Goal: Task Accomplishment & Management: Manage account settings

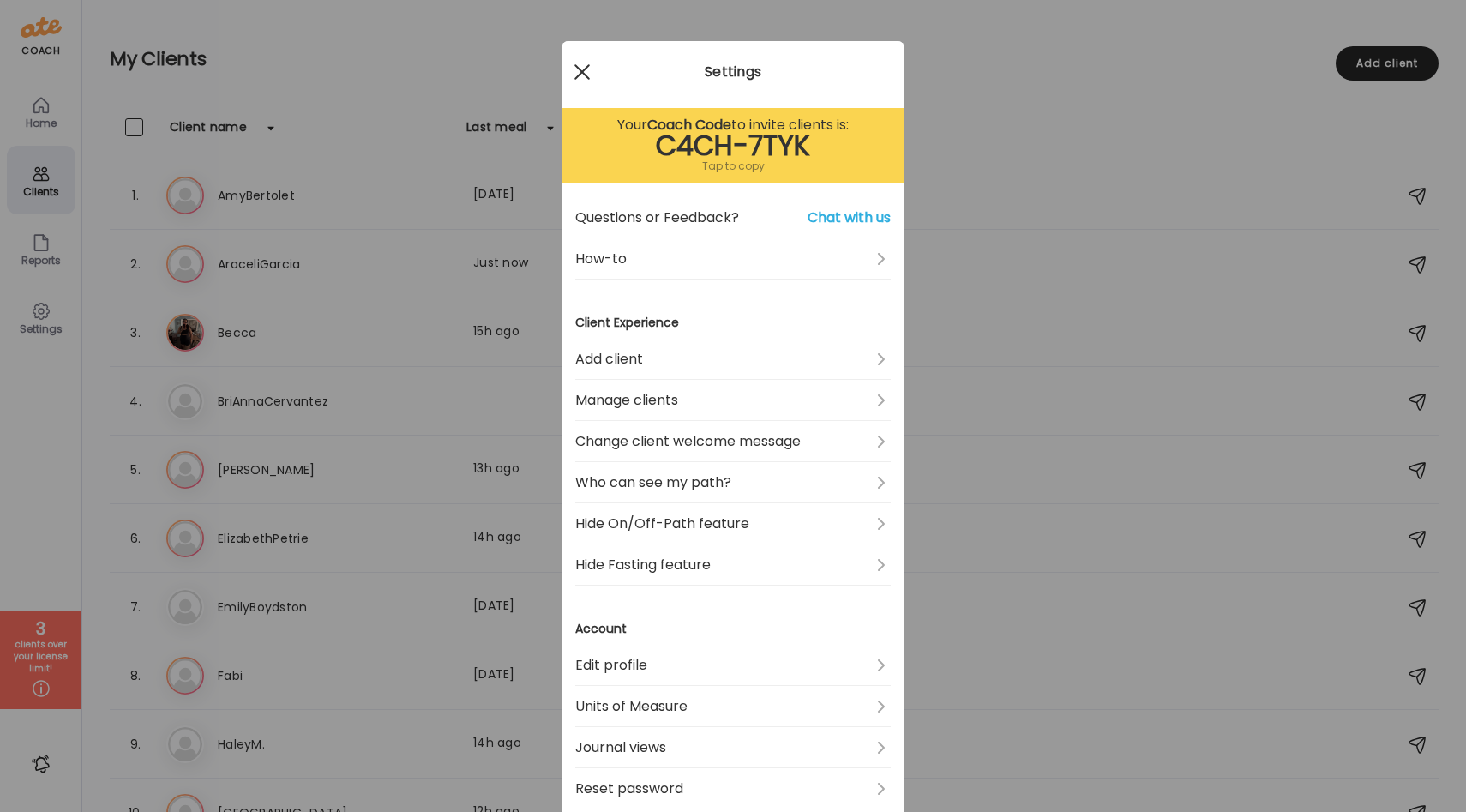
click at [579, 69] on span at bounding box center [582, 71] width 15 height 15
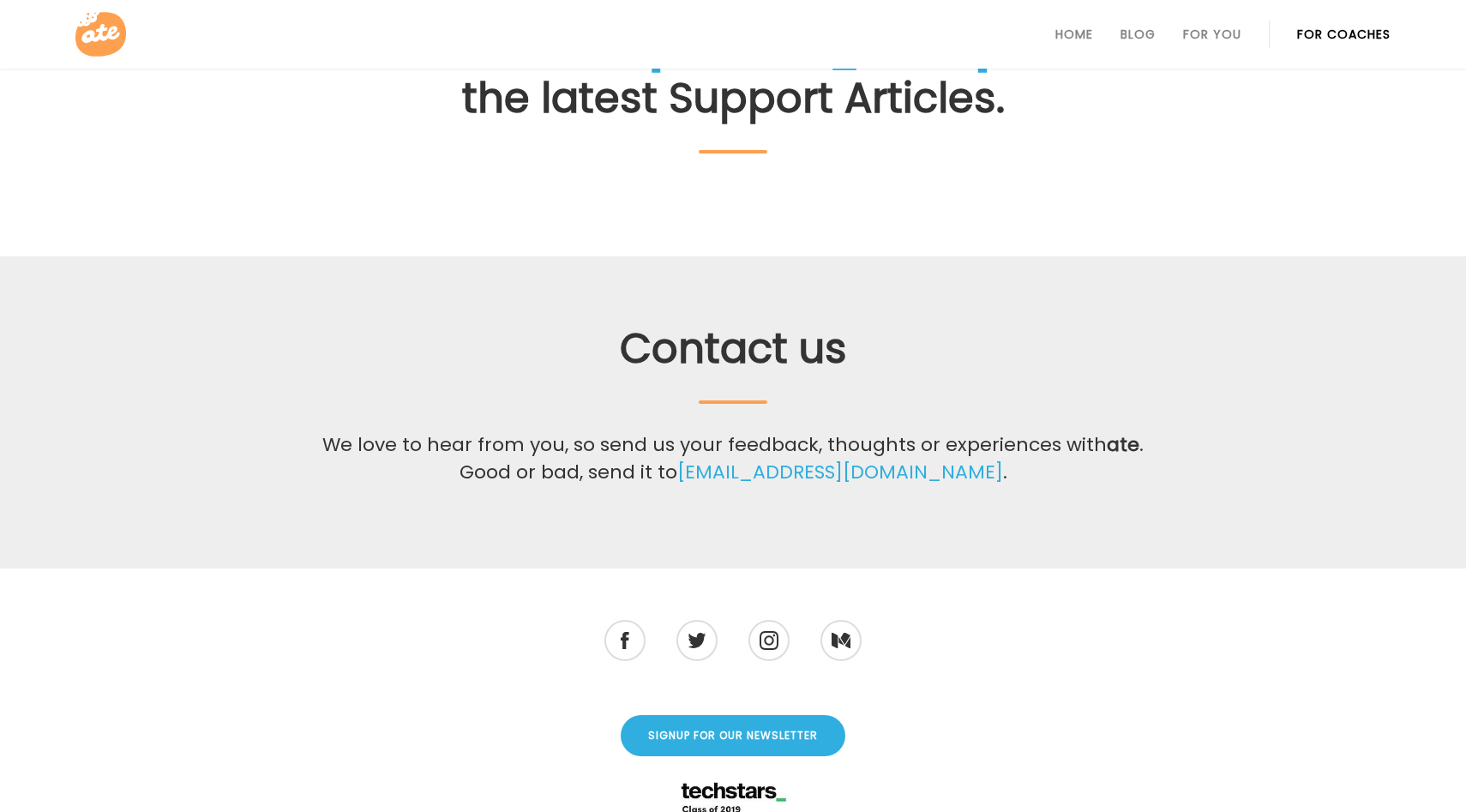
scroll to position [377, 0]
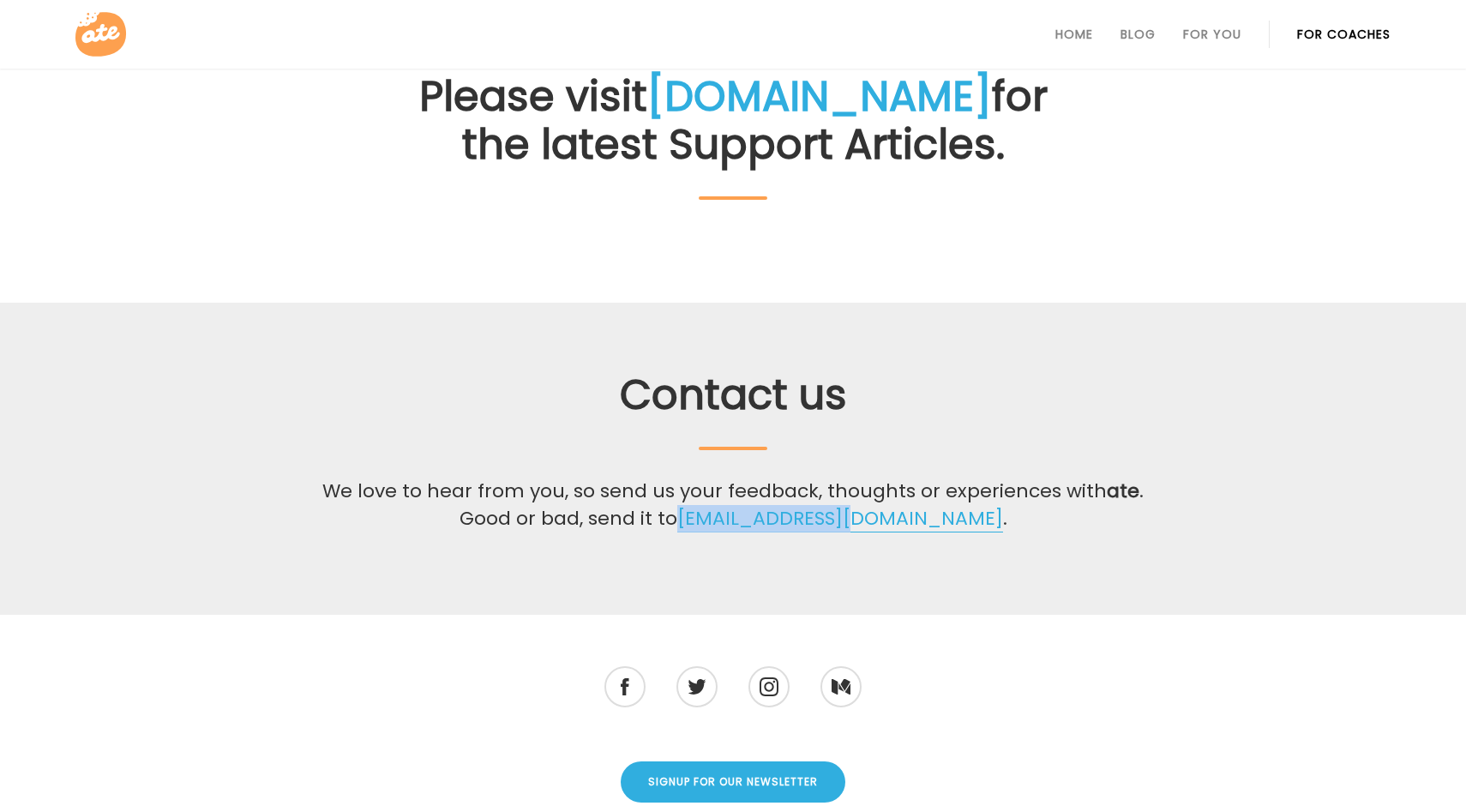
drag, startPoint x: 930, startPoint y: 523, endPoint x: 752, endPoint y: 523, distance: 178.0
click at [752, 523] on p "We love to hear from you, so send us your feedback, thoughts or experiences wit…" at bounding box center [733, 505] width 837 height 55
copy link "[EMAIL_ADDRESS][DOMAIN_NAME]"
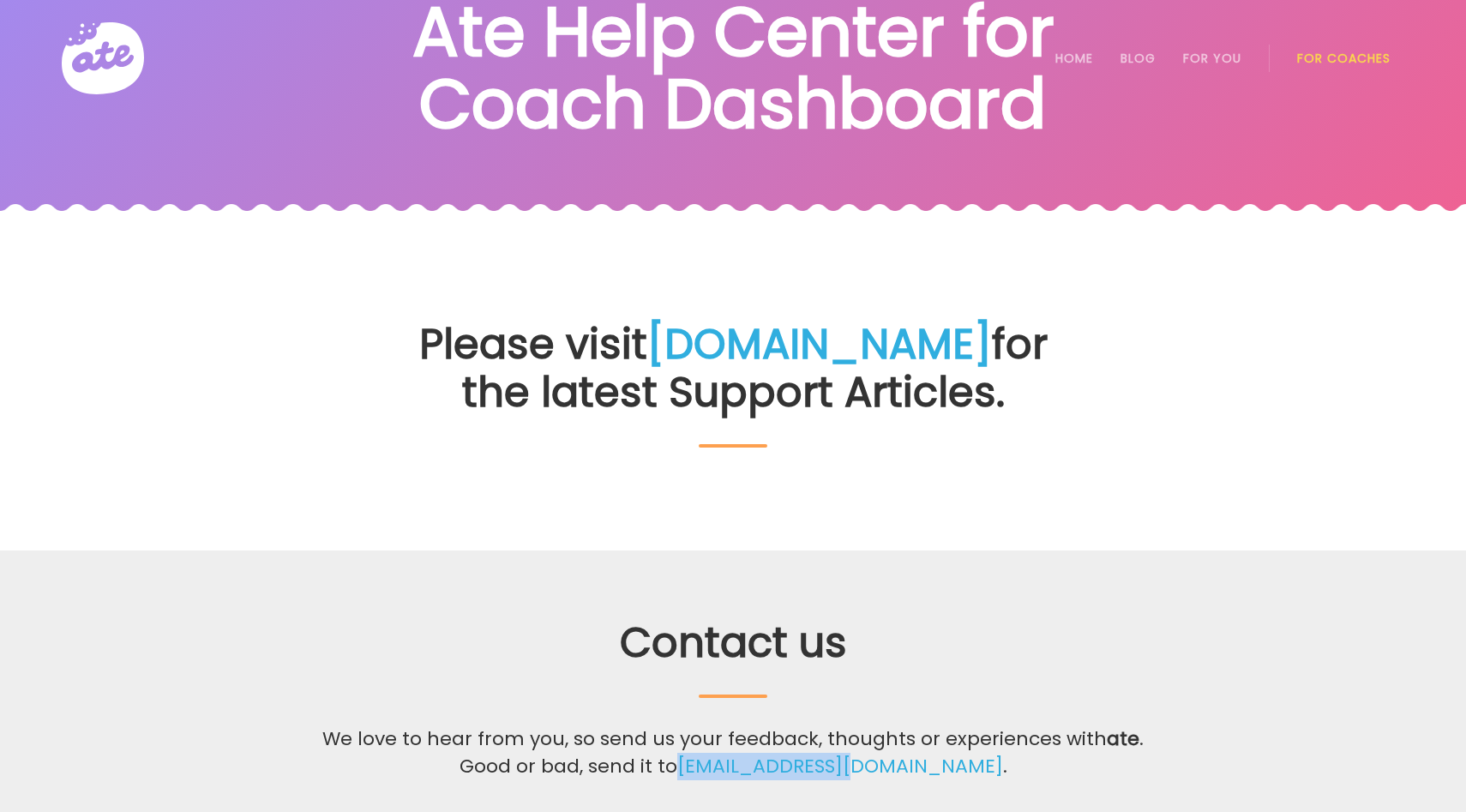
scroll to position [0, 0]
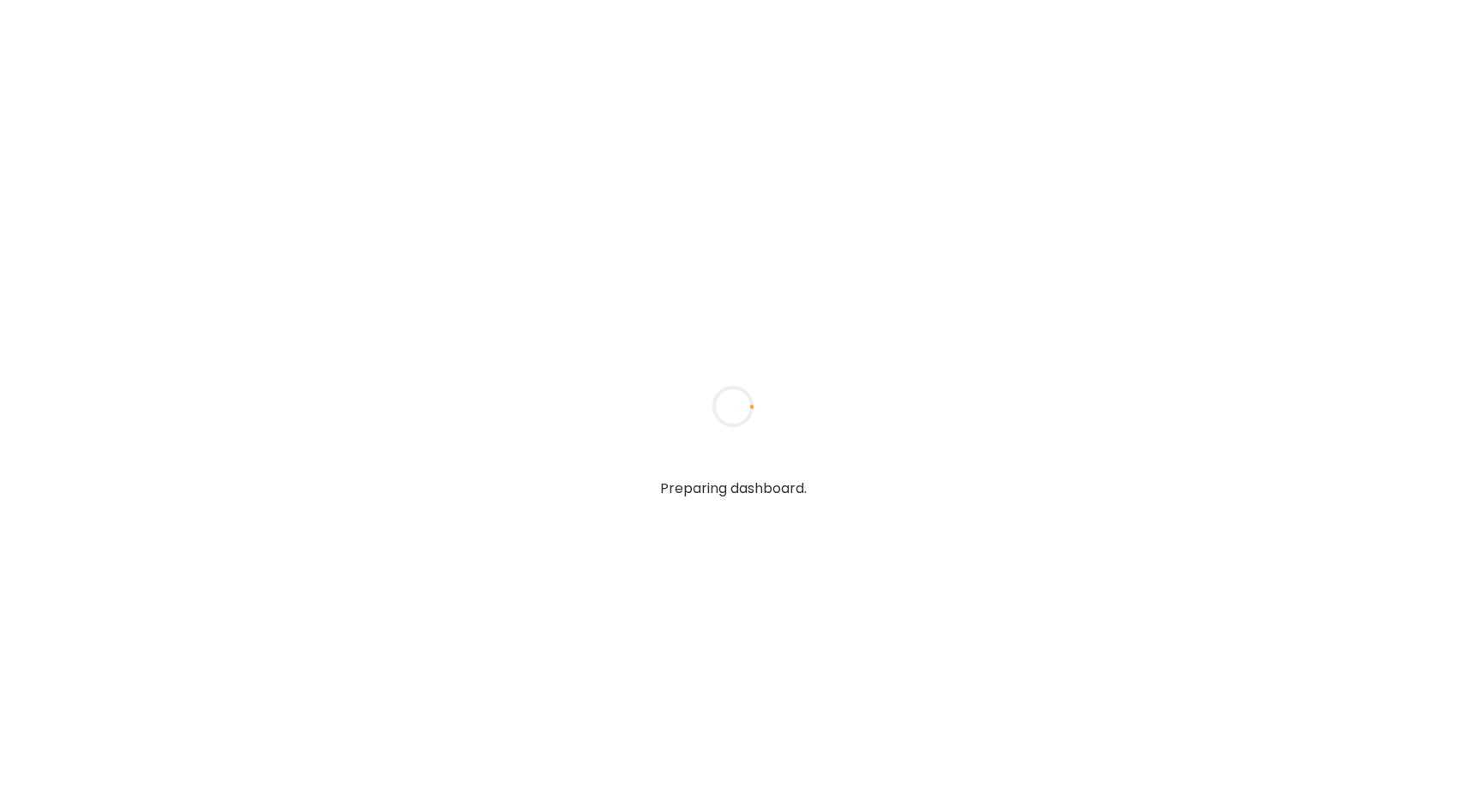
type input "**********"
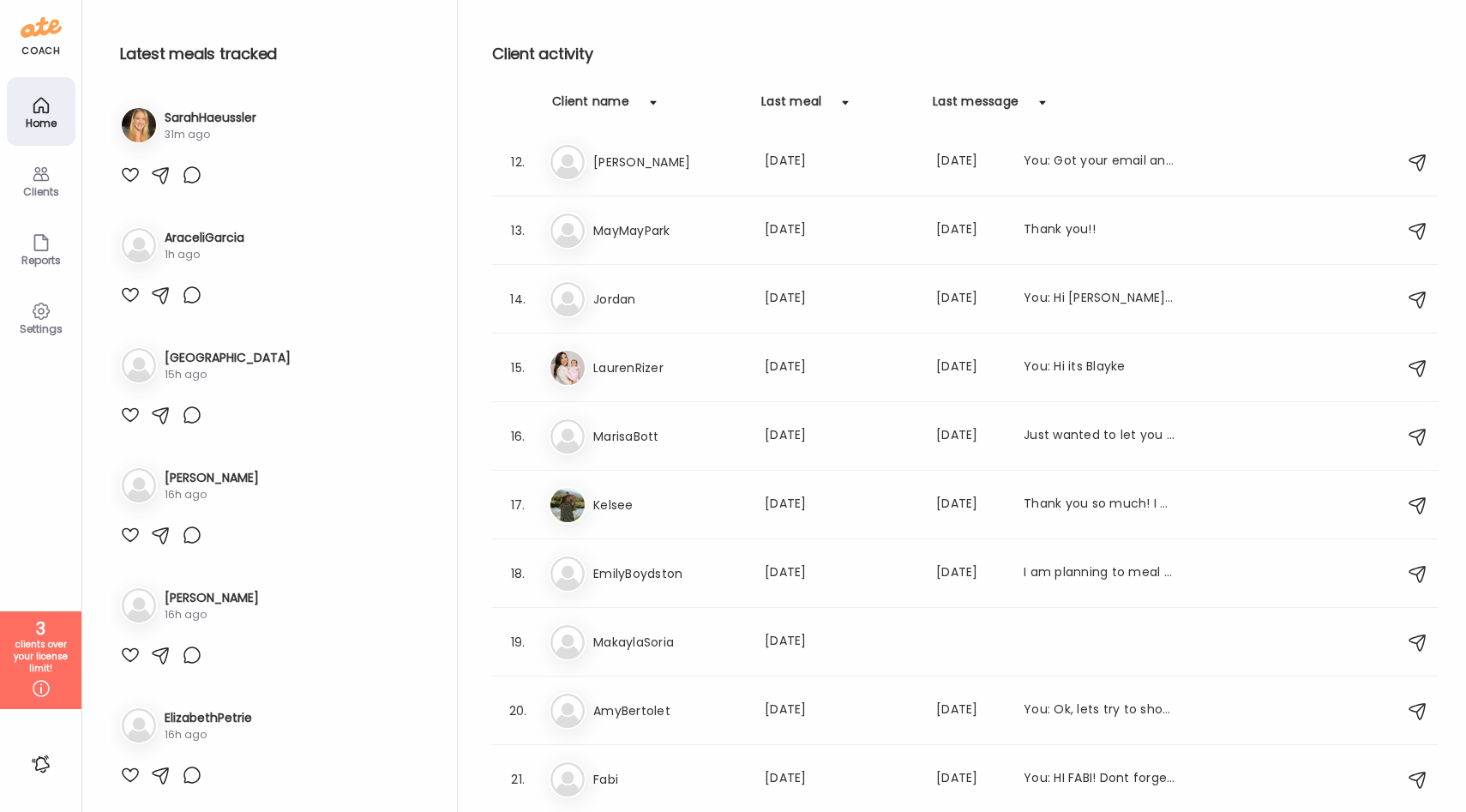
scroll to position [765, 0]
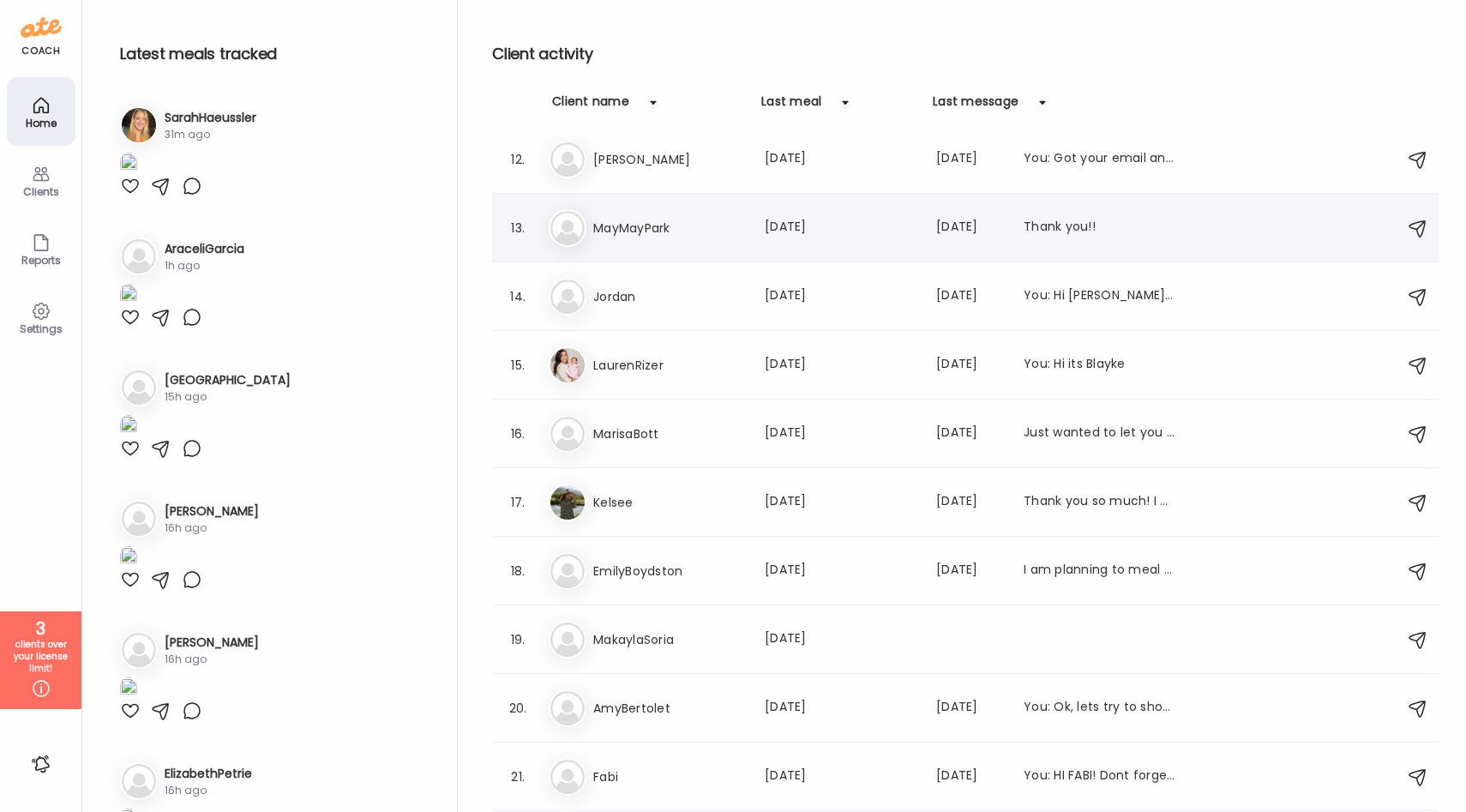
click at [701, 229] on h3 "MayMayPark" at bounding box center [668, 228] width 151 height 20
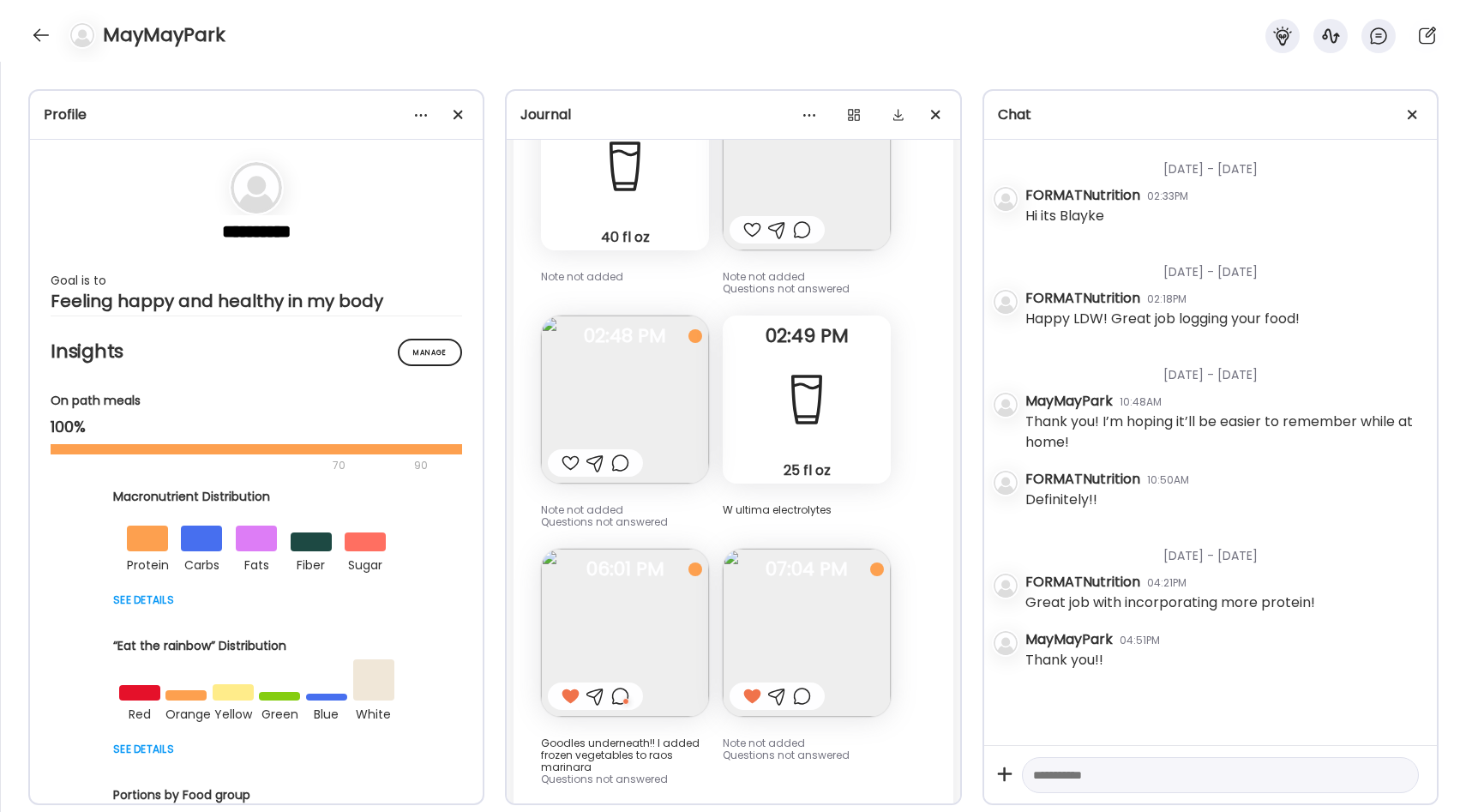
scroll to position [12593, 0]
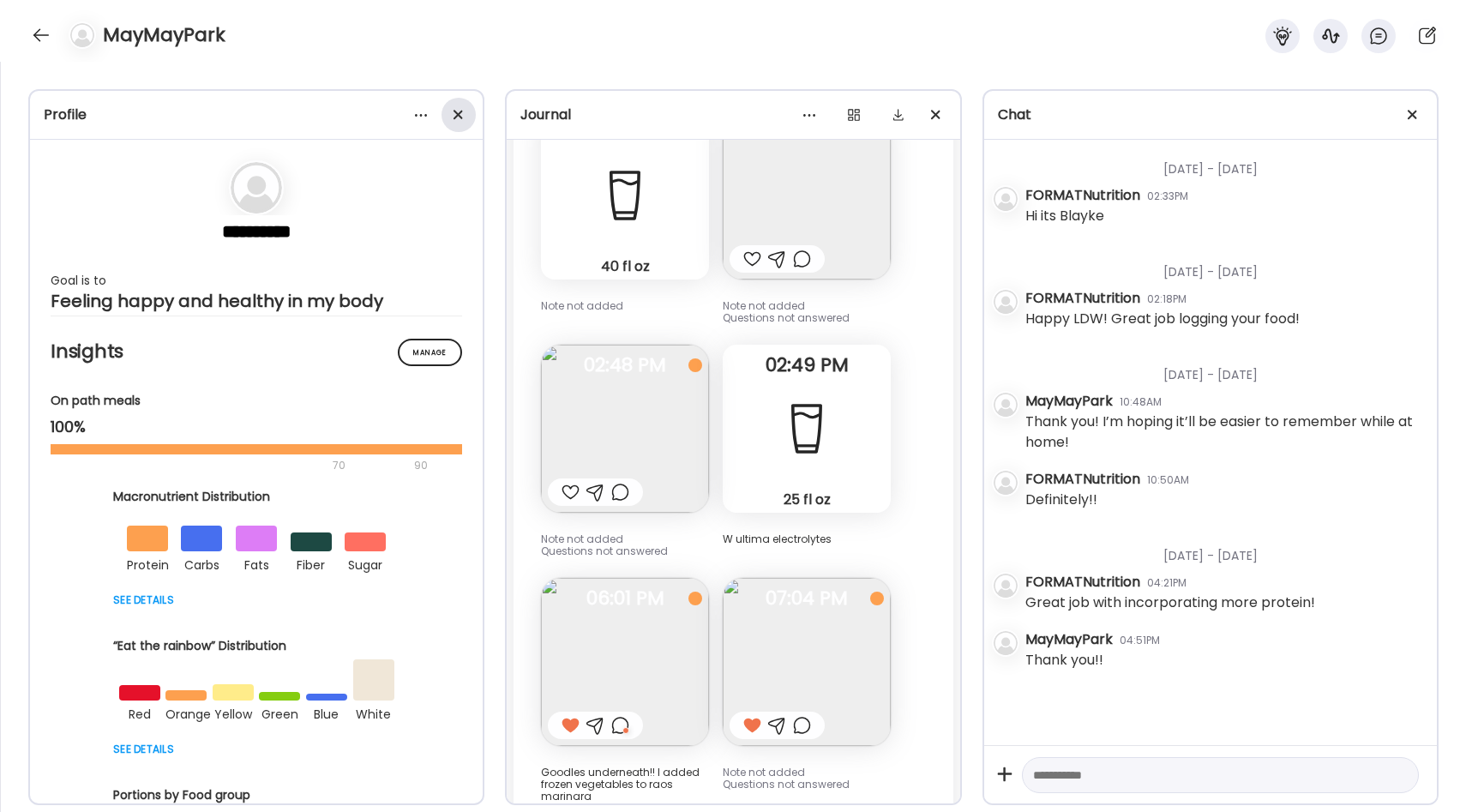
click at [459, 122] on div at bounding box center [458, 115] width 34 height 34
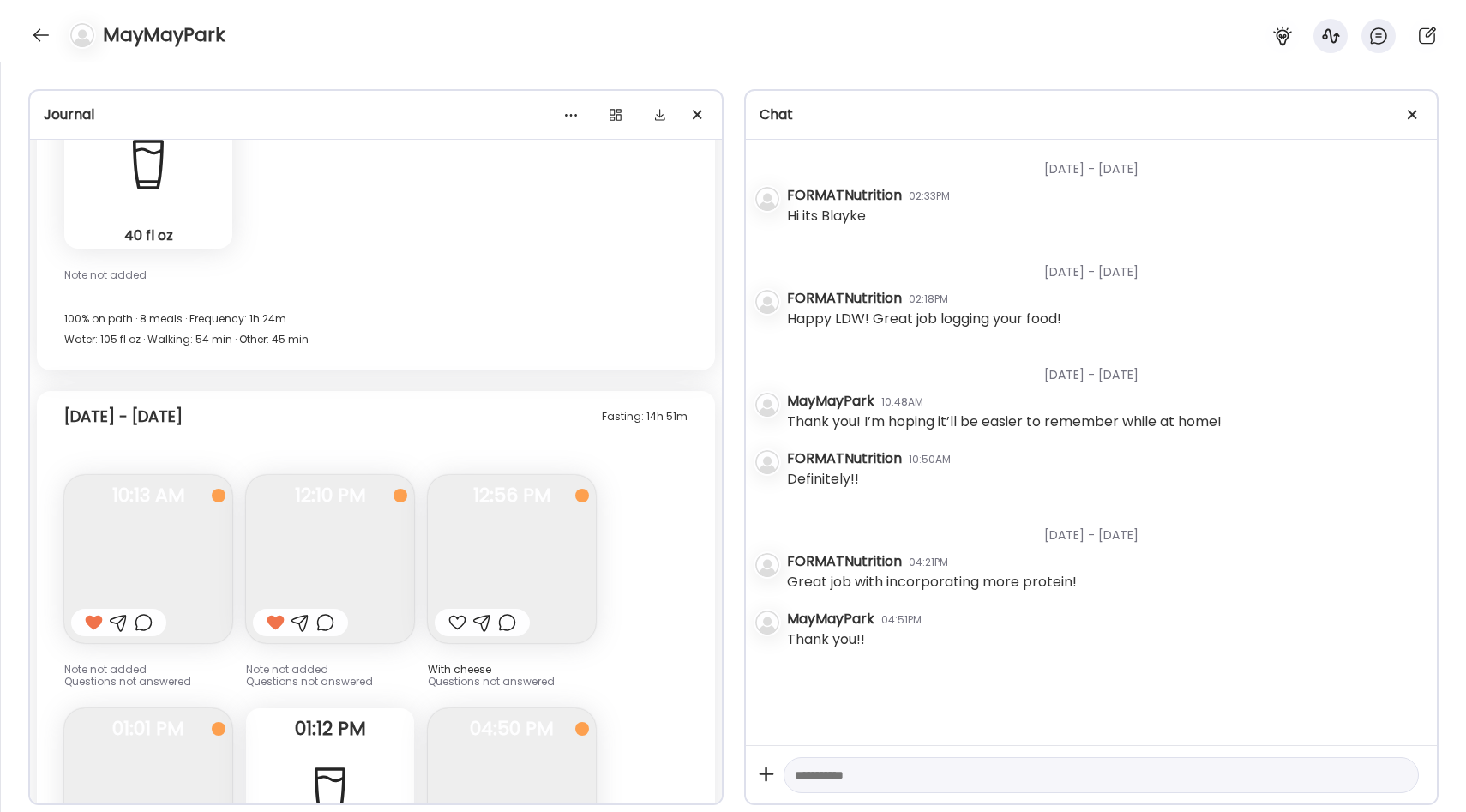
scroll to position [10590, 0]
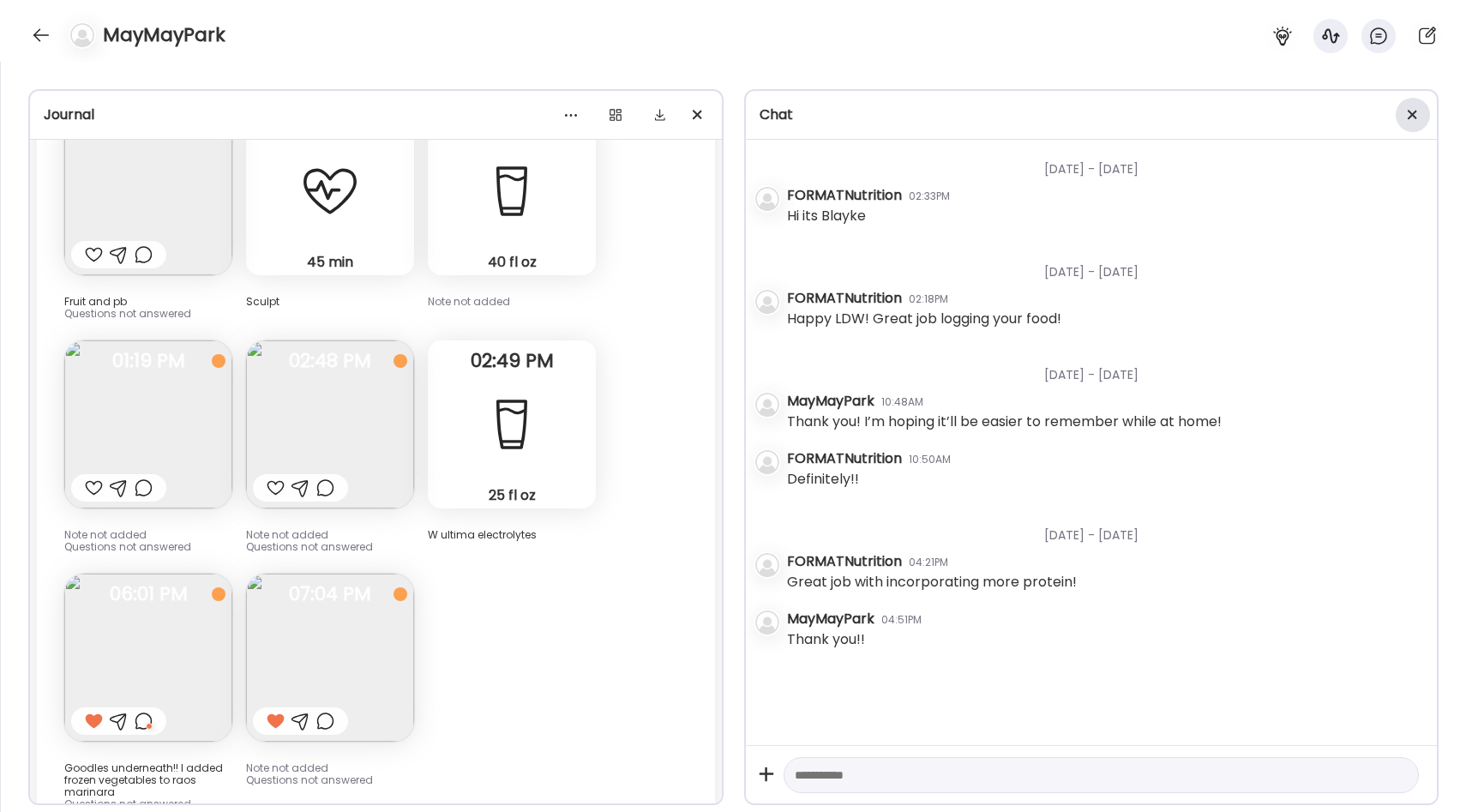
click at [1417, 105] on div at bounding box center [1413, 115] width 34 height 34
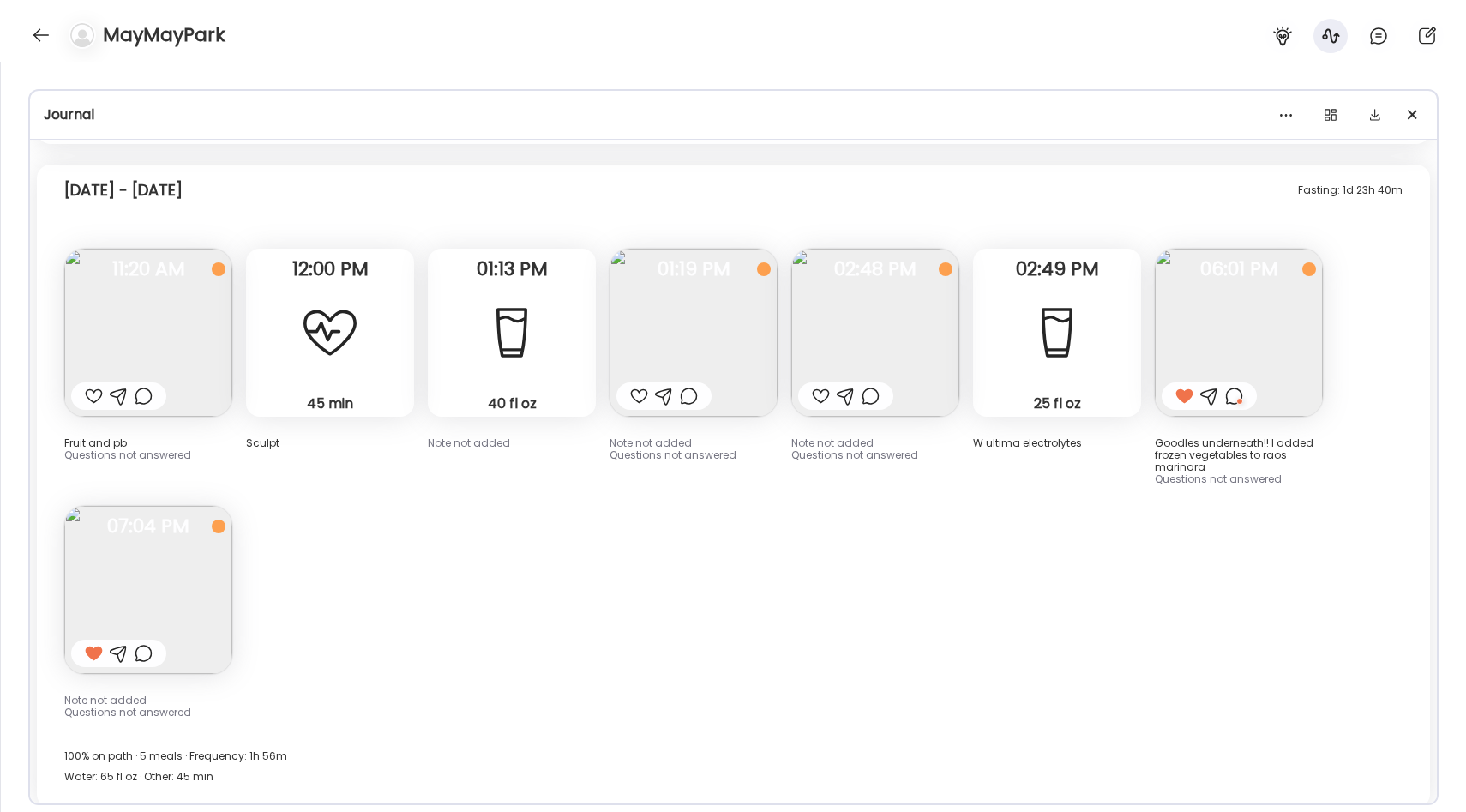
scroll to position [7289, 0]
click at [724, 319] on img at bounding box center [694, 331] width 168 height 168
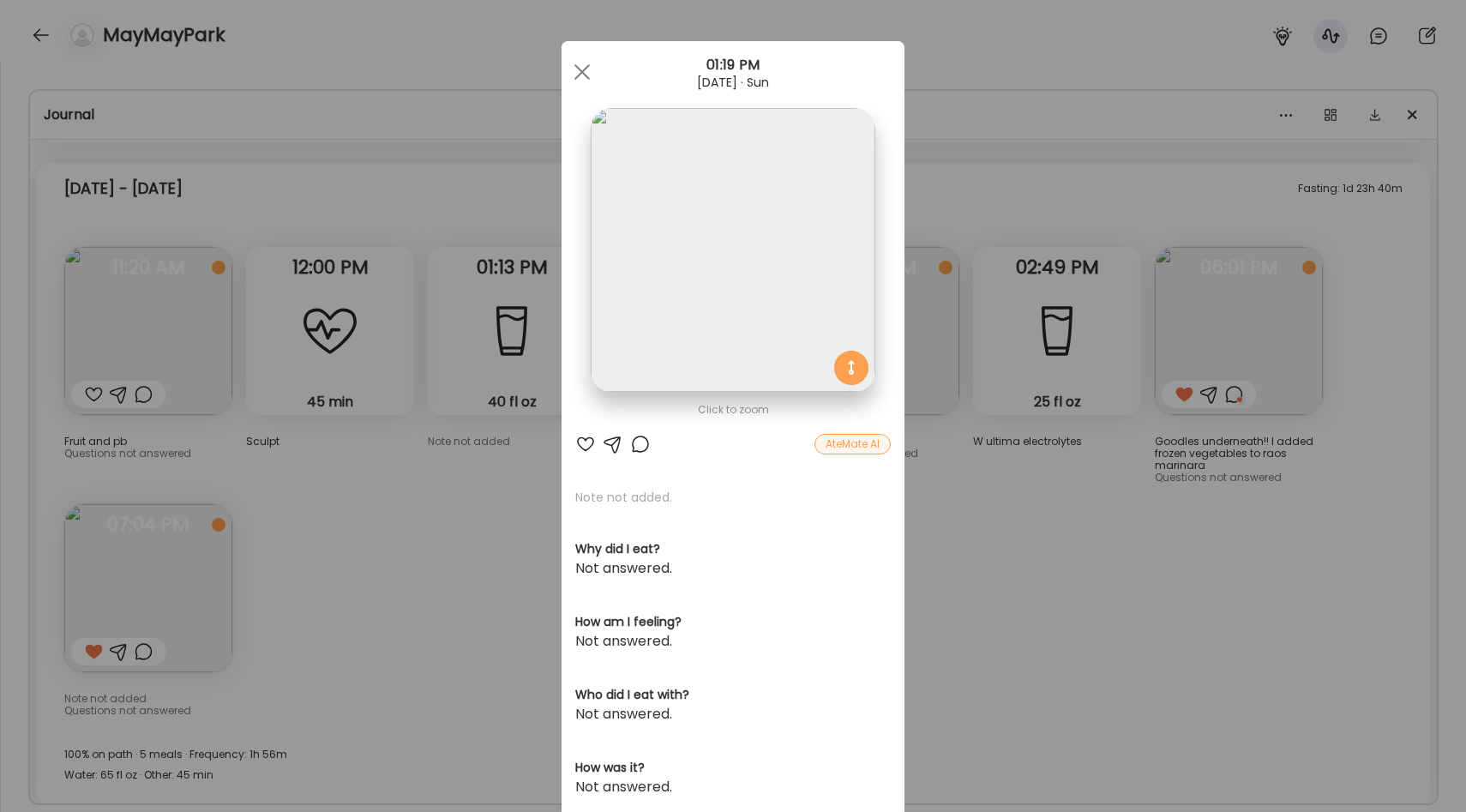
click at [775, 325] on img at bounding box center [733, 250] width 284 height 284
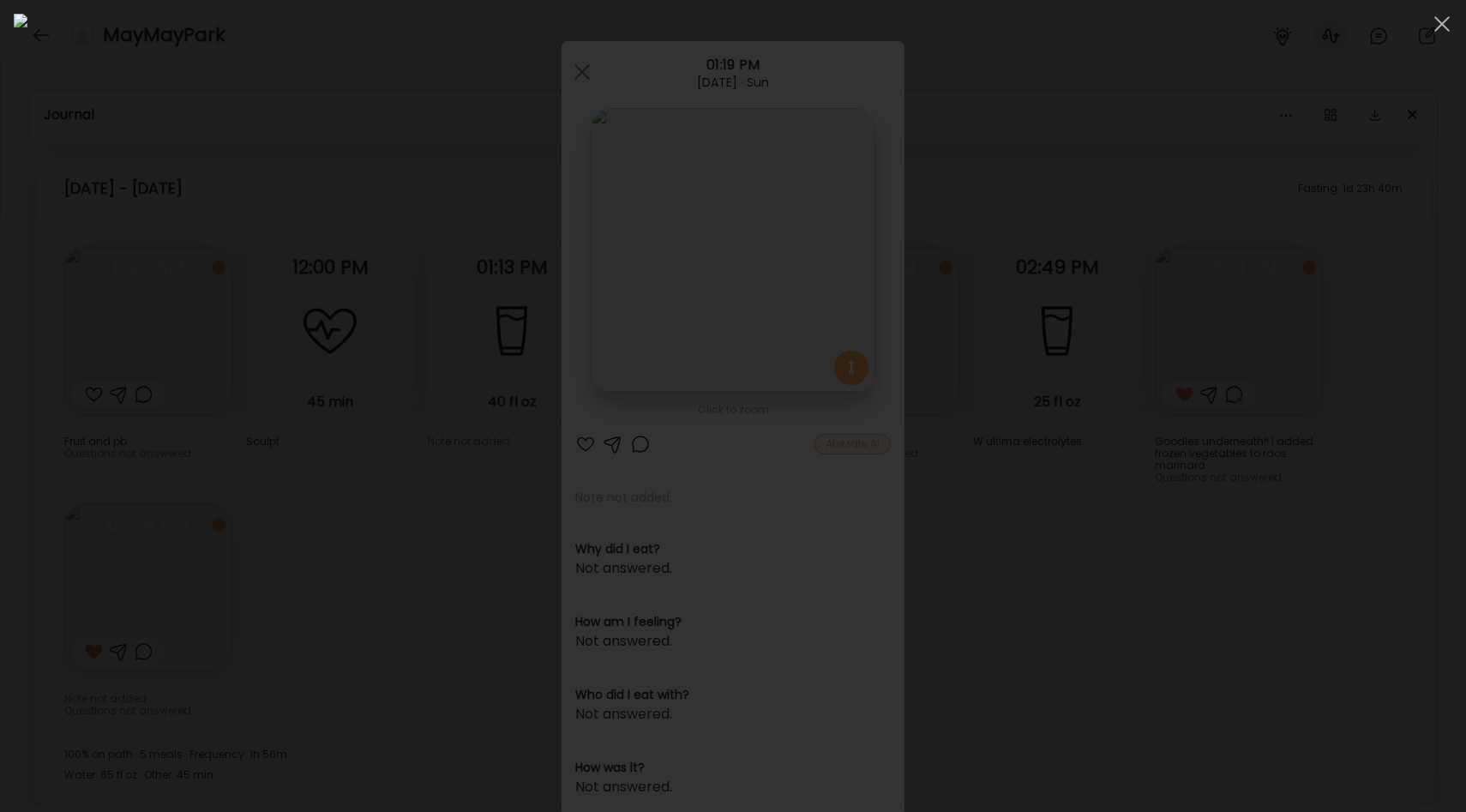
click at [1274, 439] on div at bounding box center [733, 406] width 1439 height 785
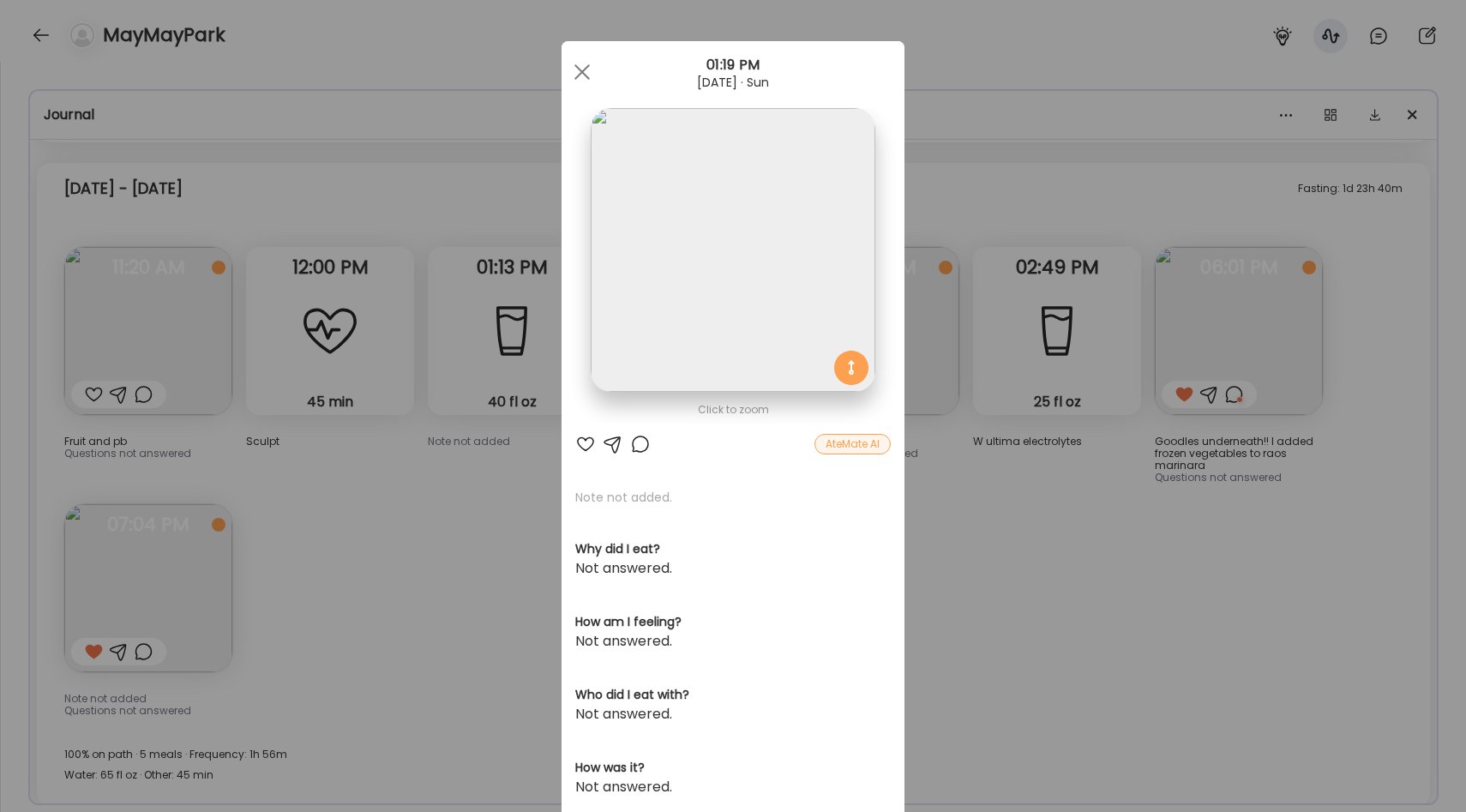
click at [797, 338] on img at bounding box center [733, 250] width 284 height 284
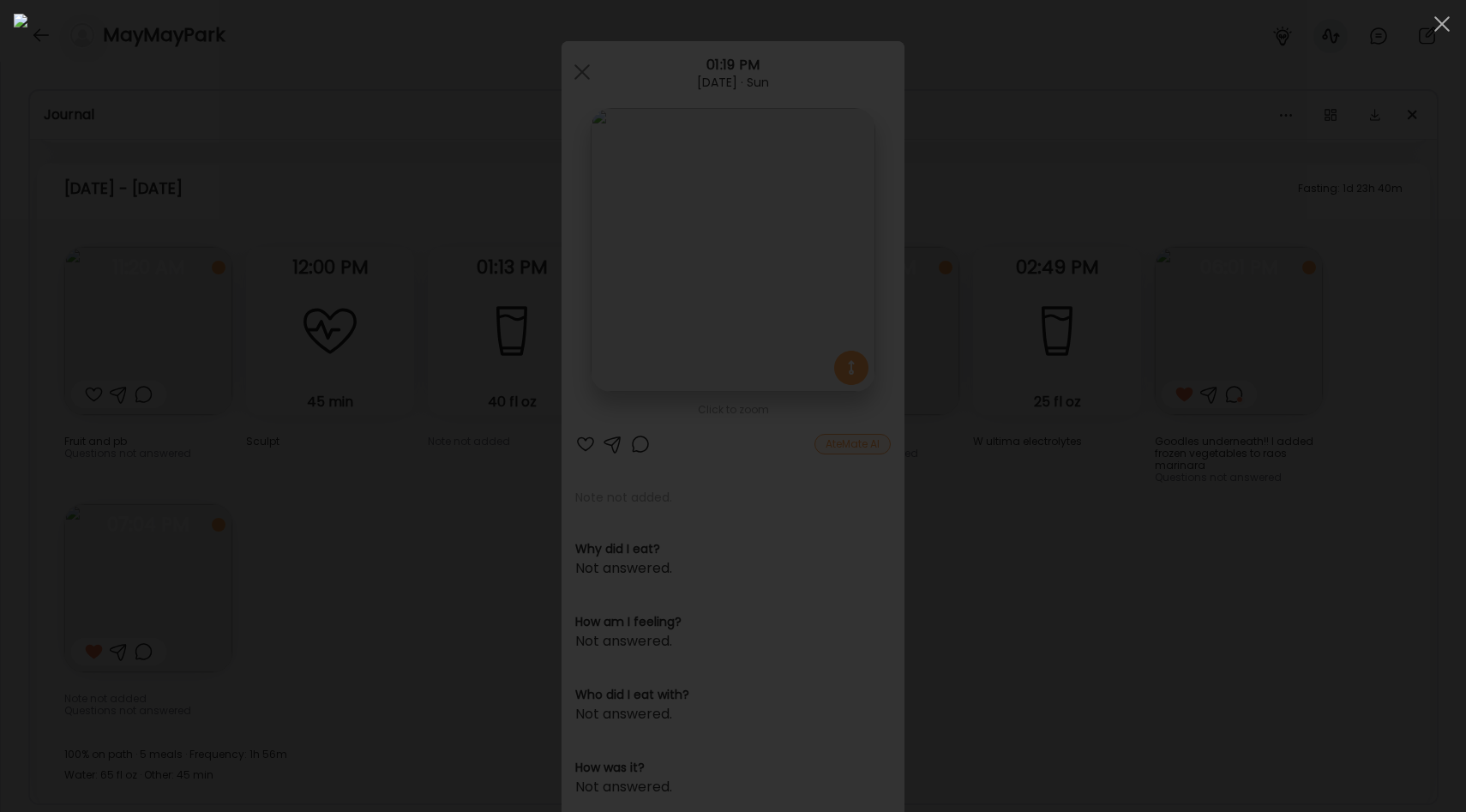
click at [1235, 442] on div at bounding box center [733, 406] width 1439 height 785
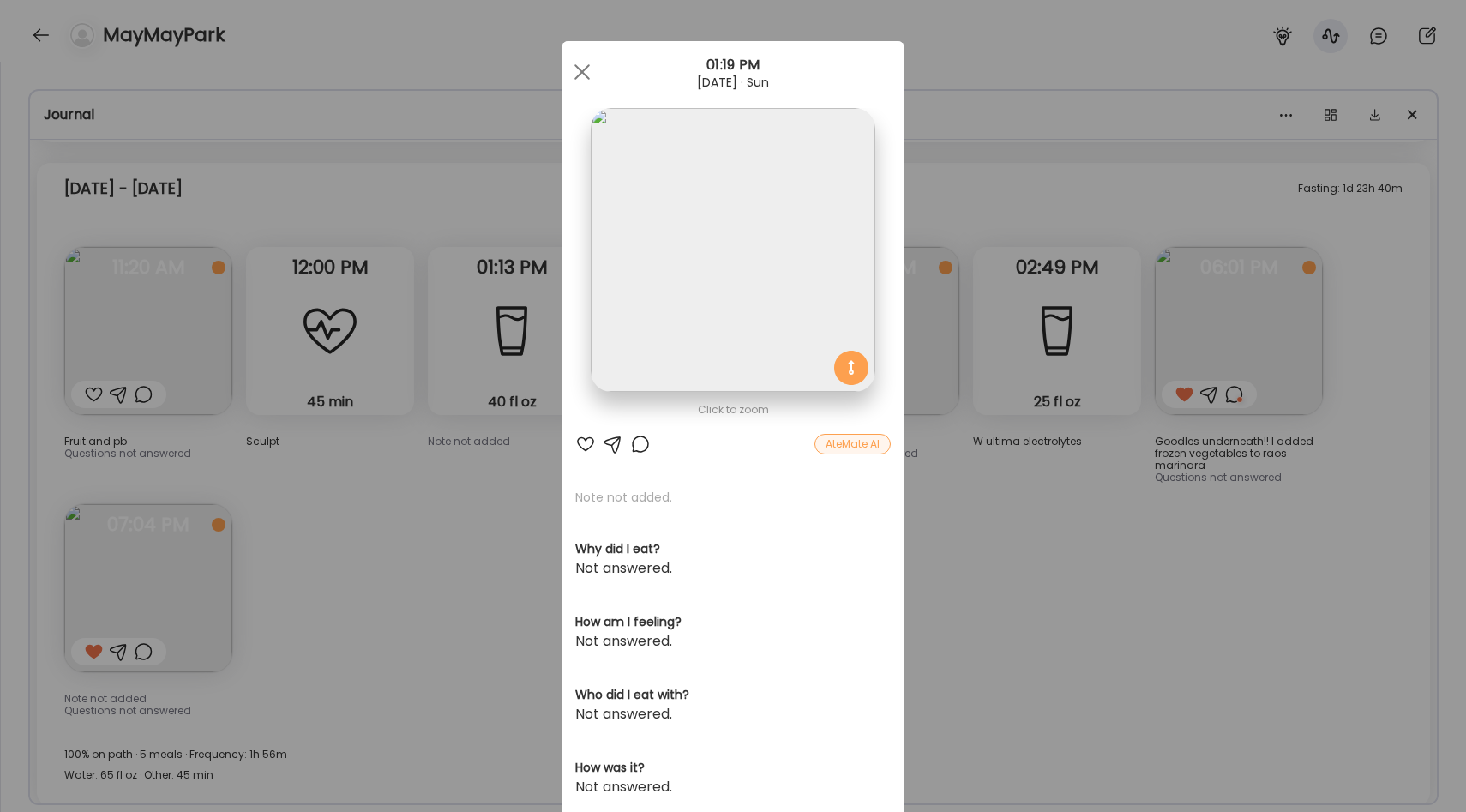
click at [997, 326] on div "Ate Coach Dashboard Wahoo! It’s official Take a moment to set up your Coach Pro…" at bounding box center [733, 406] width 1466 height 812
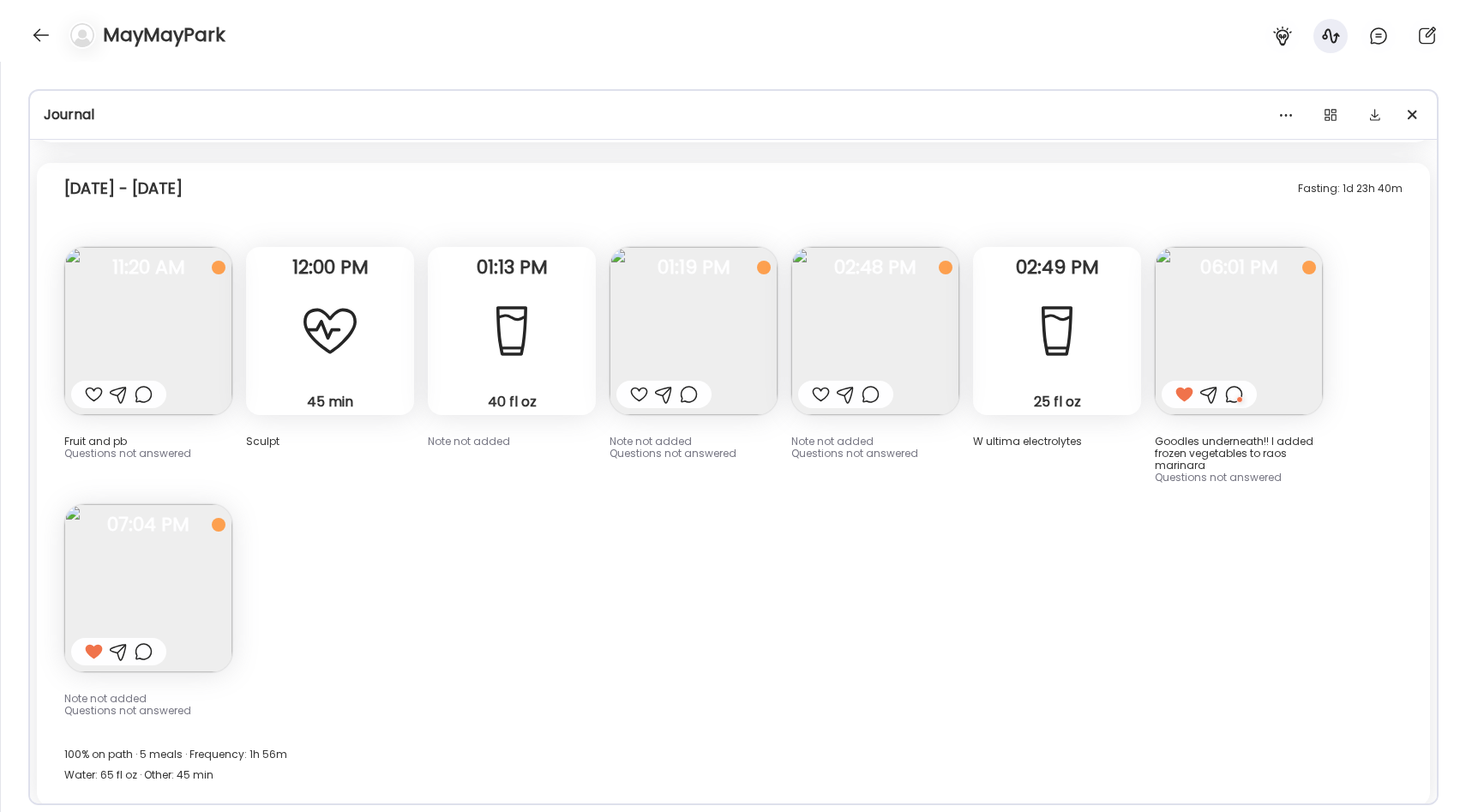
click at [867, 316] on img at bounding box center [876, 331] width 168 height 168
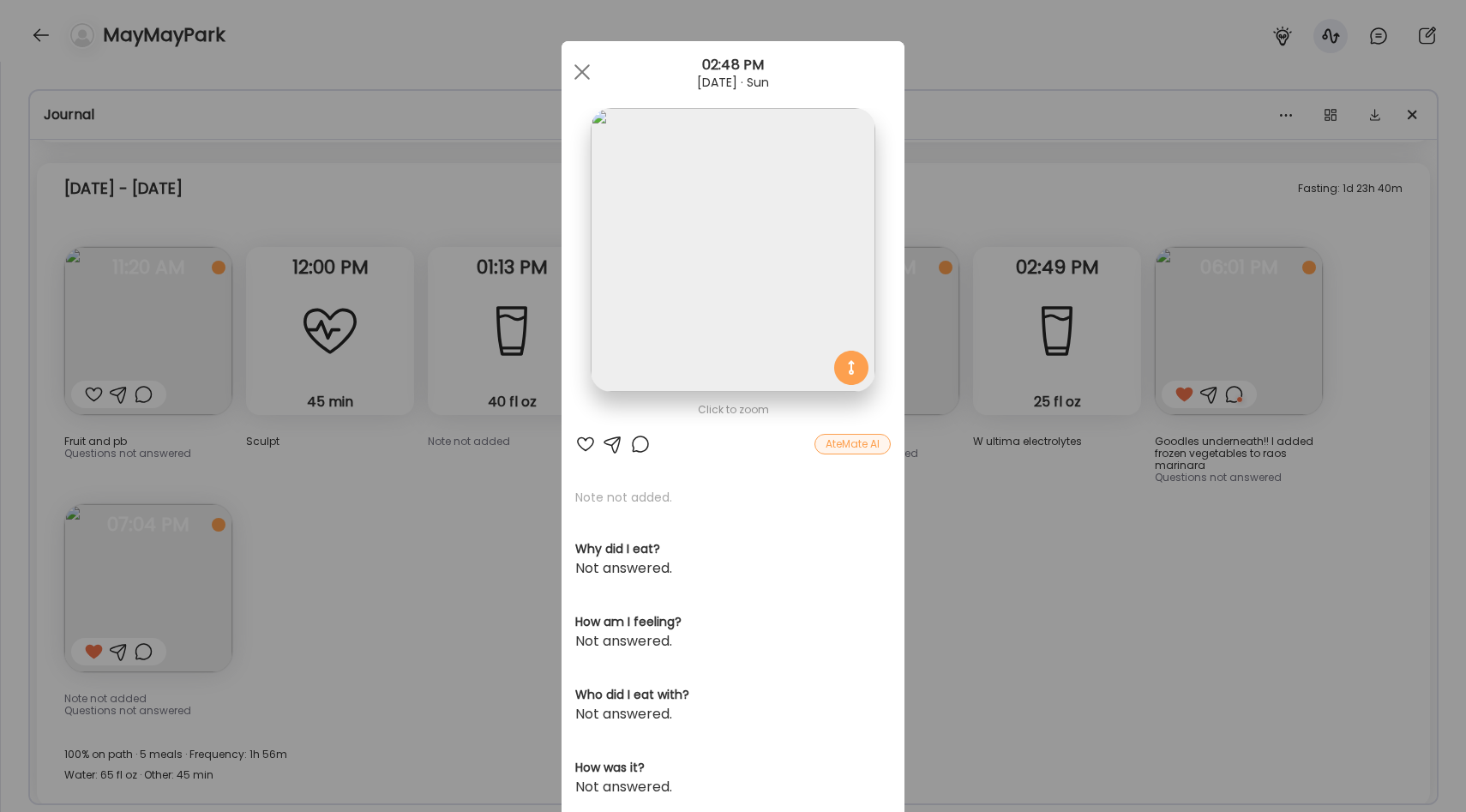
click at [663, 256] on img at bounding box center [733, 250] width 284 height 284
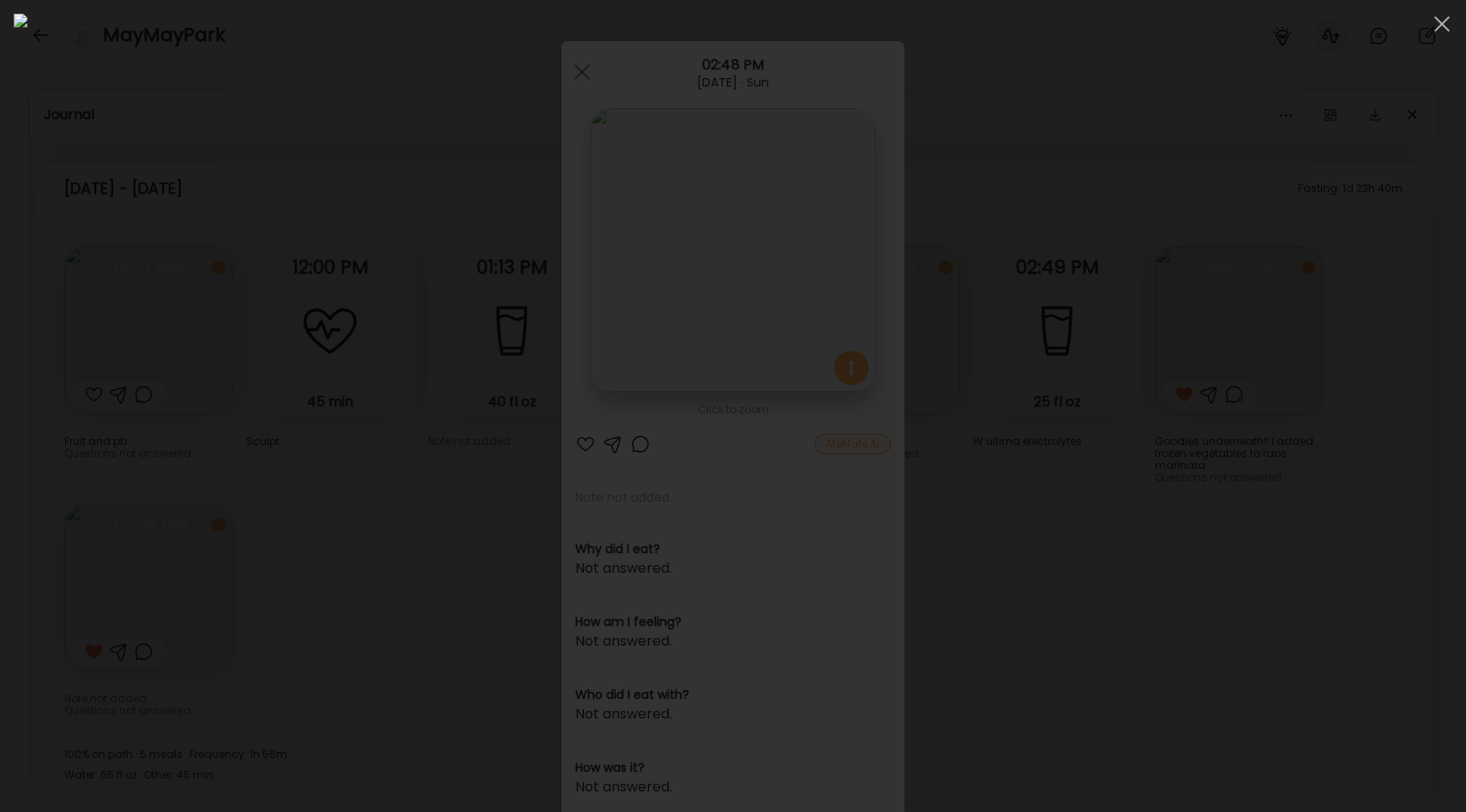
click at [1338, 436] on div at bounding box center [733, 406] width 1439 height 785
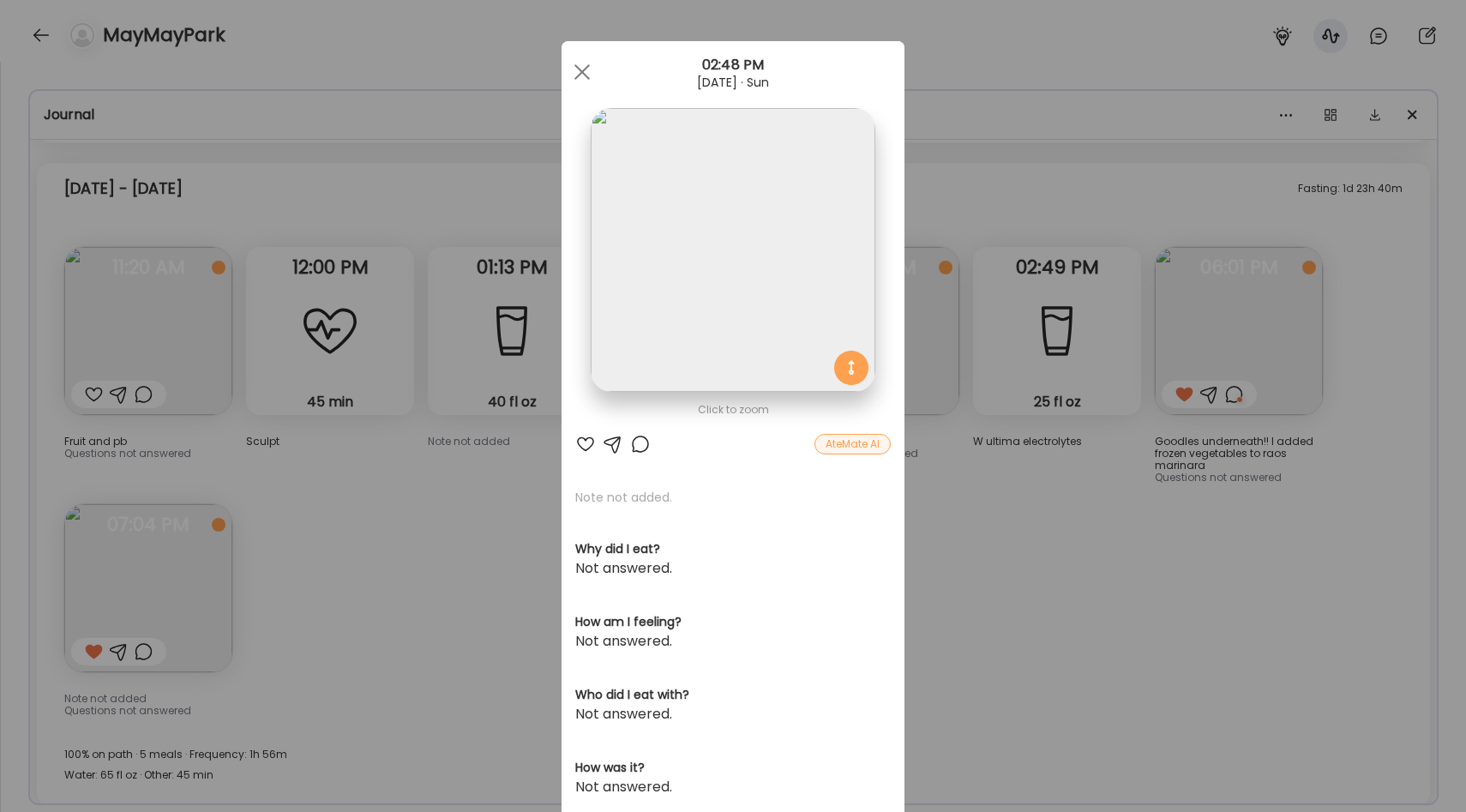
click at [1146, 502] on div "Ate Coach Dashboard Wahoo! It’s official Take a moment to set up your Coach Pro…" at bounding box center [733, 406] width 1466 height 812
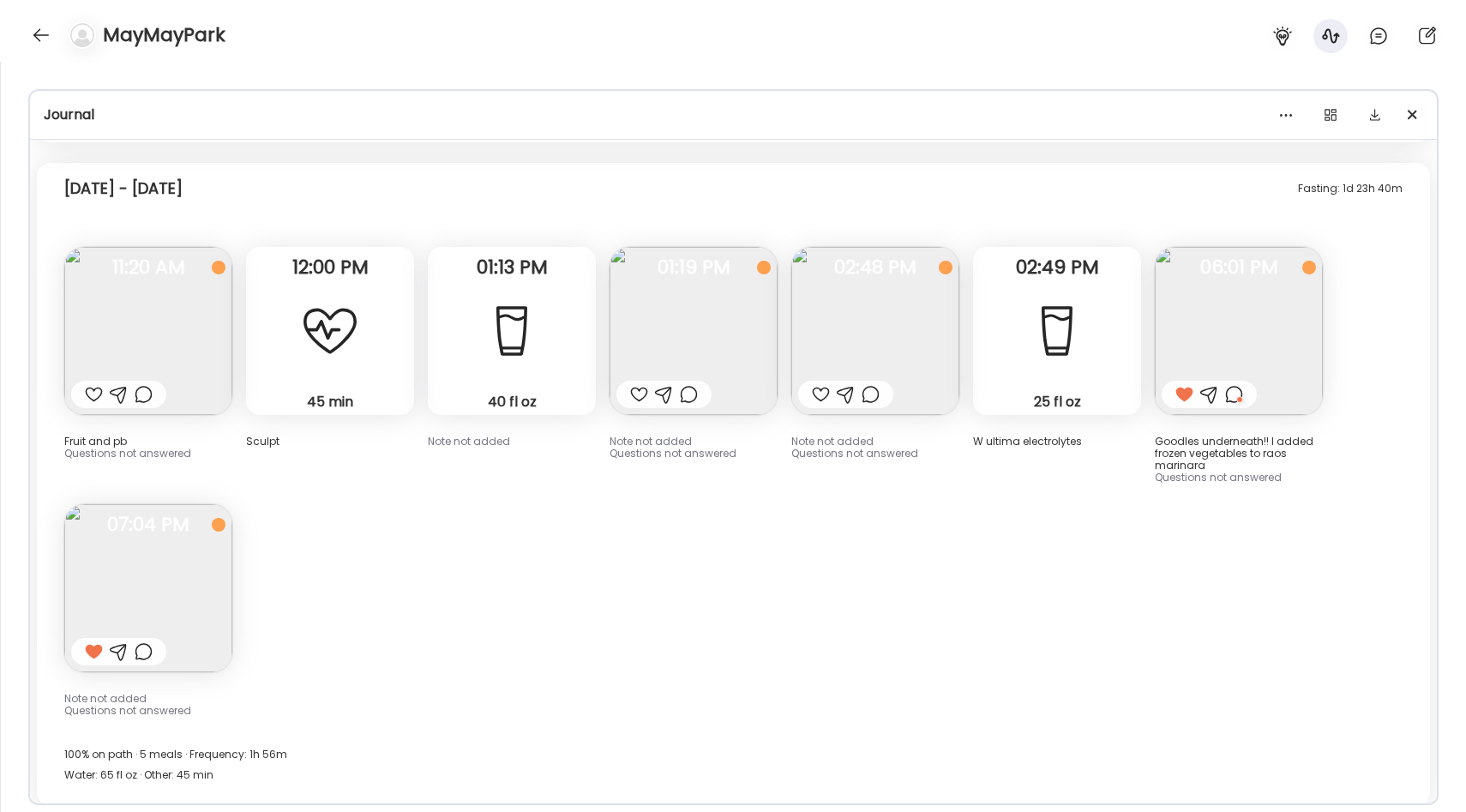
click at [1244, 304] on img at bounding box center [1239, 331] width 168 height 168
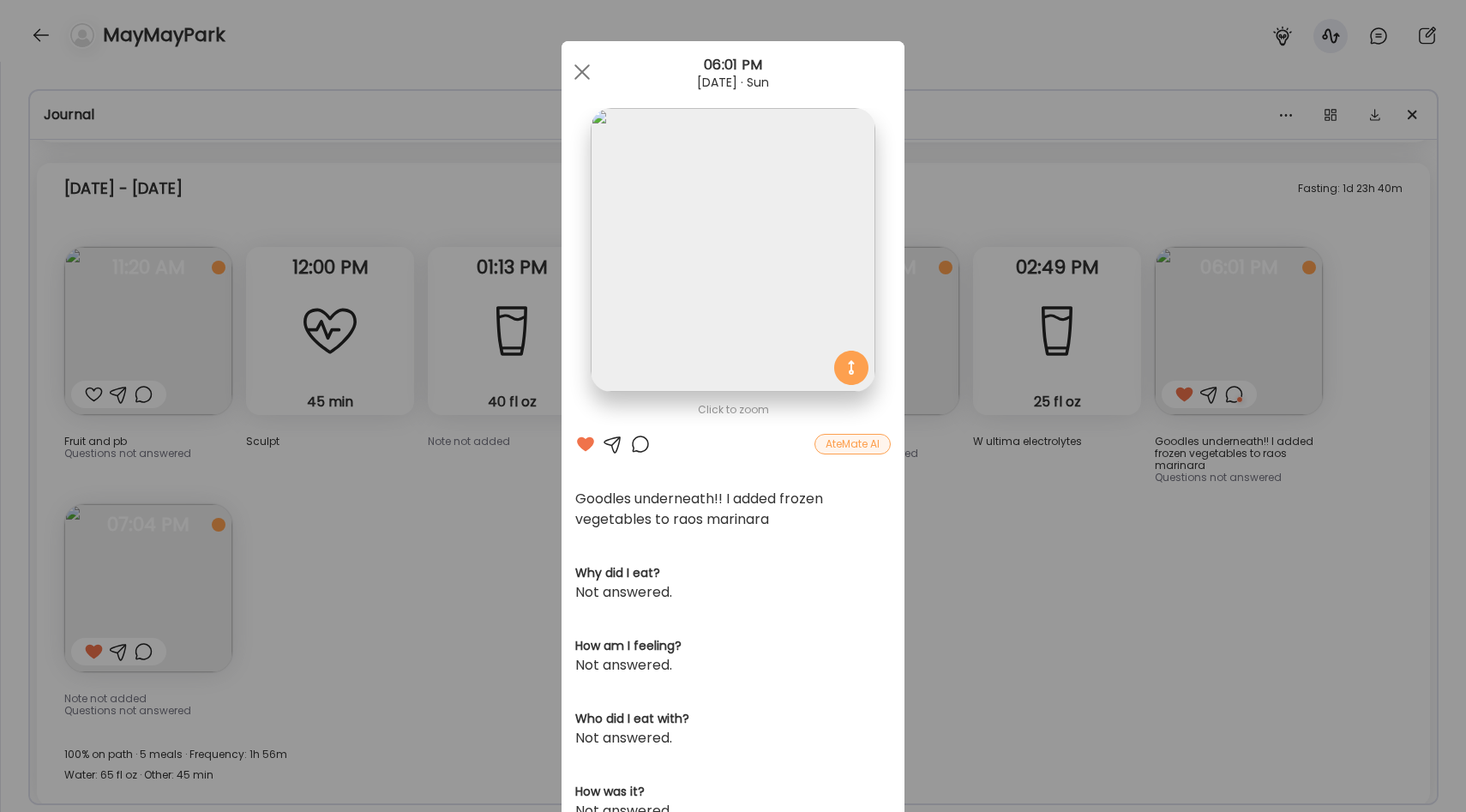
click at [1031, 555] on div "Ate Coach Dashboard Wahoo! It’s official Take a moment to set up your Coach Pro…" at bounding box center [733, 406] width 1466 height 812
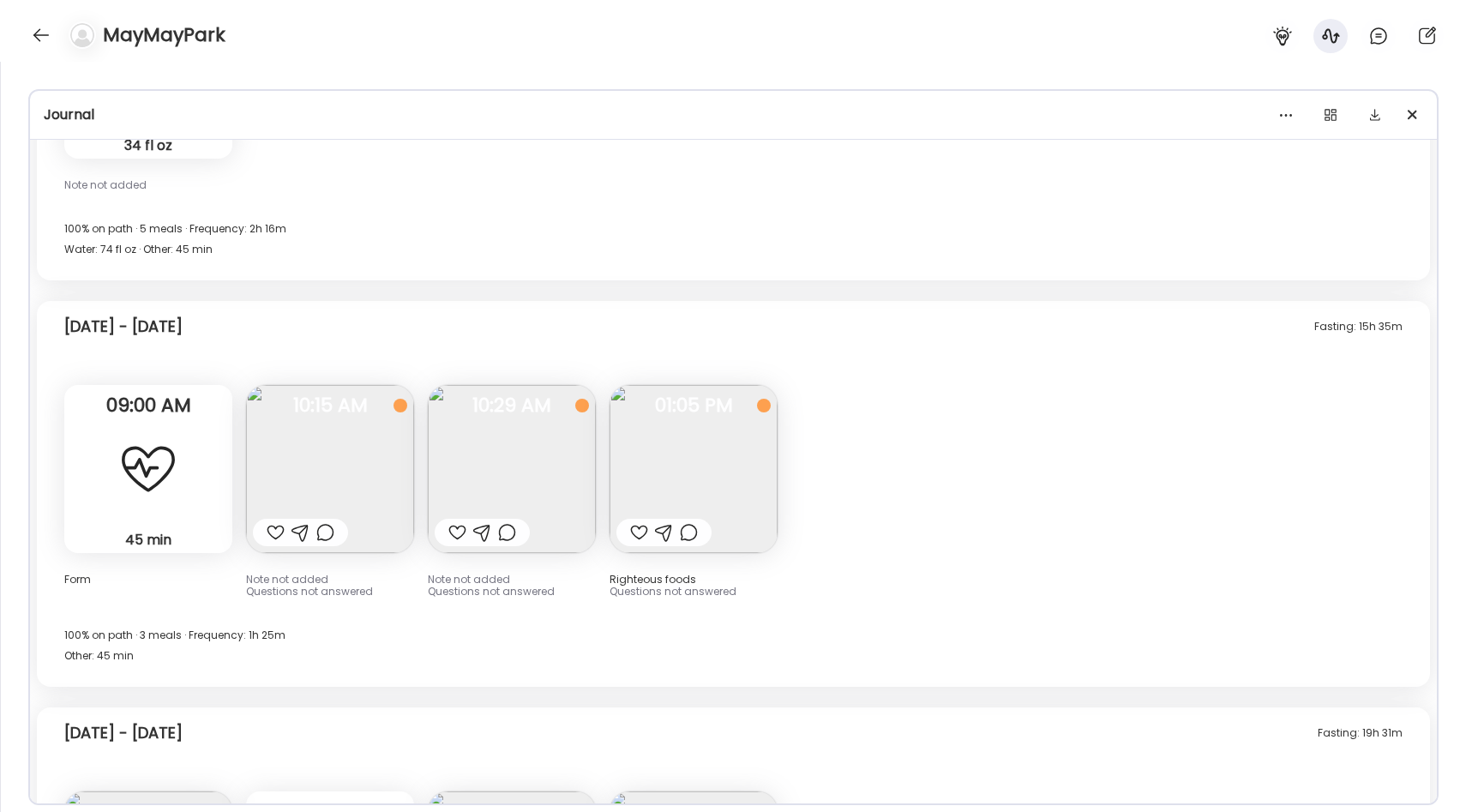
scroll to position [6312, 0]
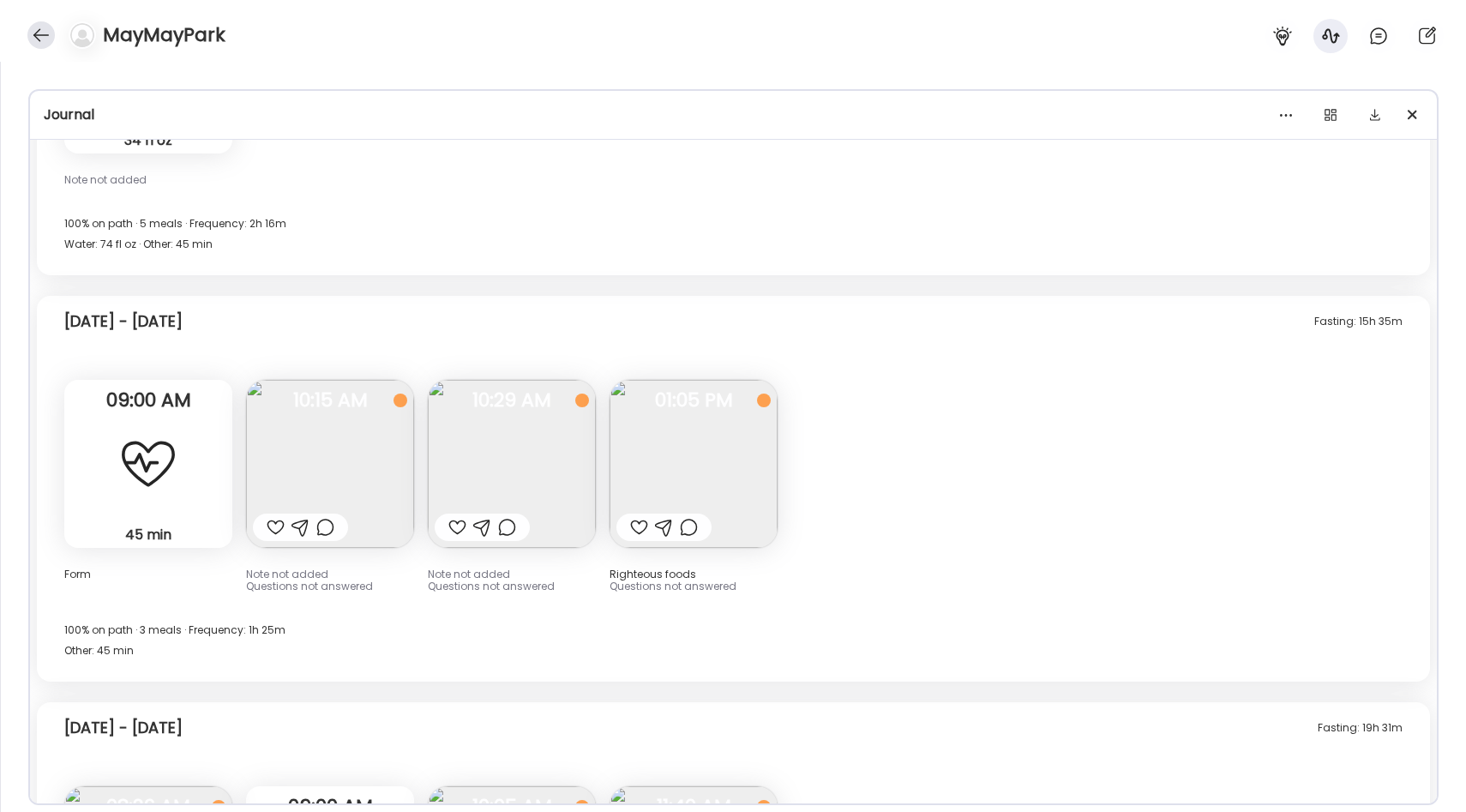
click at [41, 30] on div at bounding box center [41, 34] width 27 height 27
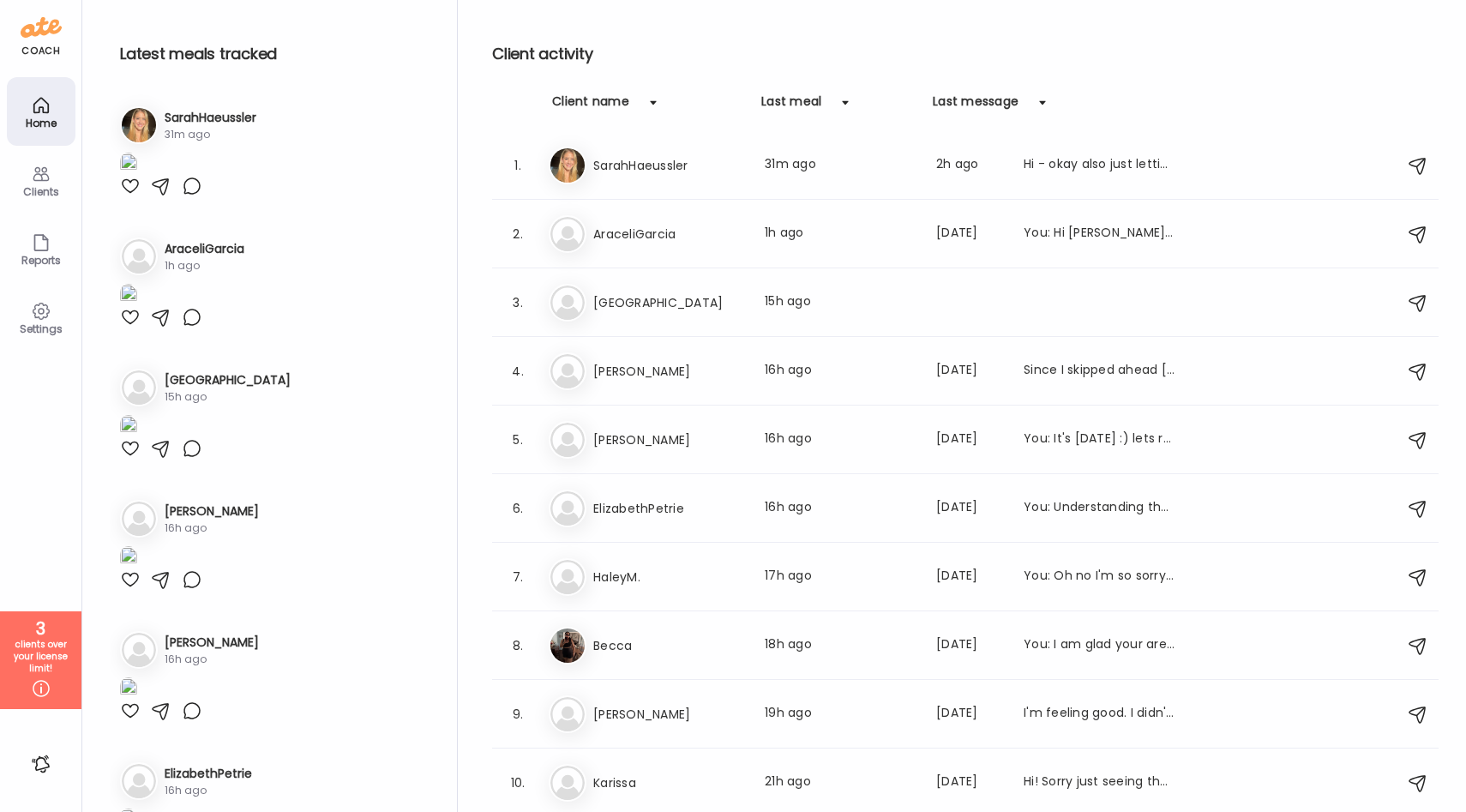
scroll to position [0, 0]
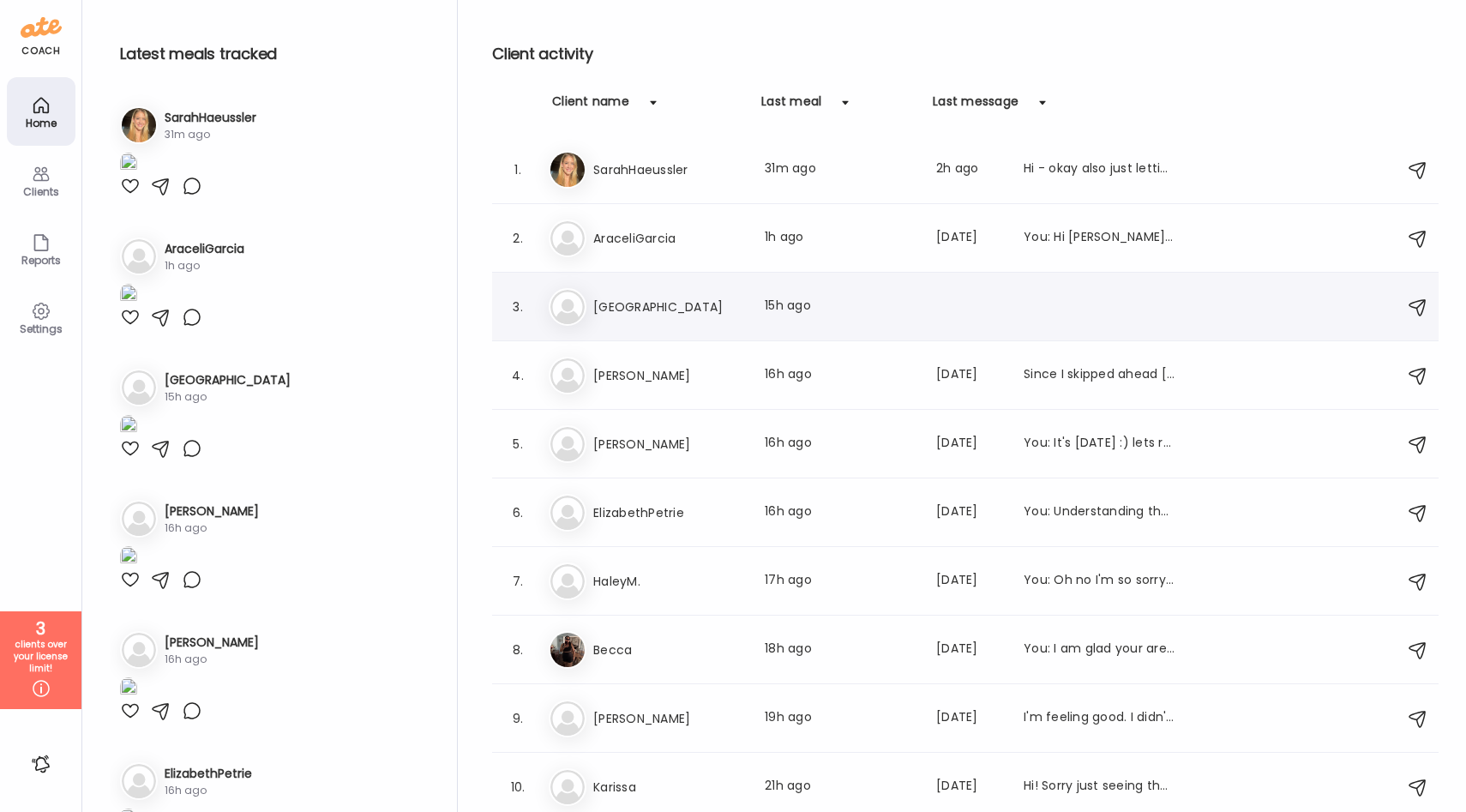
click at [720, 326] on div "3. In India Last meal: 15h ago" at bounding box center [966, 307] width 947 height 69
click at [753, 295] on div "In India Last meal: 15h ago" at bounding box center [968, 306] width 838 height 38
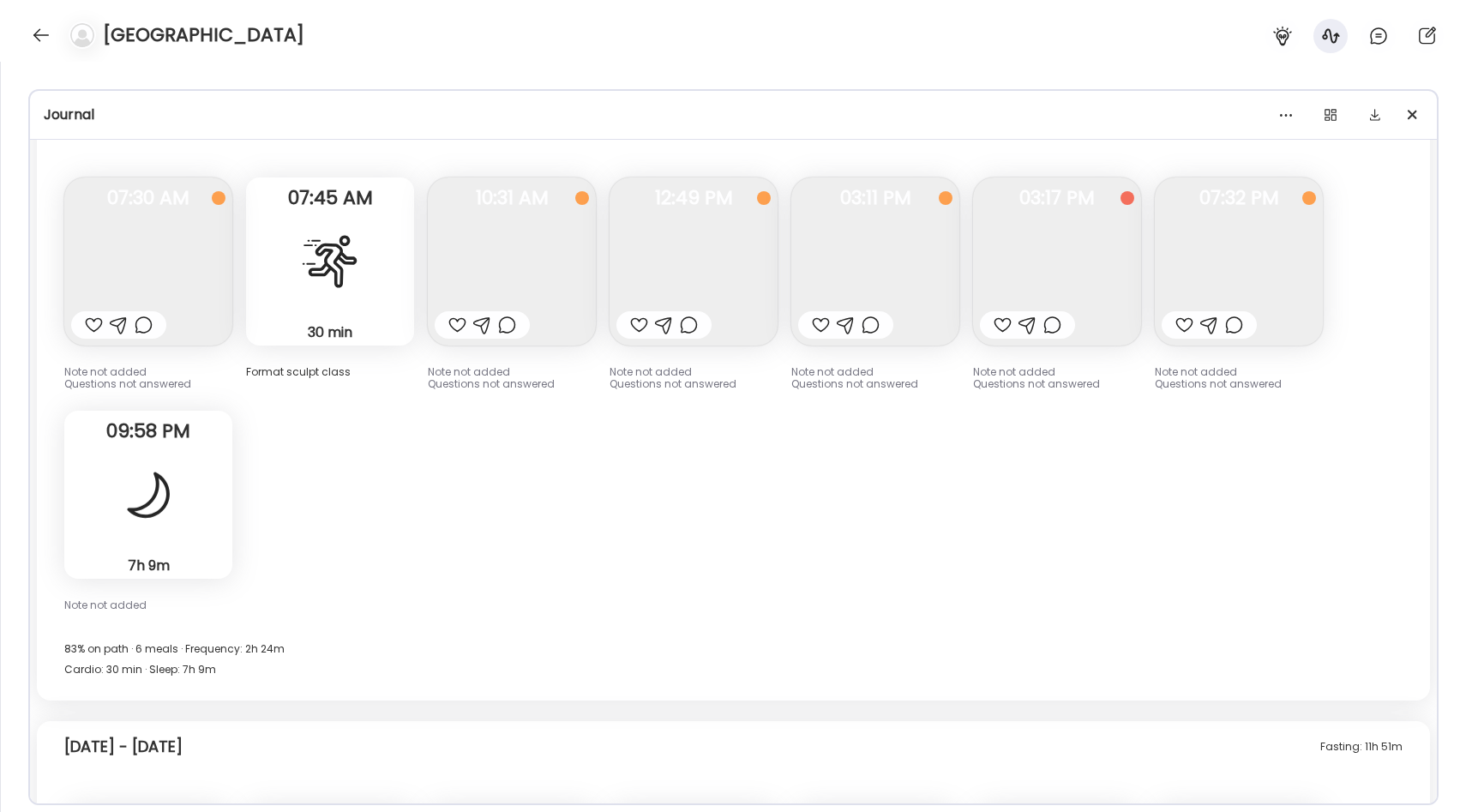
scroll to position [8660, 0]
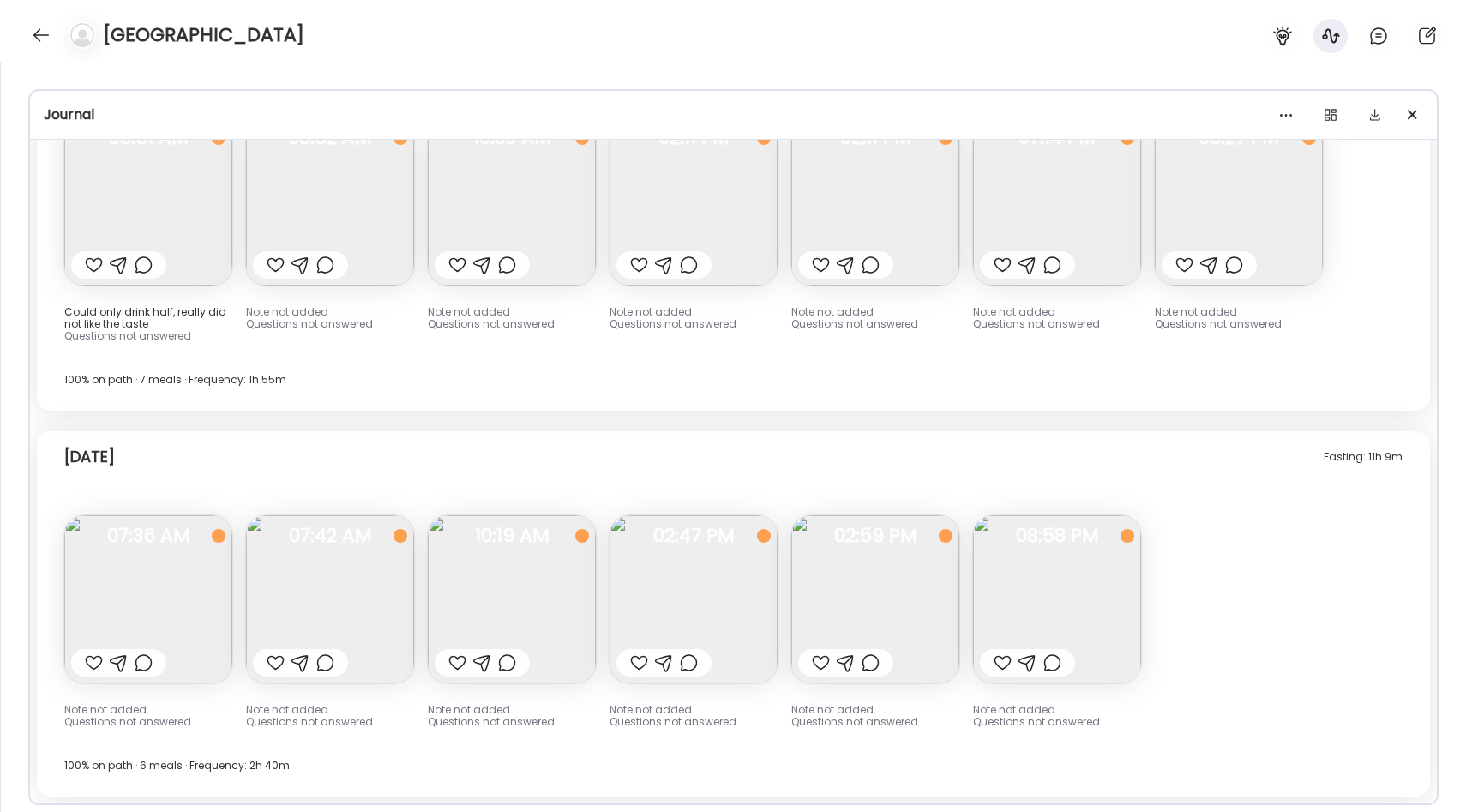
click at [864, 596] on img at bounding box center [876, 599] width 168 height 168
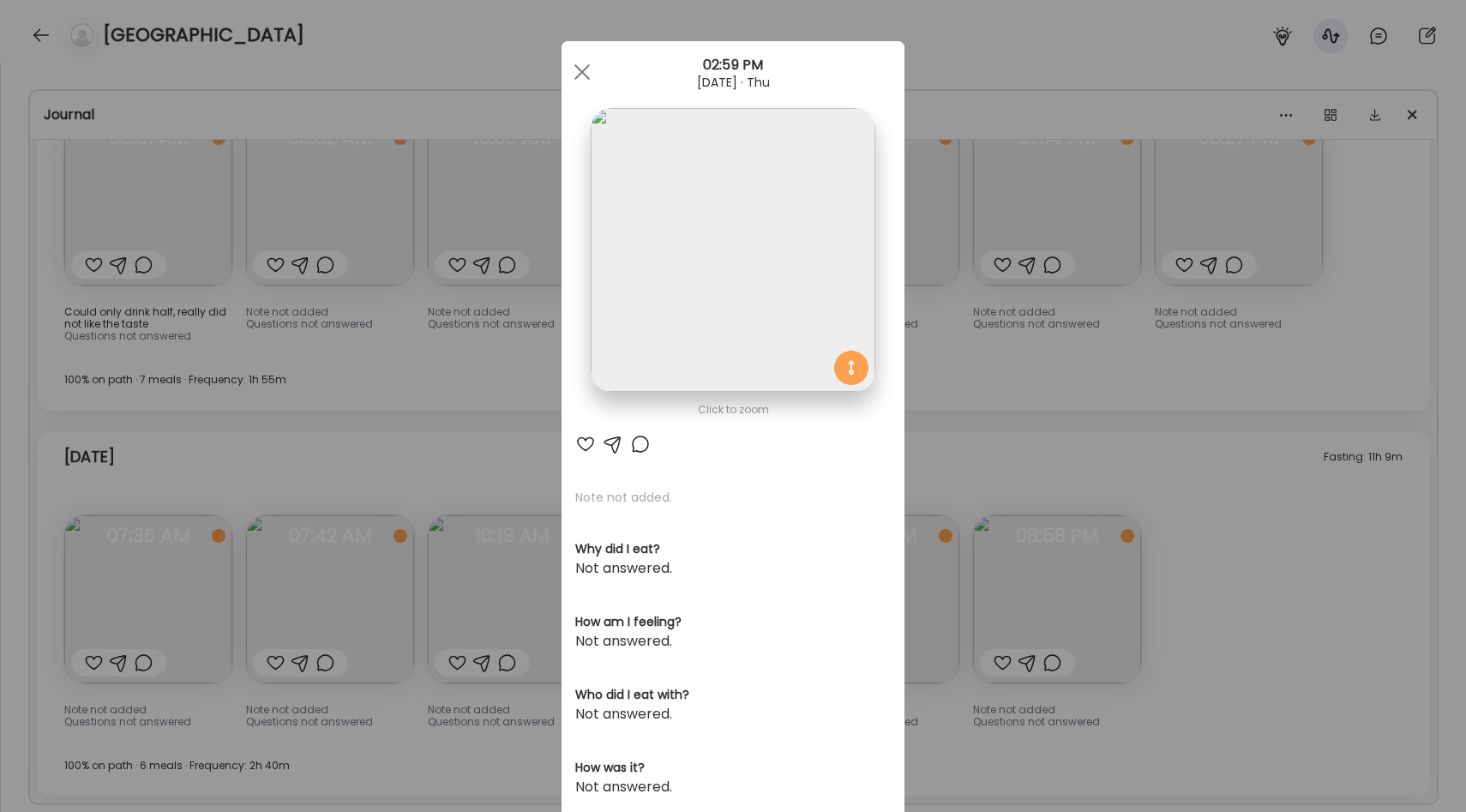
click at [655, 254] on img at bounding box center [733, 250] width 284 height 284
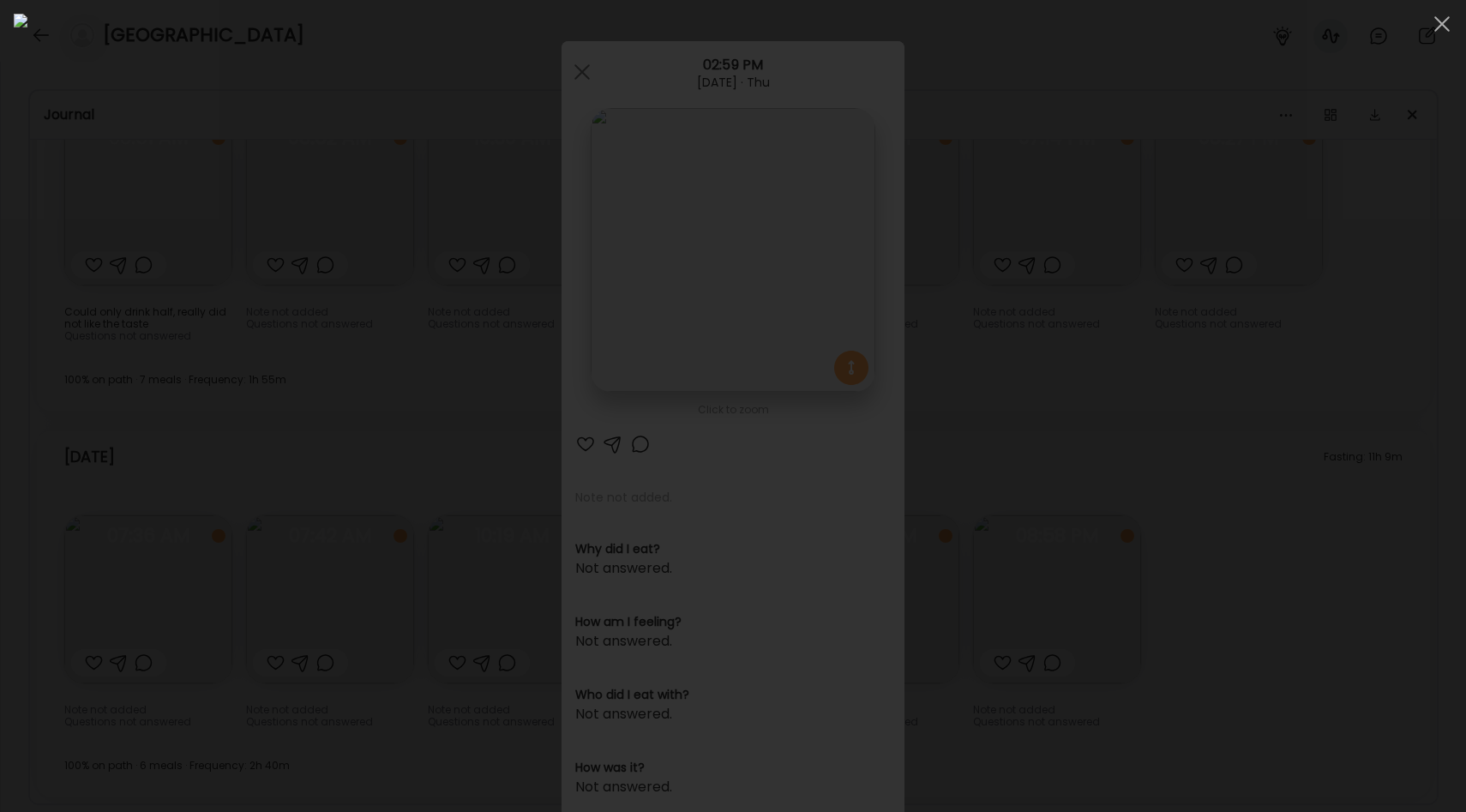
click at [289, 452] on div at bounding box center [733, 406] width 1439 height 785
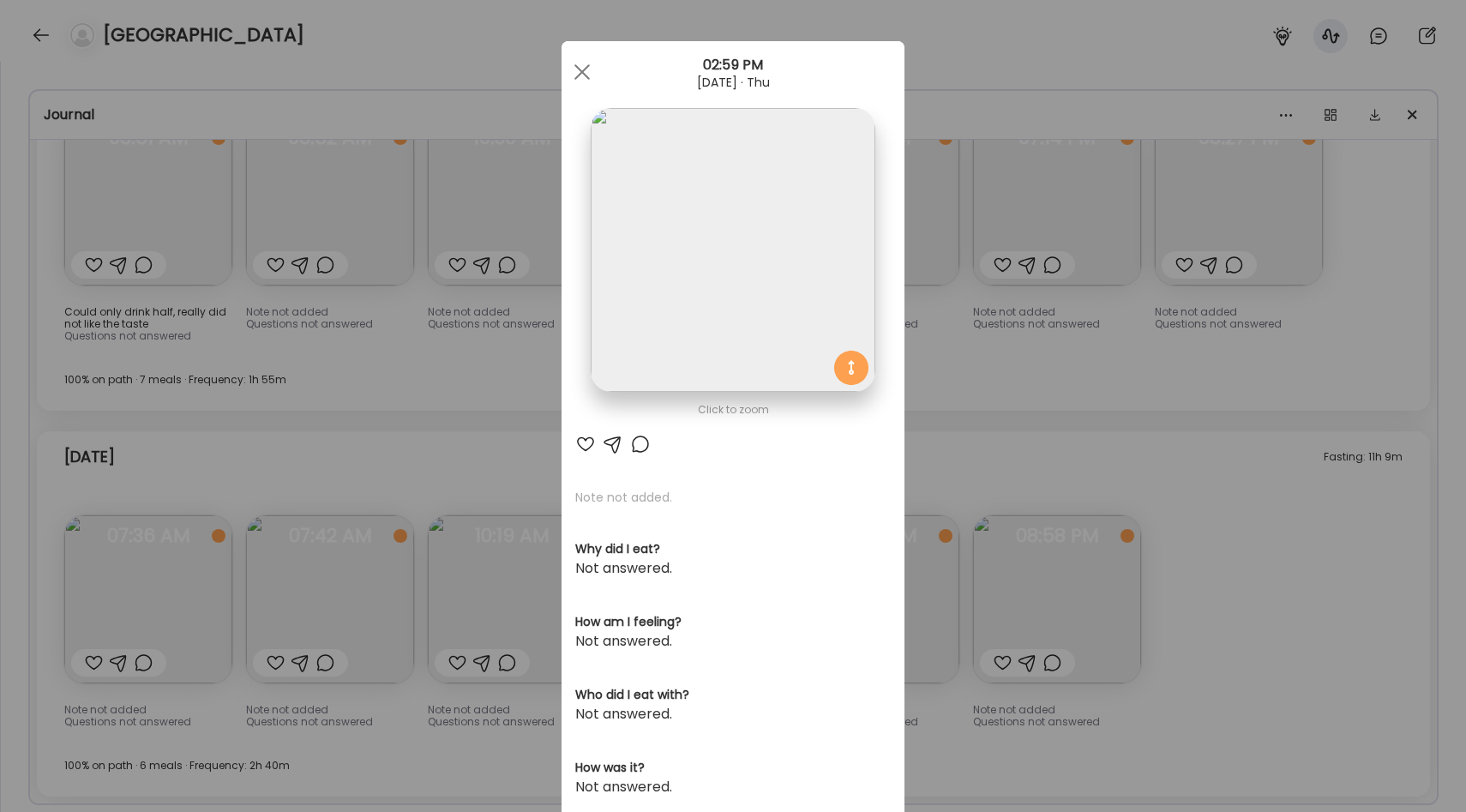
click at [474, 447] on div "Ate Coach Dashboard Wahoo! It’s official Take a moment to set up your Coach Pro…" at bounding box center [733, 406] width 1466 height 812
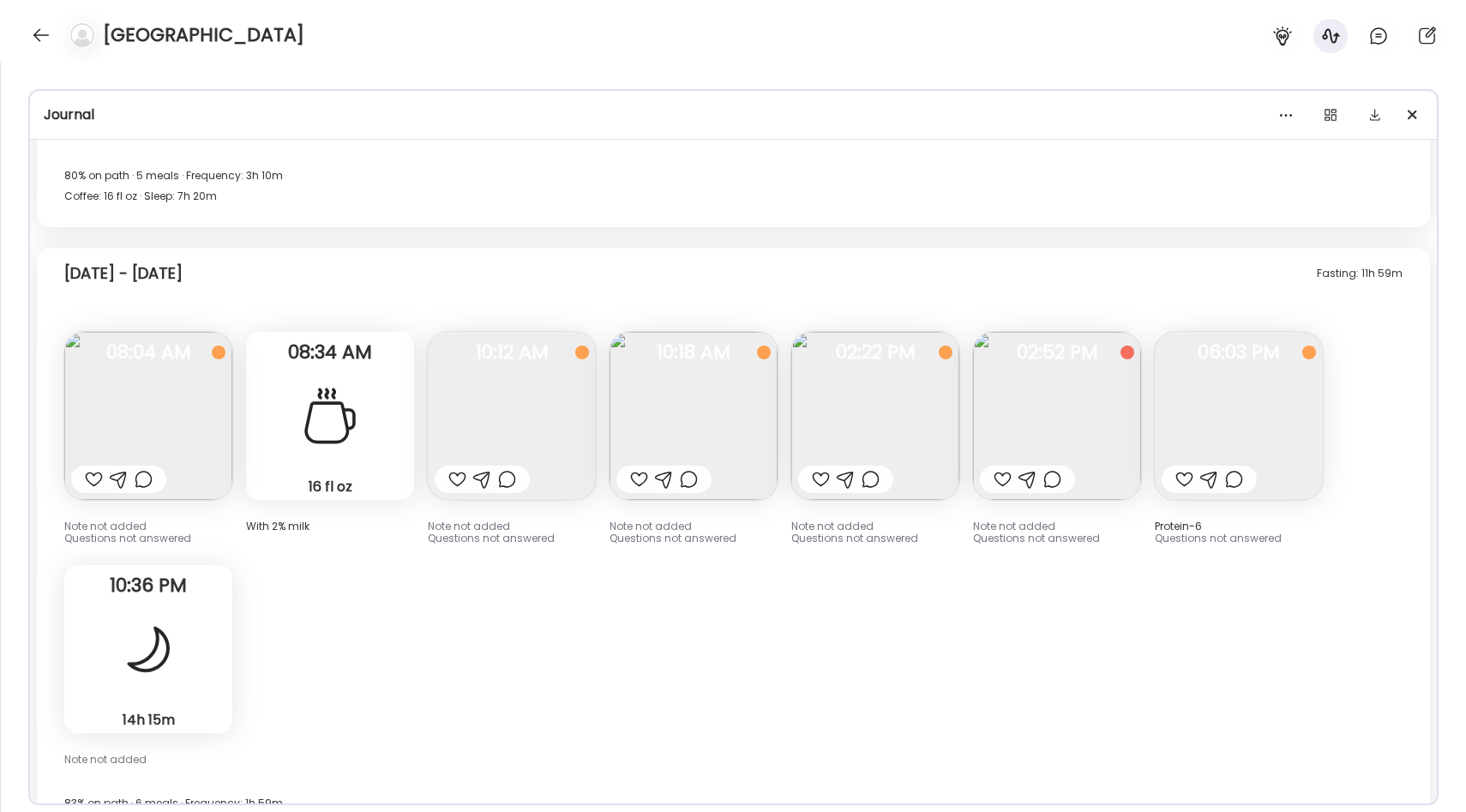
scroll to position [4731, 0]
click at [1045, 387] on img at bounding box center [1057, 418] width 168 height 168
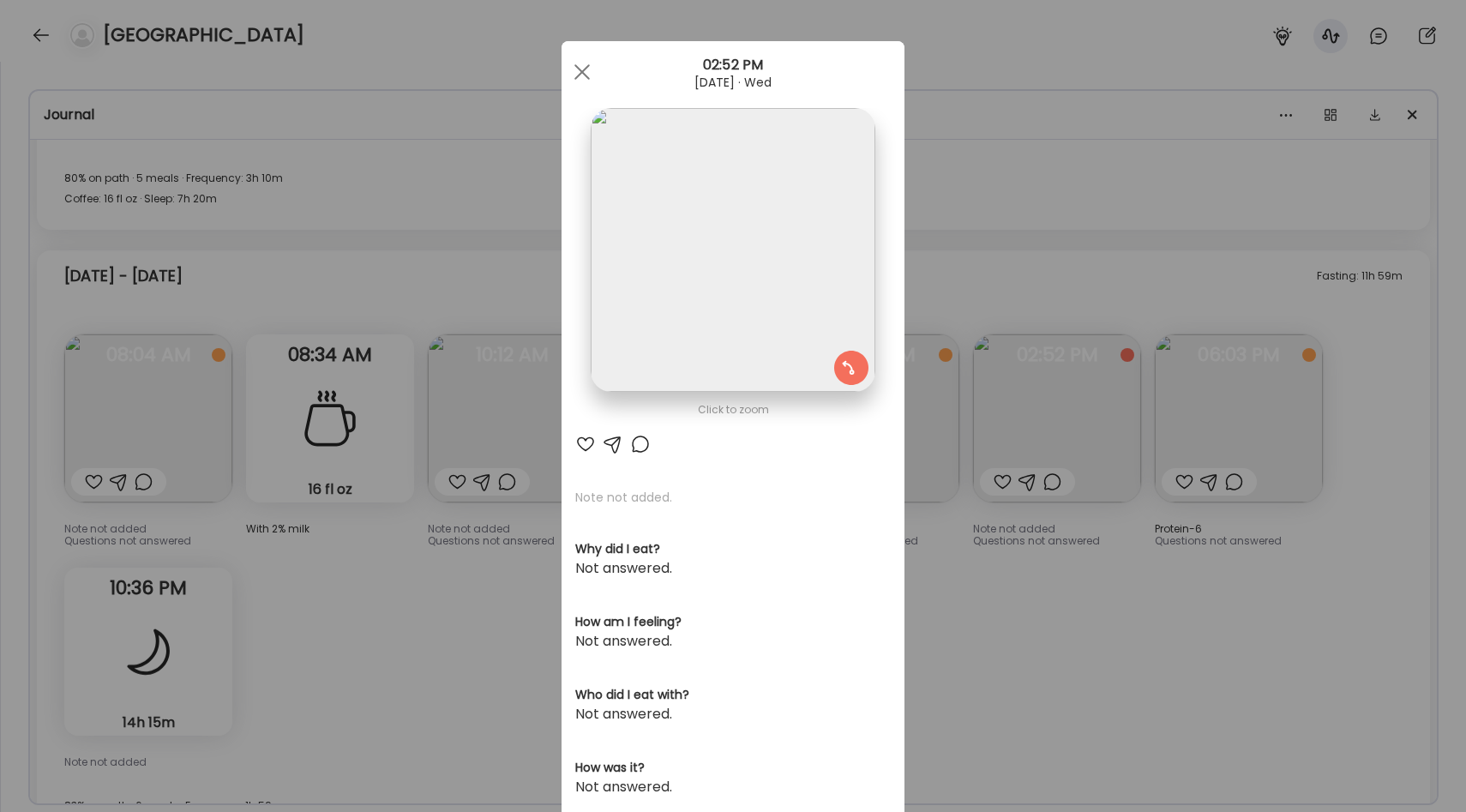
click at [961, 544] on div "Ate Coach Dashboard Wahoo! It’s official Take a moment to set up your Coach Pro…" at bounding box center [733, 406] width 1466 height 812
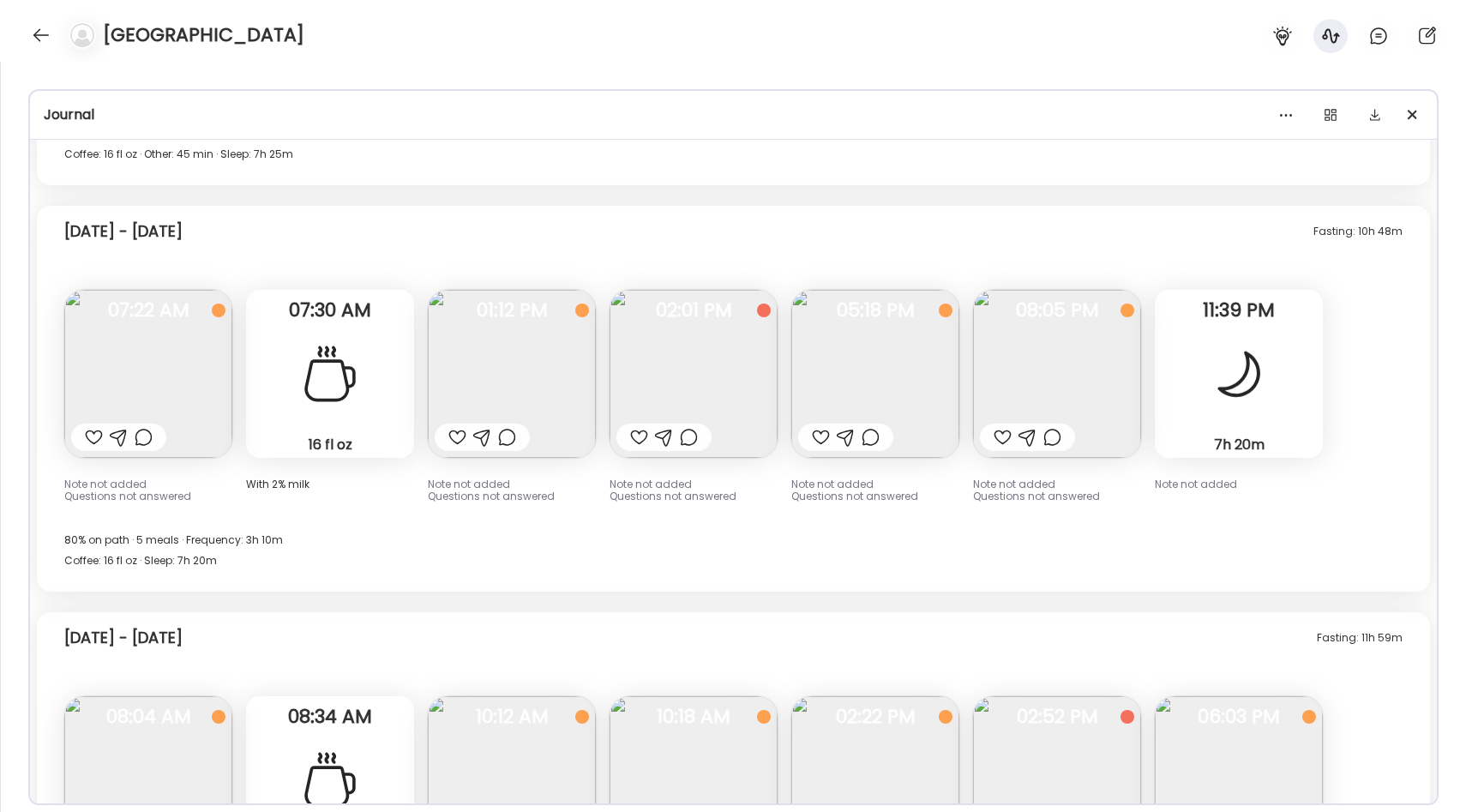
scroll to position [4364, 0]
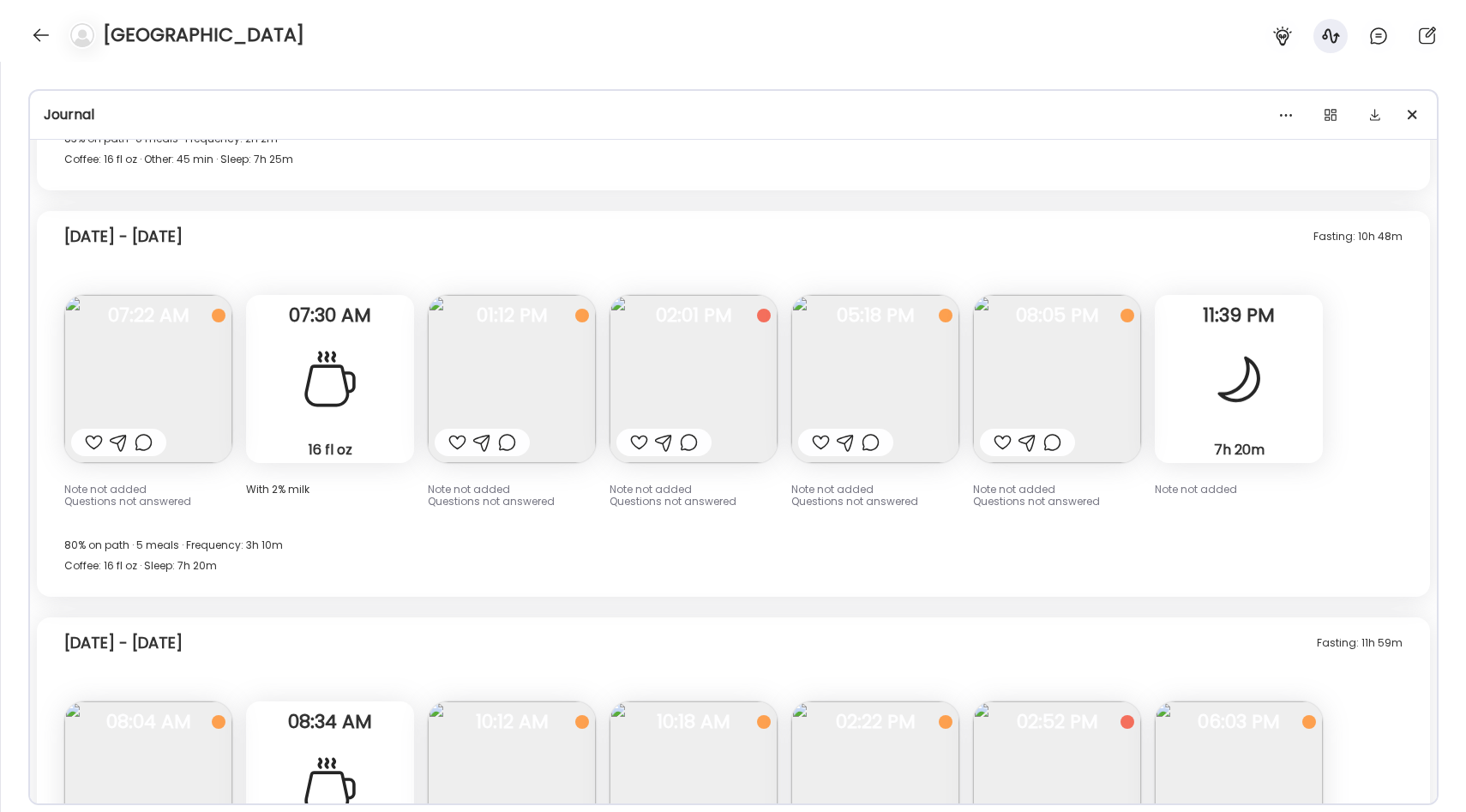
click at [874, 388] on img at bounding box center [876, 379] width 168 height 168
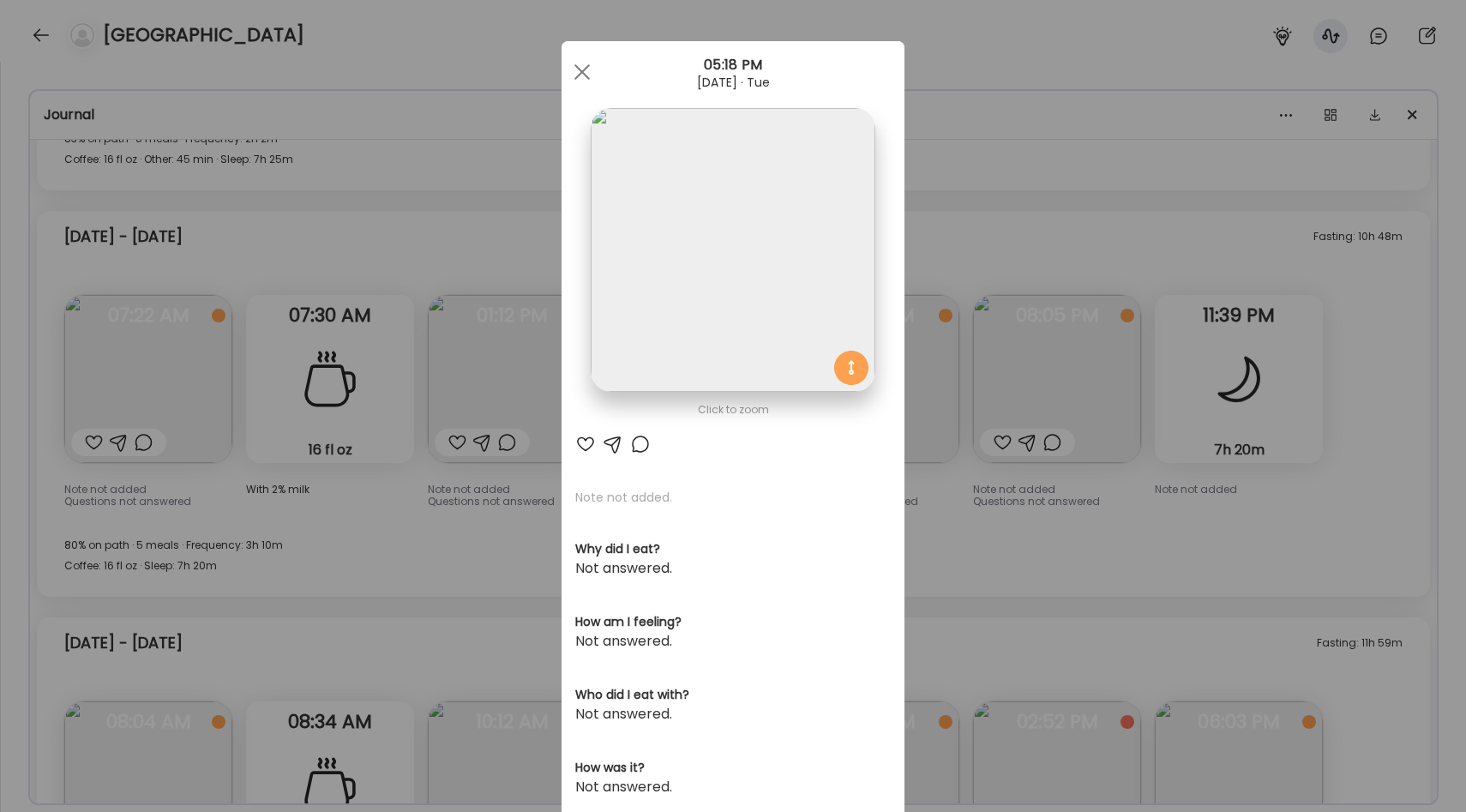
click at [971, 496] on div "Ate Coach Dashboard Wahoo! It’s official Take a moment to set up your Coach Pro…" at bounding box center [733, 406] width 1466 height 812
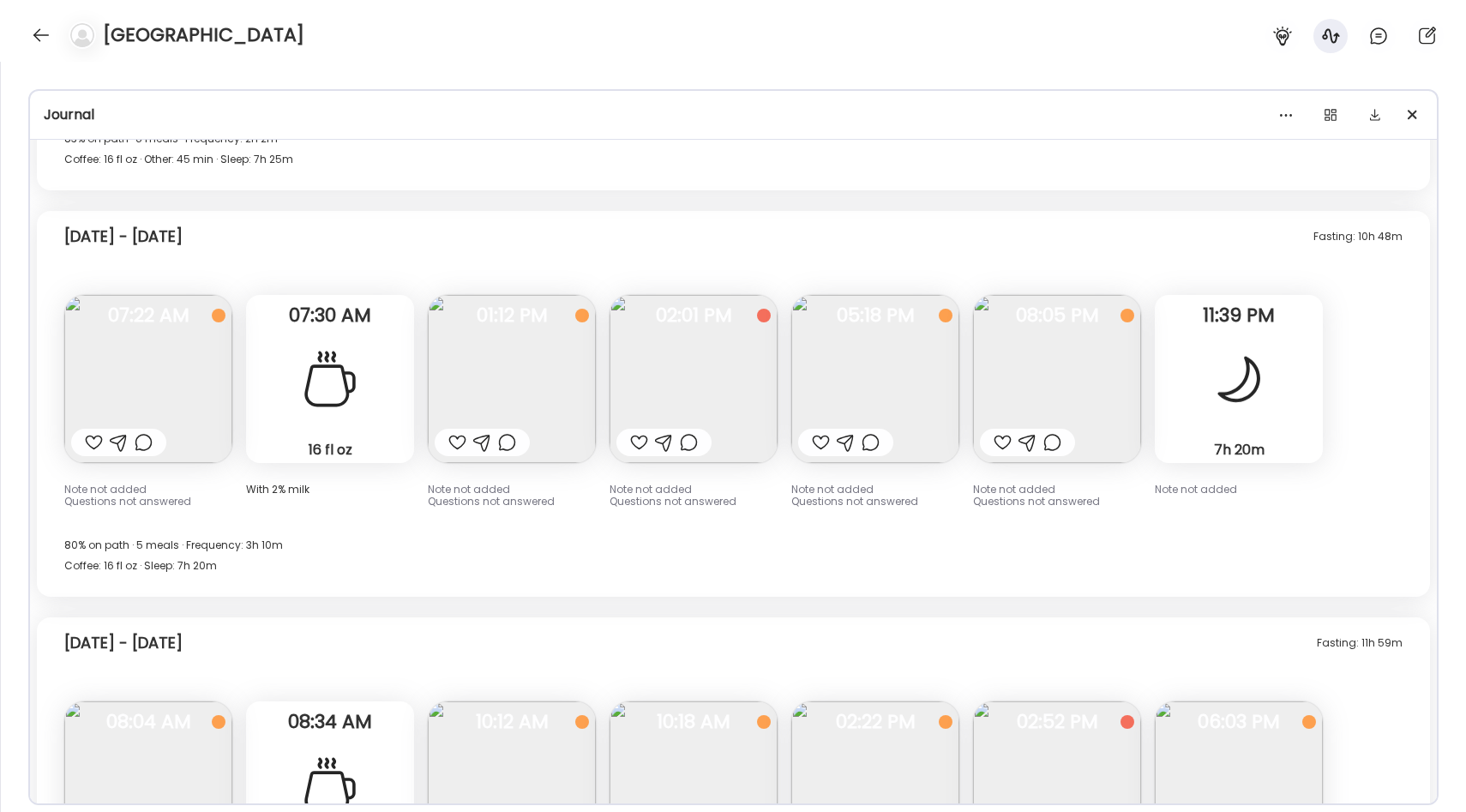
click at [1007, 338] on img at bounding box center [1057, 379] width 168 height 168
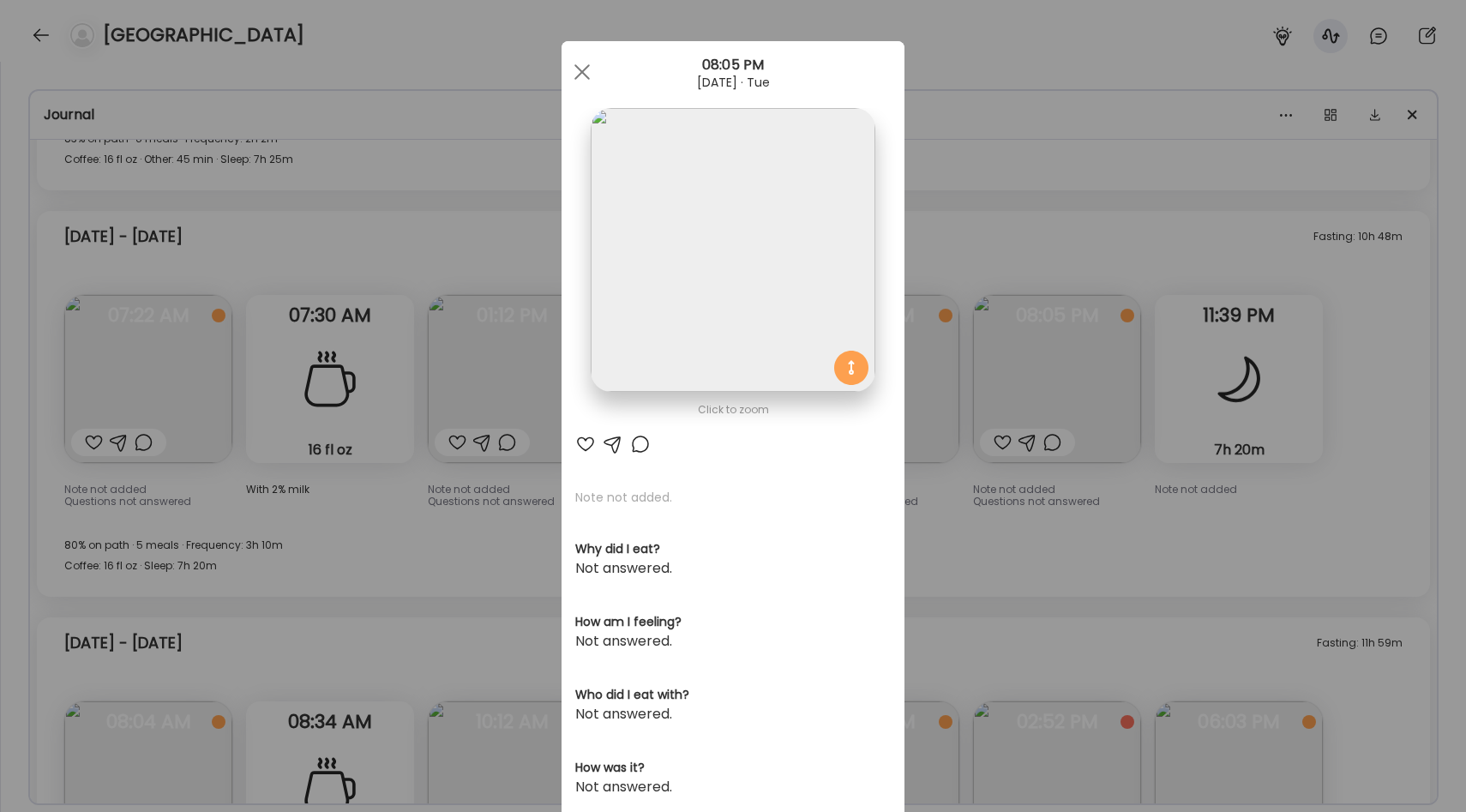
click at [941, 506] on div "Ate Coach Dashboard Wahoo! It’s official Take a moment to set up your Coach Pro…" at bounding box center [733, 406] width 1466 height 812
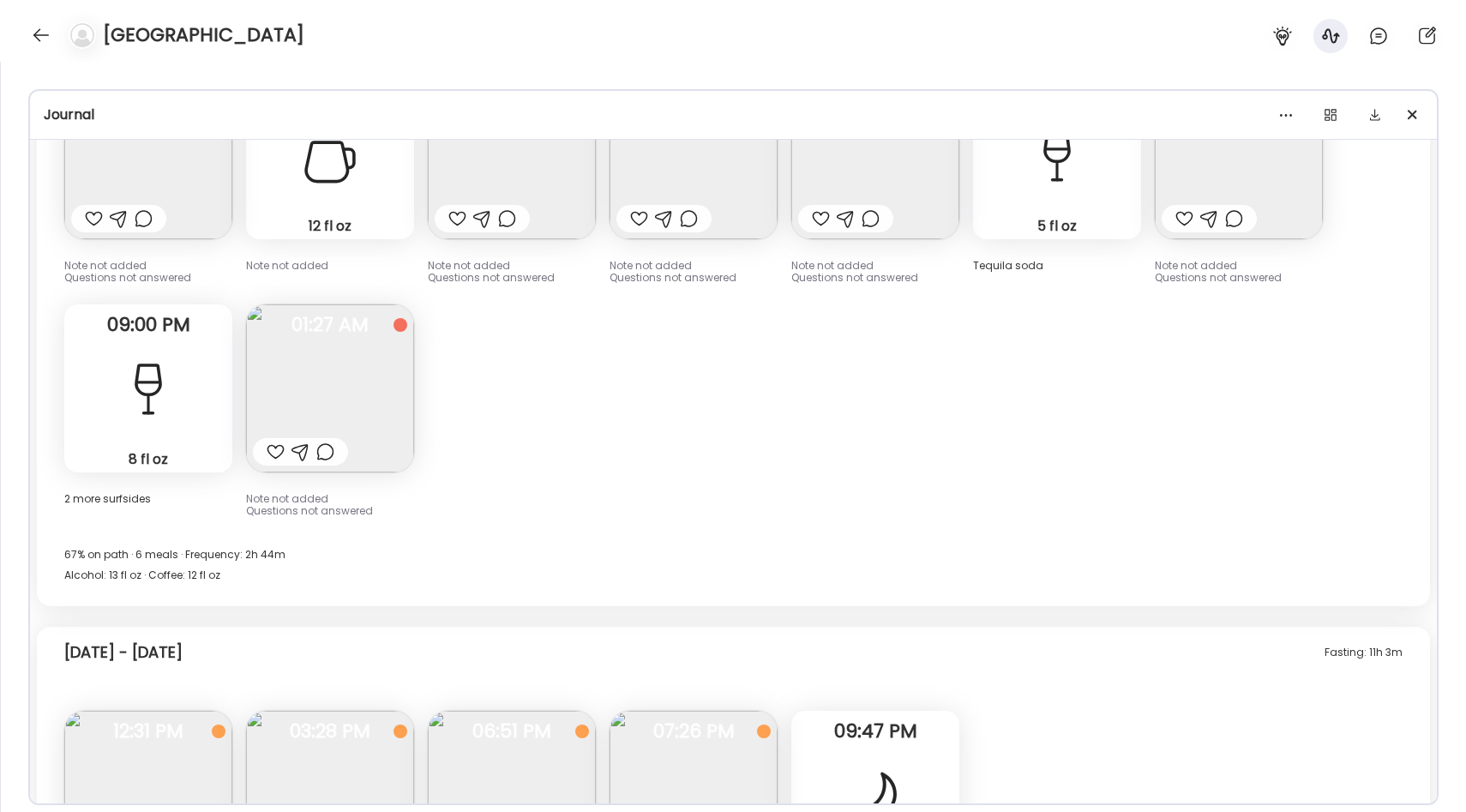
scroll to position [1786, 0]
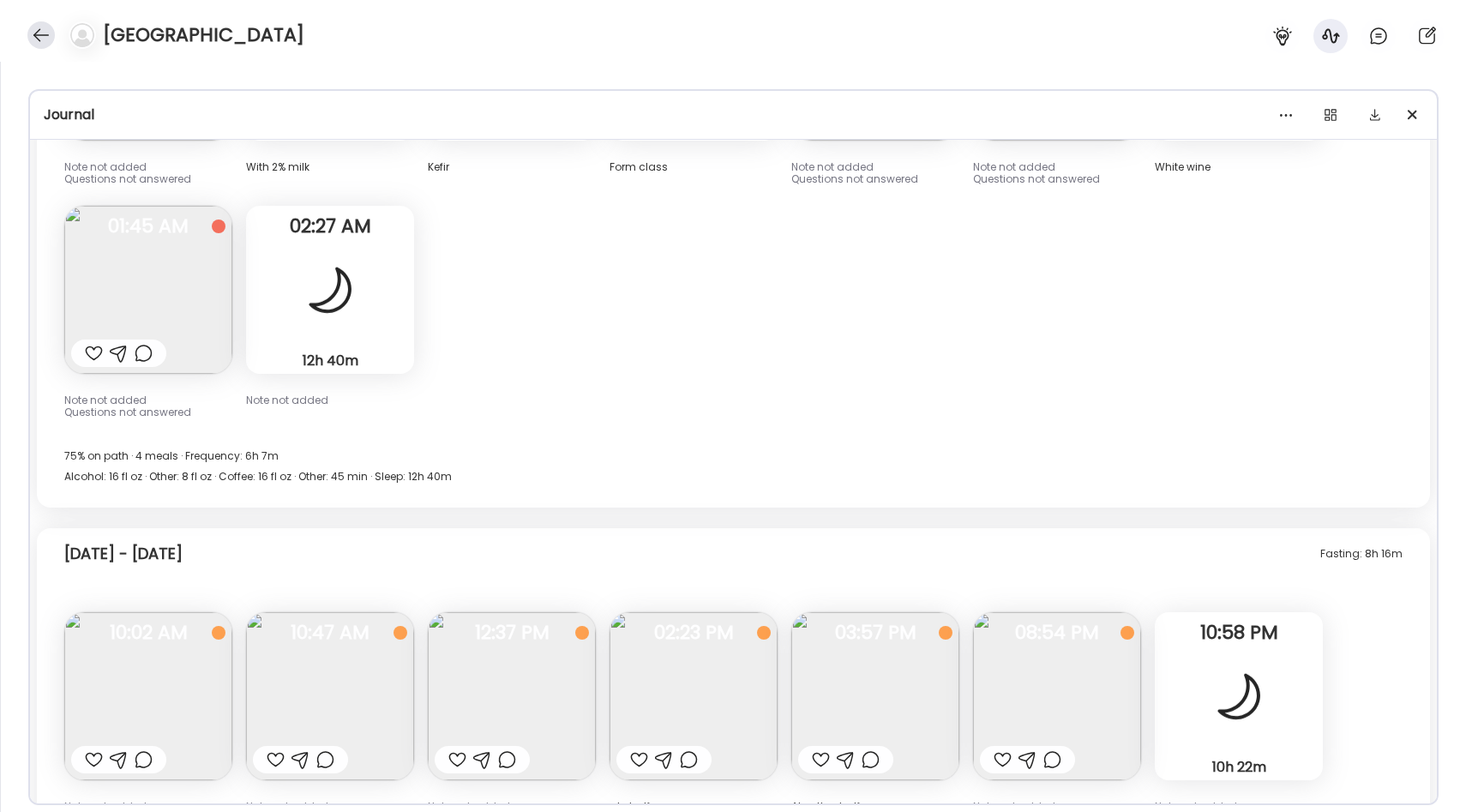
click at [41, 41] on div at bounding box center [41, 34] width 27 height 27
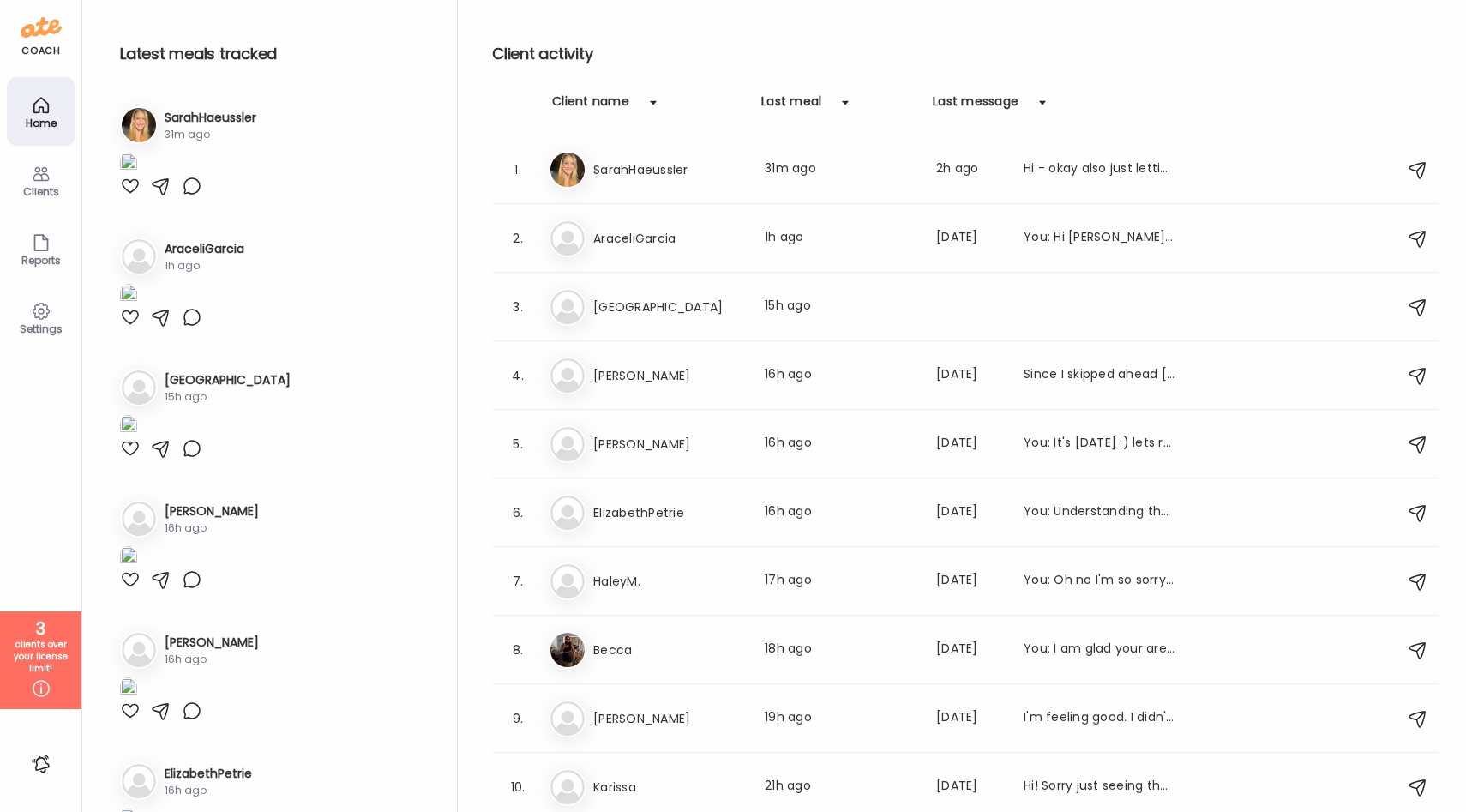
click at [41, 673] on div "clients over your license limit!" at bounding box center [41, 657] width 70 height 36
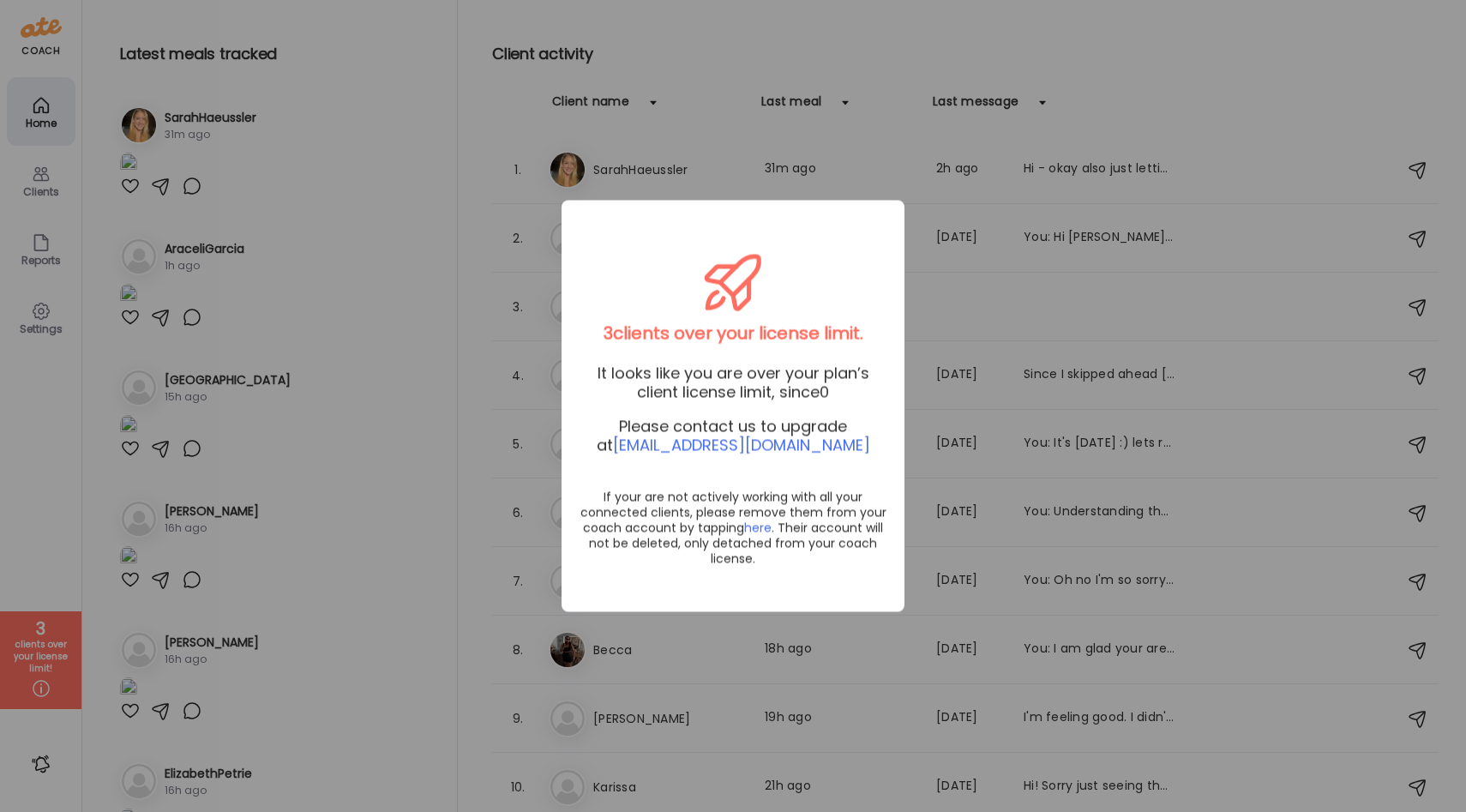
click at [1079, 297] on div "Ate Coach Dashboard Wahoo! It’s official Take a moment to set up your Coach Pro…" at bounding box center [733, 406] width 1466 height 812
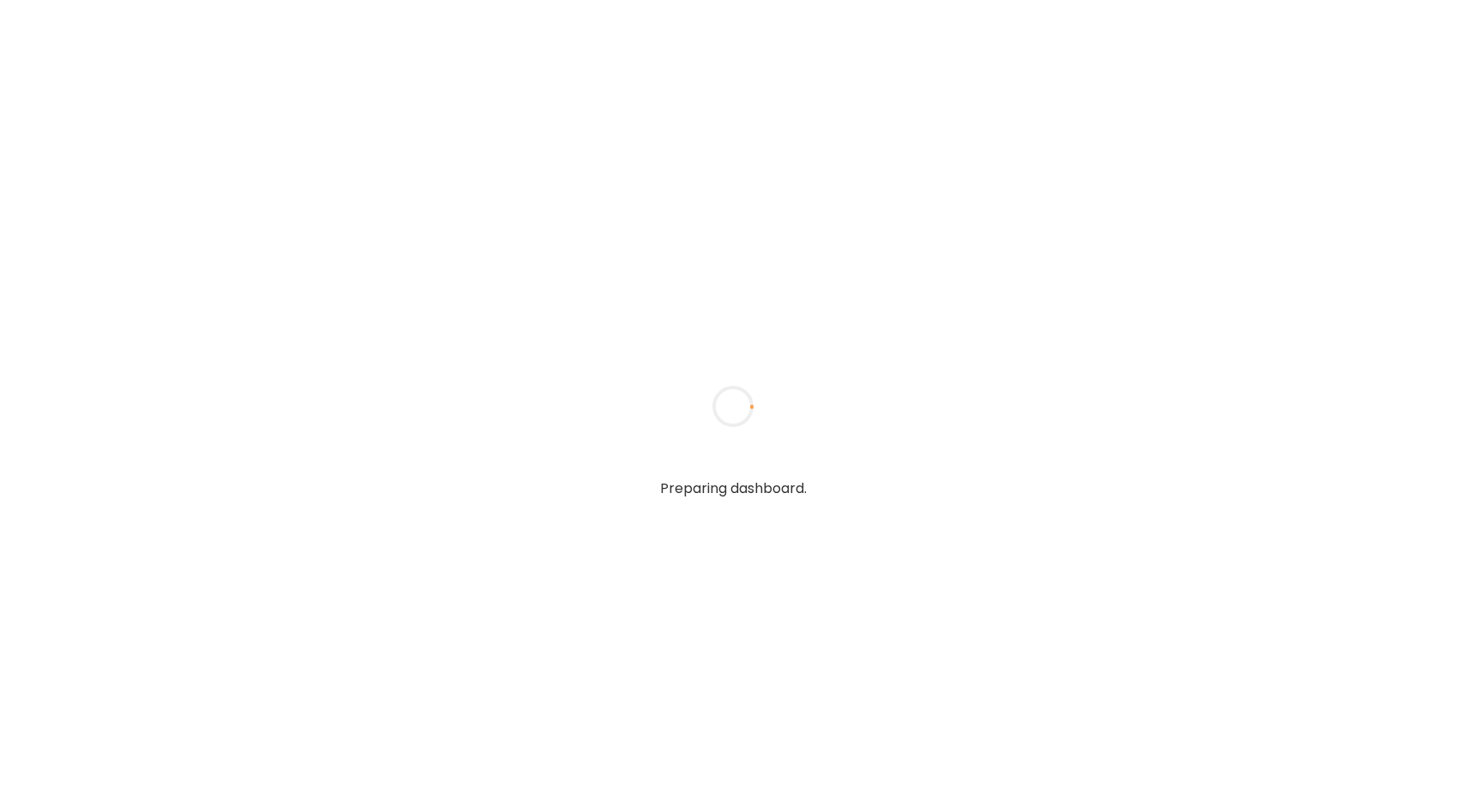
type input "**********"
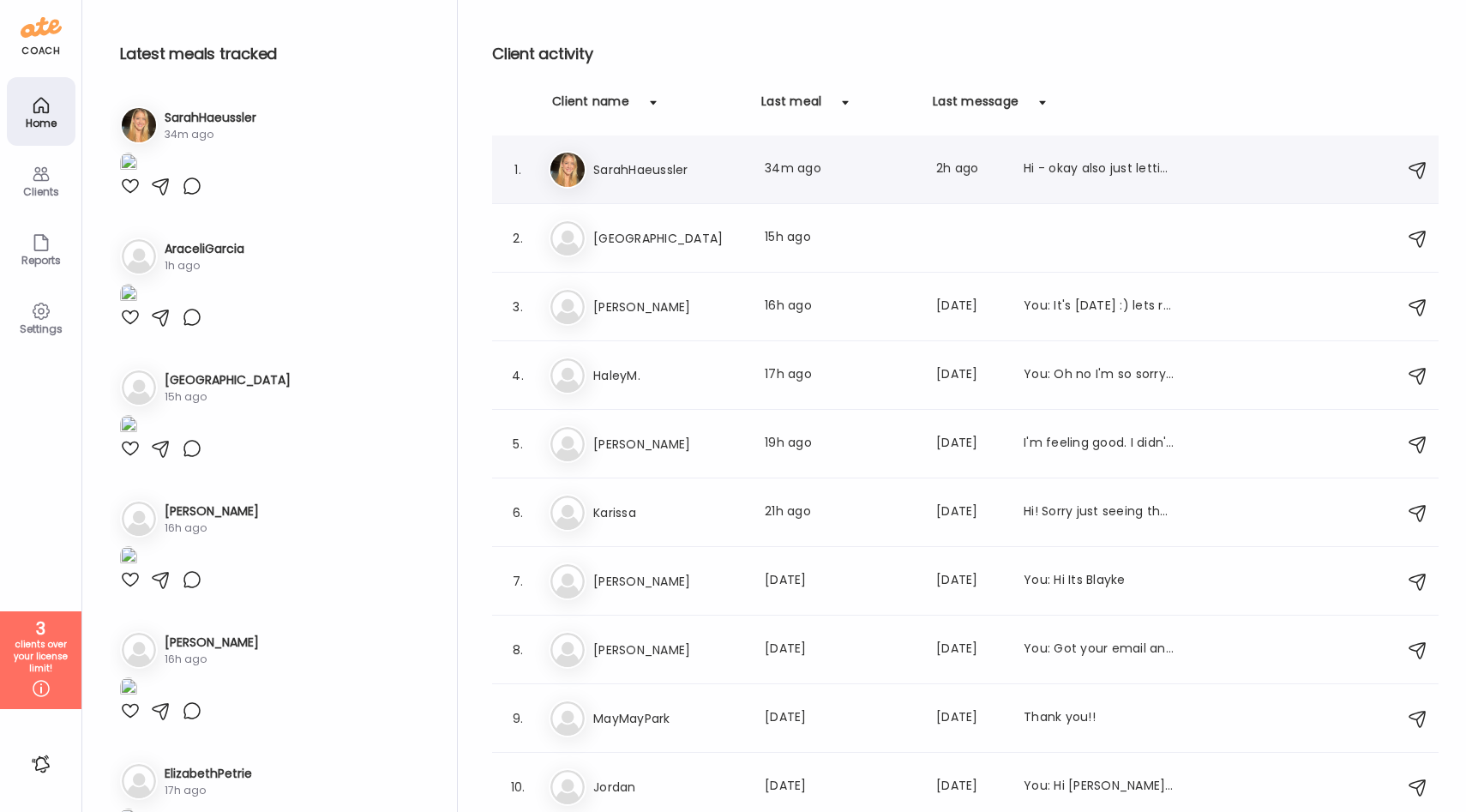
click at [640, 165] on h3 "SarahHaeussler" at bounding box center [668, 169] width 151 height 20
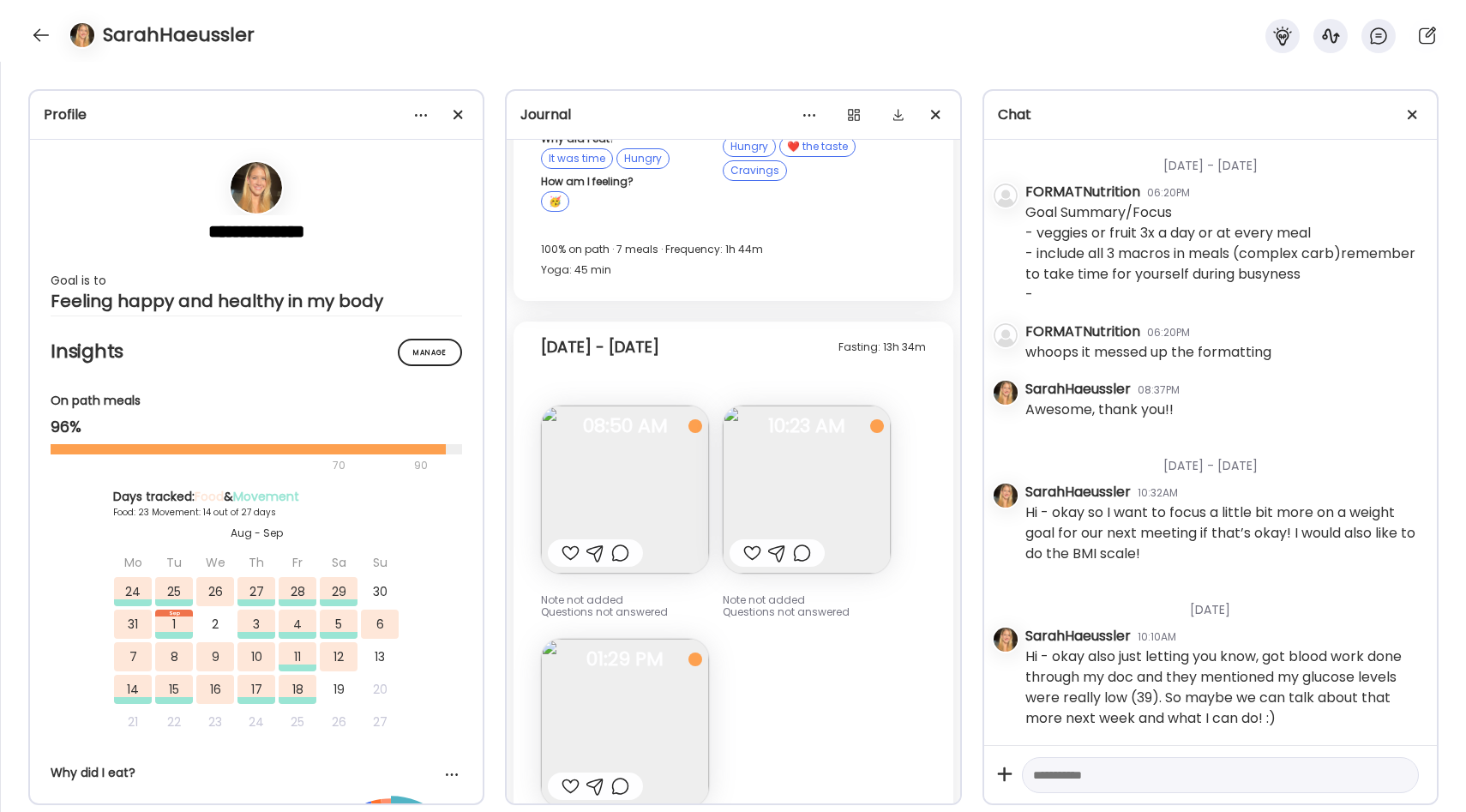
scroll to position [21956, 0]
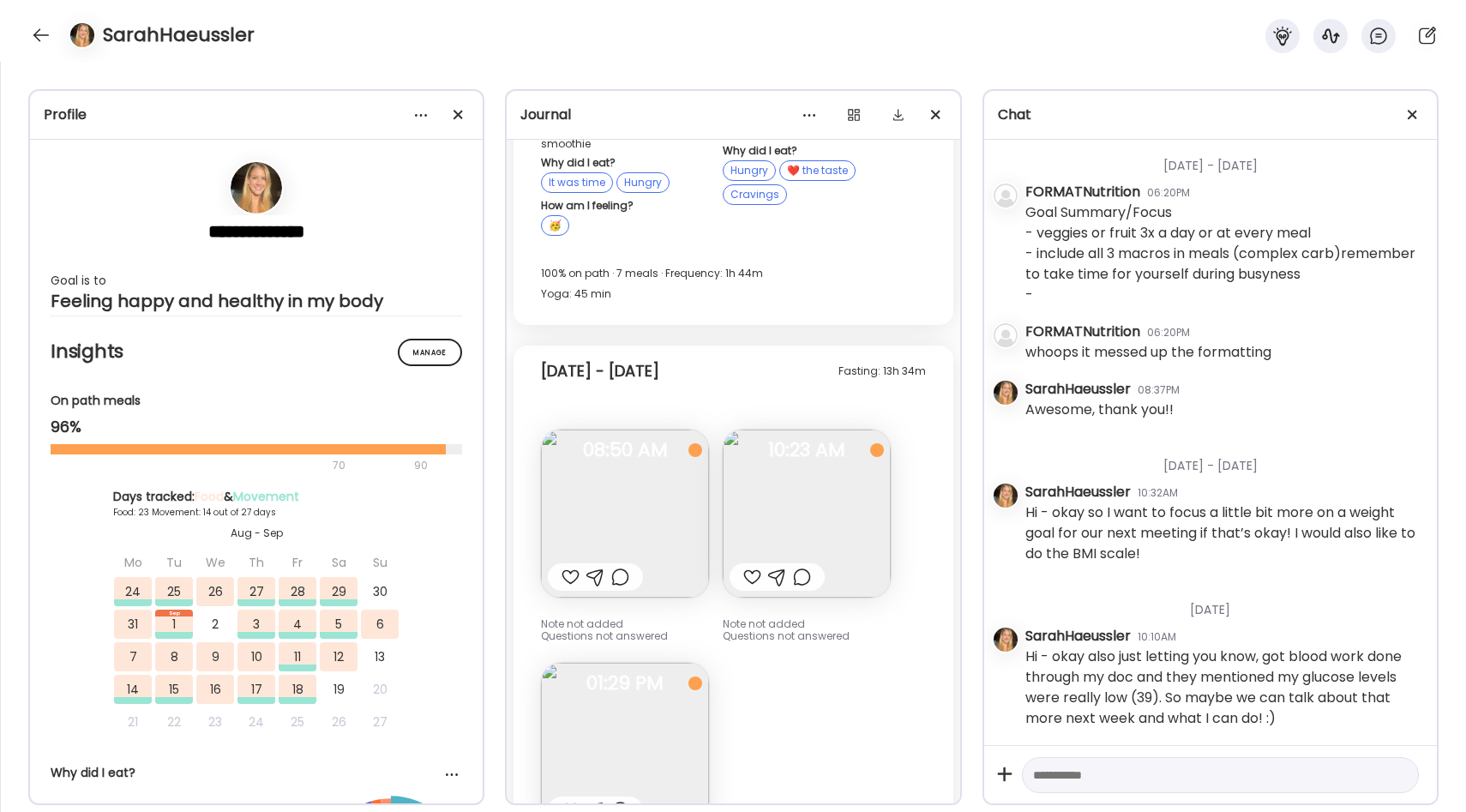
click at [658, 663] on img at bounding box center [625, 747] width 168 height 168
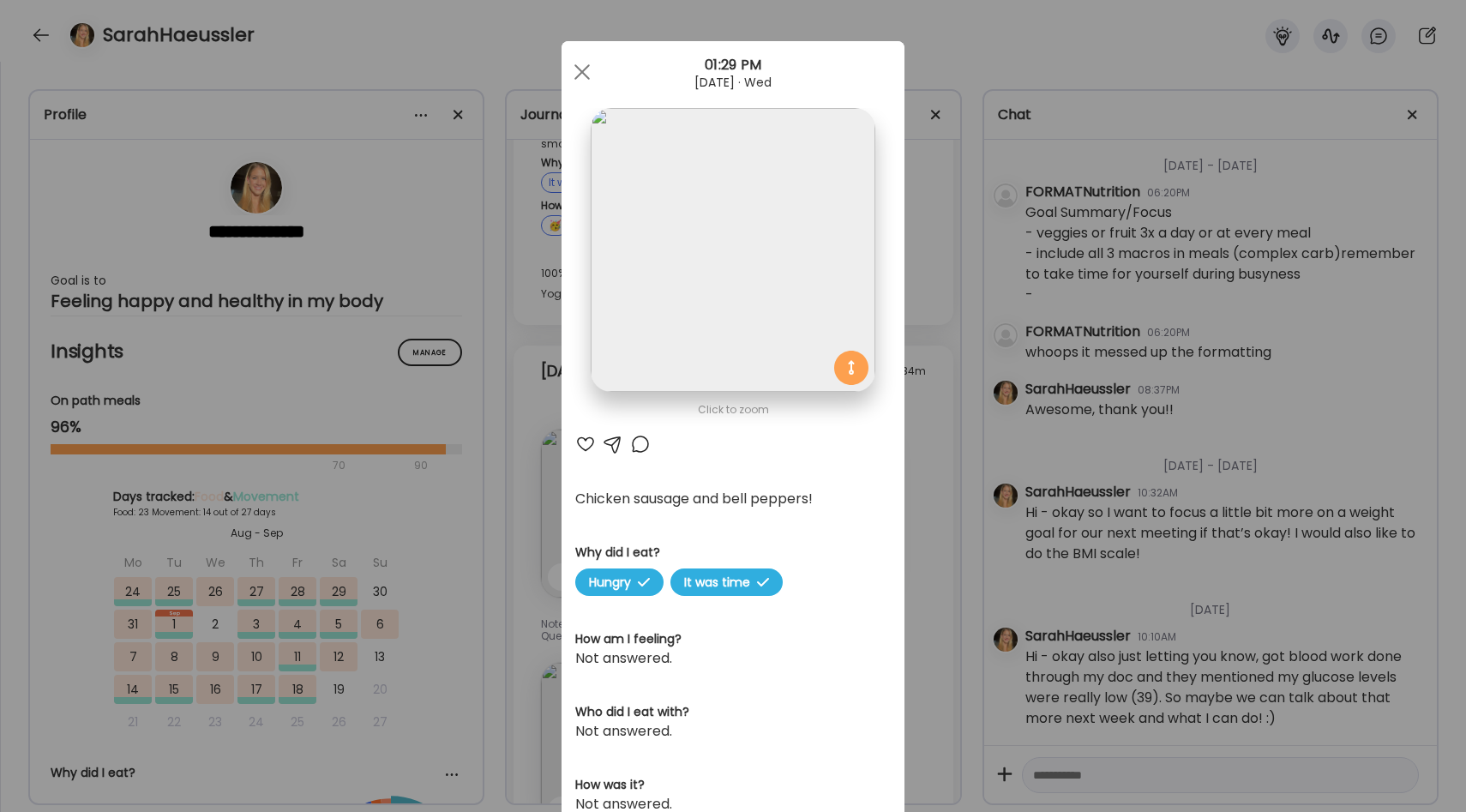
click at [944, 342] on div "Ate Coach Dashboard Wahoo! It’s official Take a moment to set up your Coach Pro…" at bounding box center [733, 406] width 1466 height 812
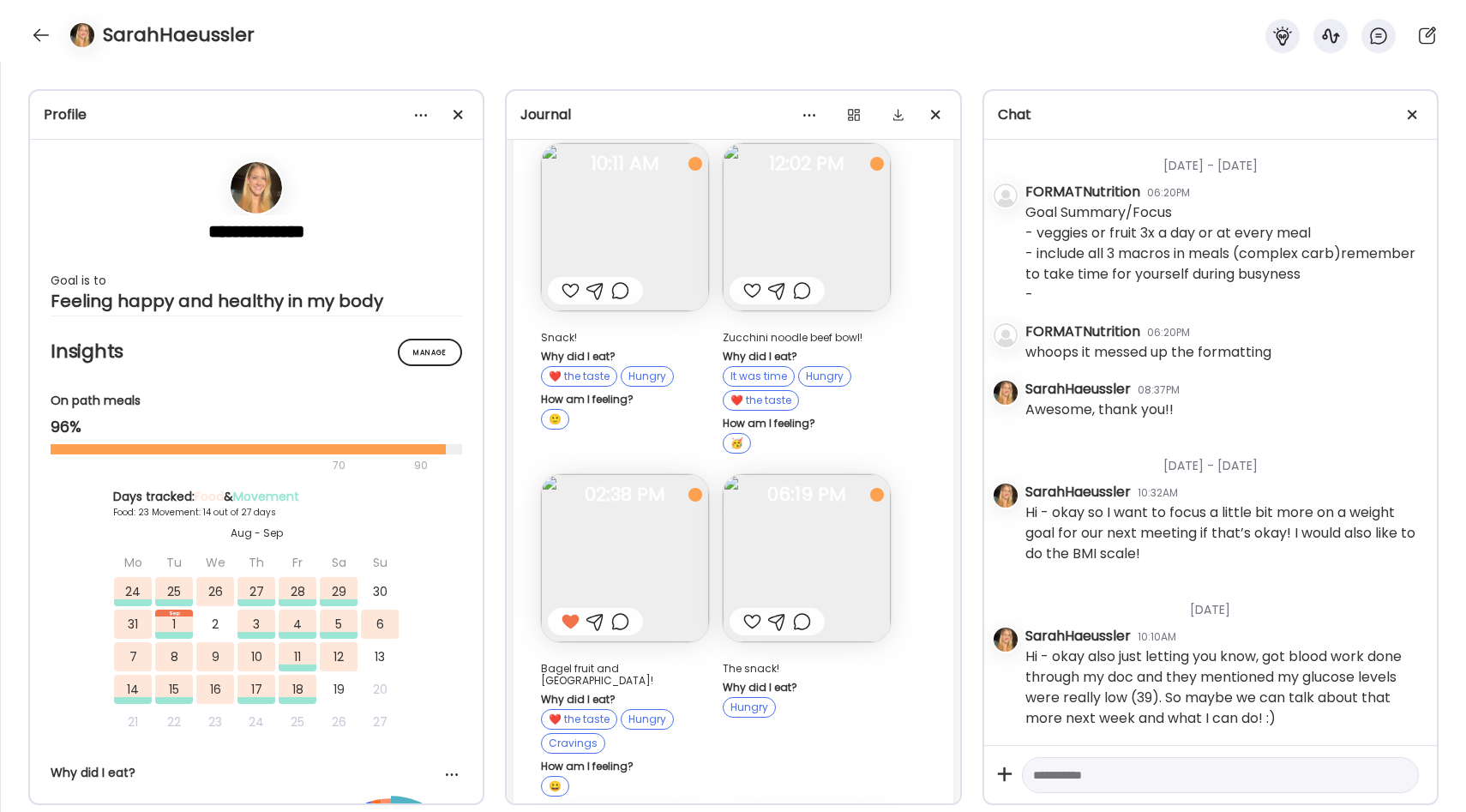
scroll to position [21071, 0]
click at [630, 479] on img at bounding box center [625, 563] width 168 height 168
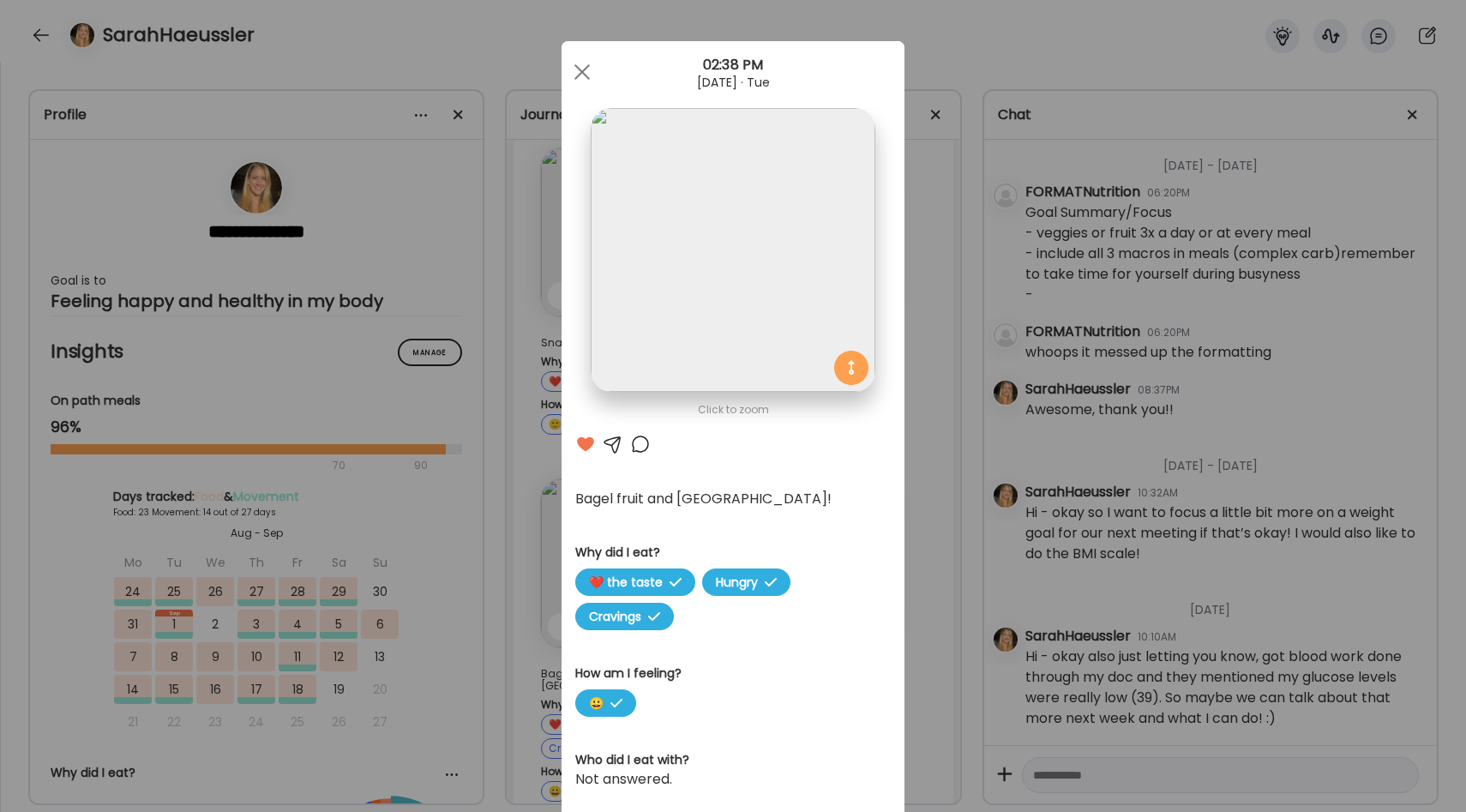
click at [924, 308] on div "Ate Coach Dashboard Wahoo! It’s official Take a moment to set up your Coach Pro…" at bounding box center [733, 406] width 1466 height 812
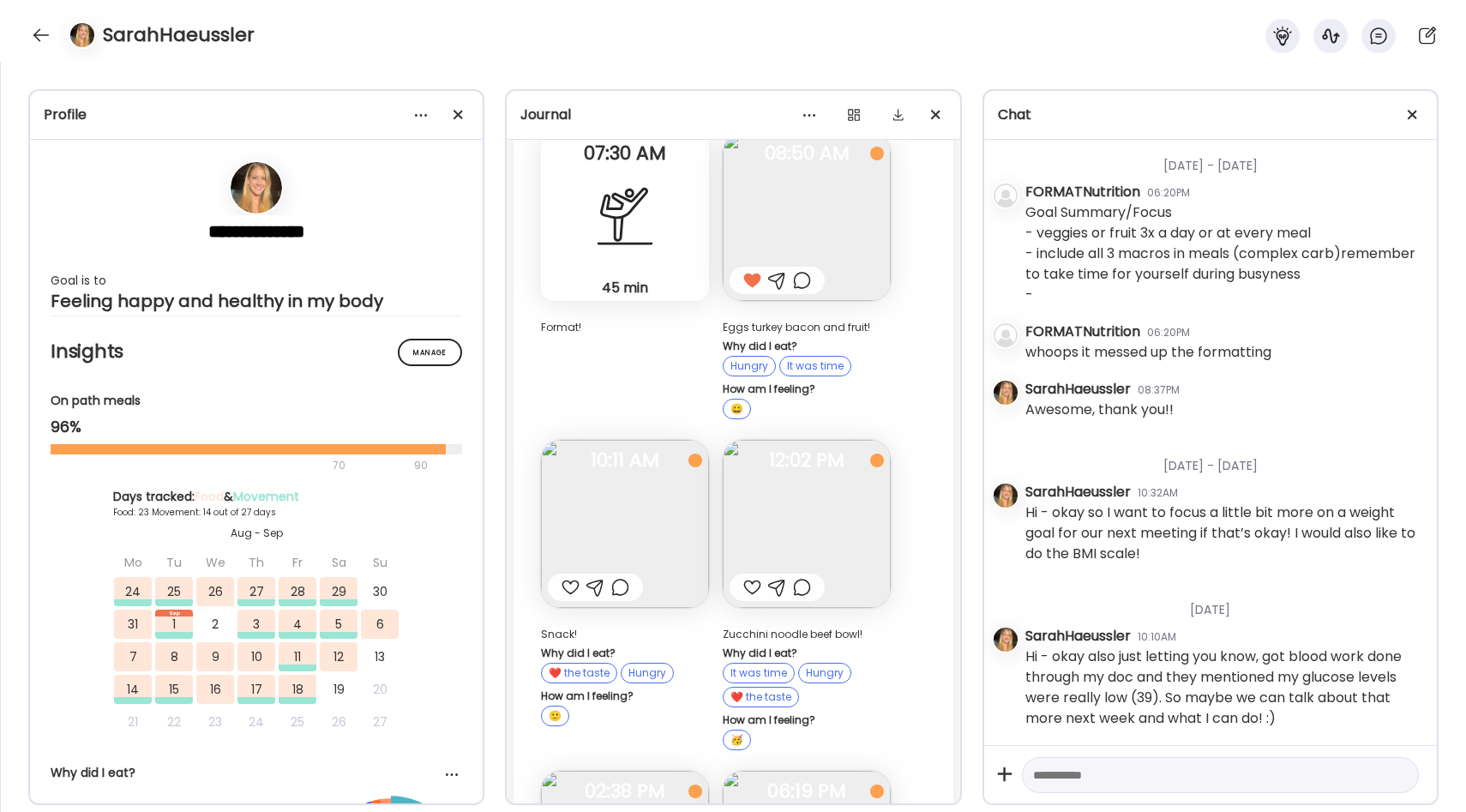
scroll to position [20776, 0]
click at [796, 443] on img at bounding box center [807, 527] width 168 height 168
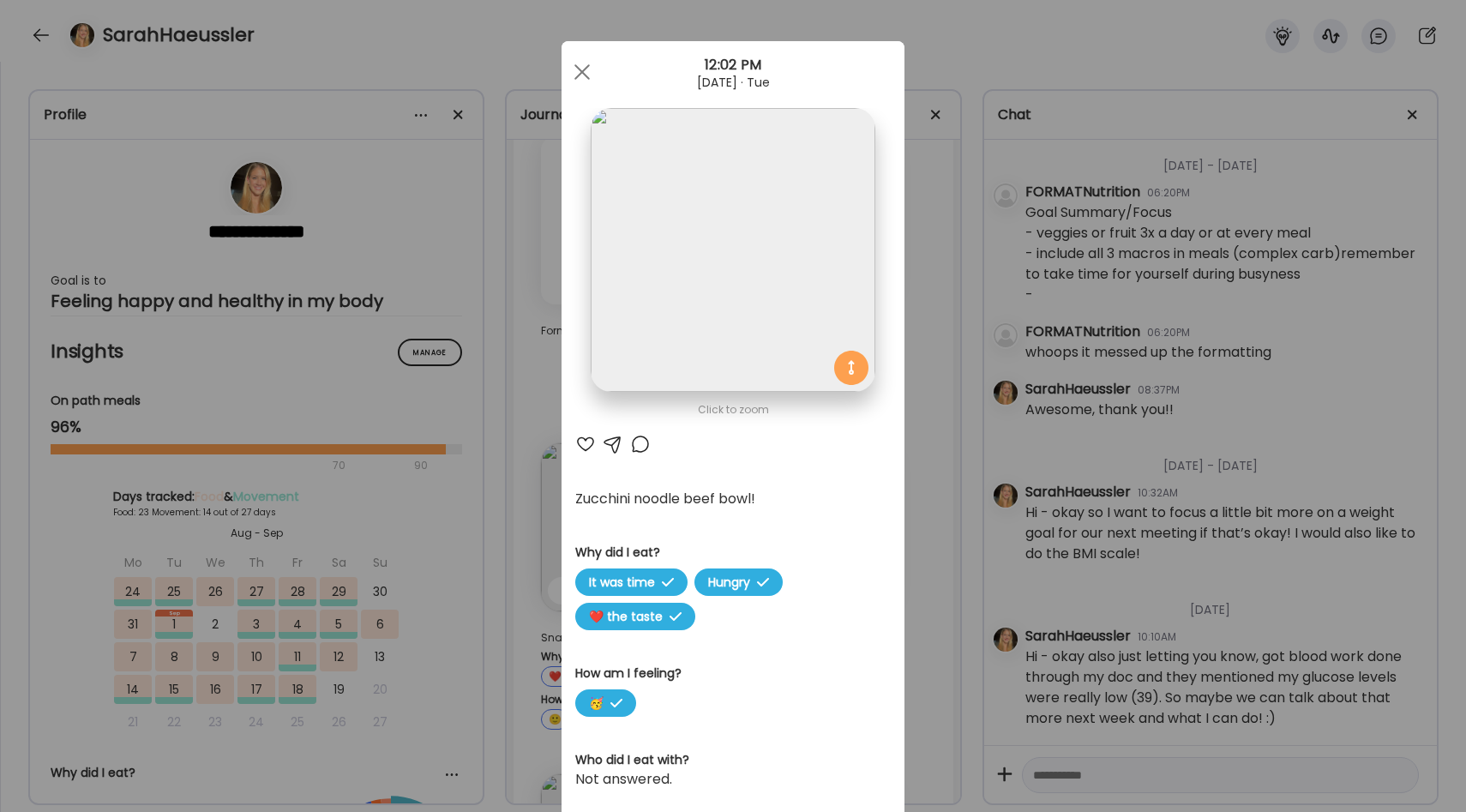
click at [937, 322] on div "Ate Coach Dashboard Wahoo! It’s official Take a moment to set up your Coach Pro…" at bounding box center [733, 406] width 1466 height 812
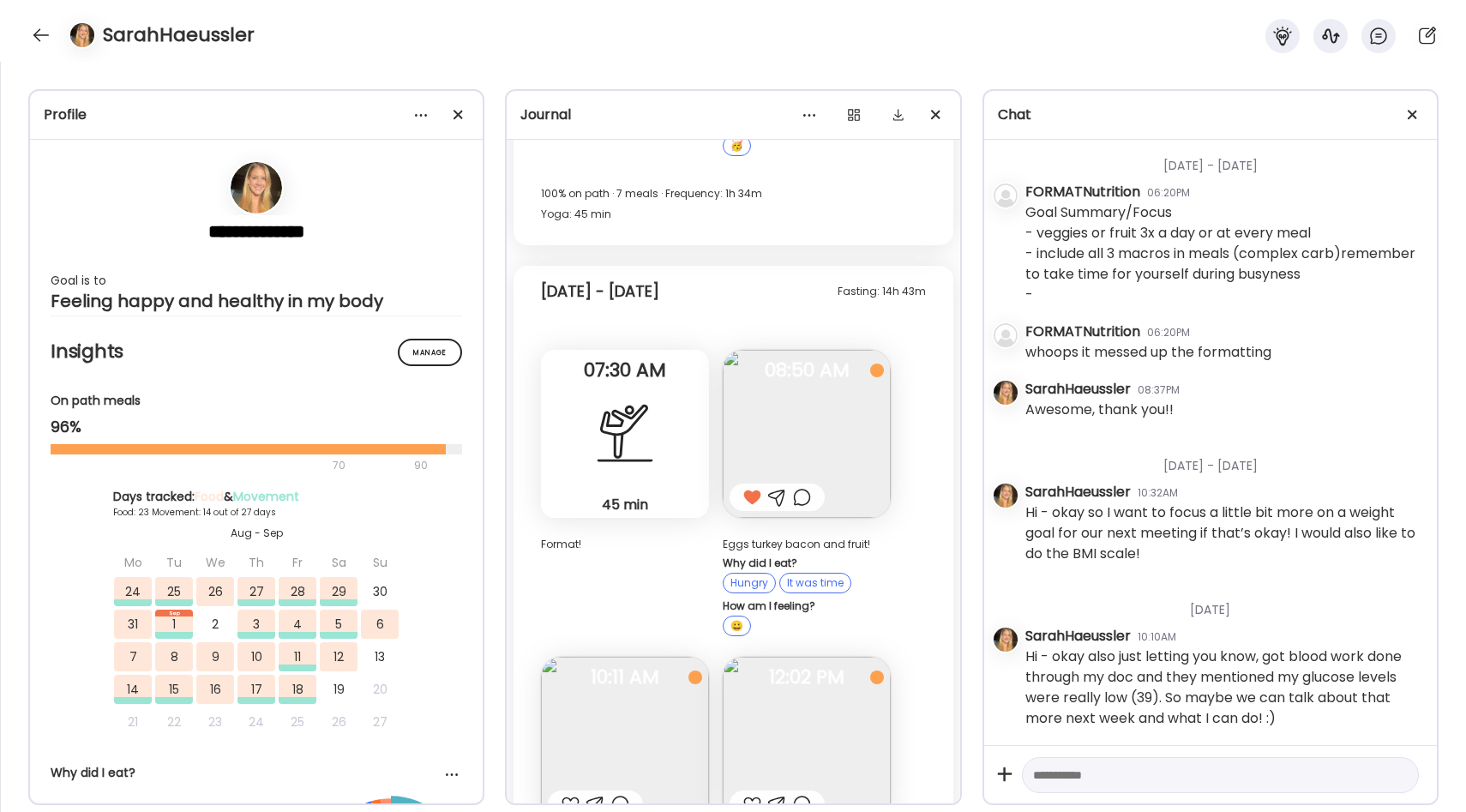
scroll to position [20545, 0]
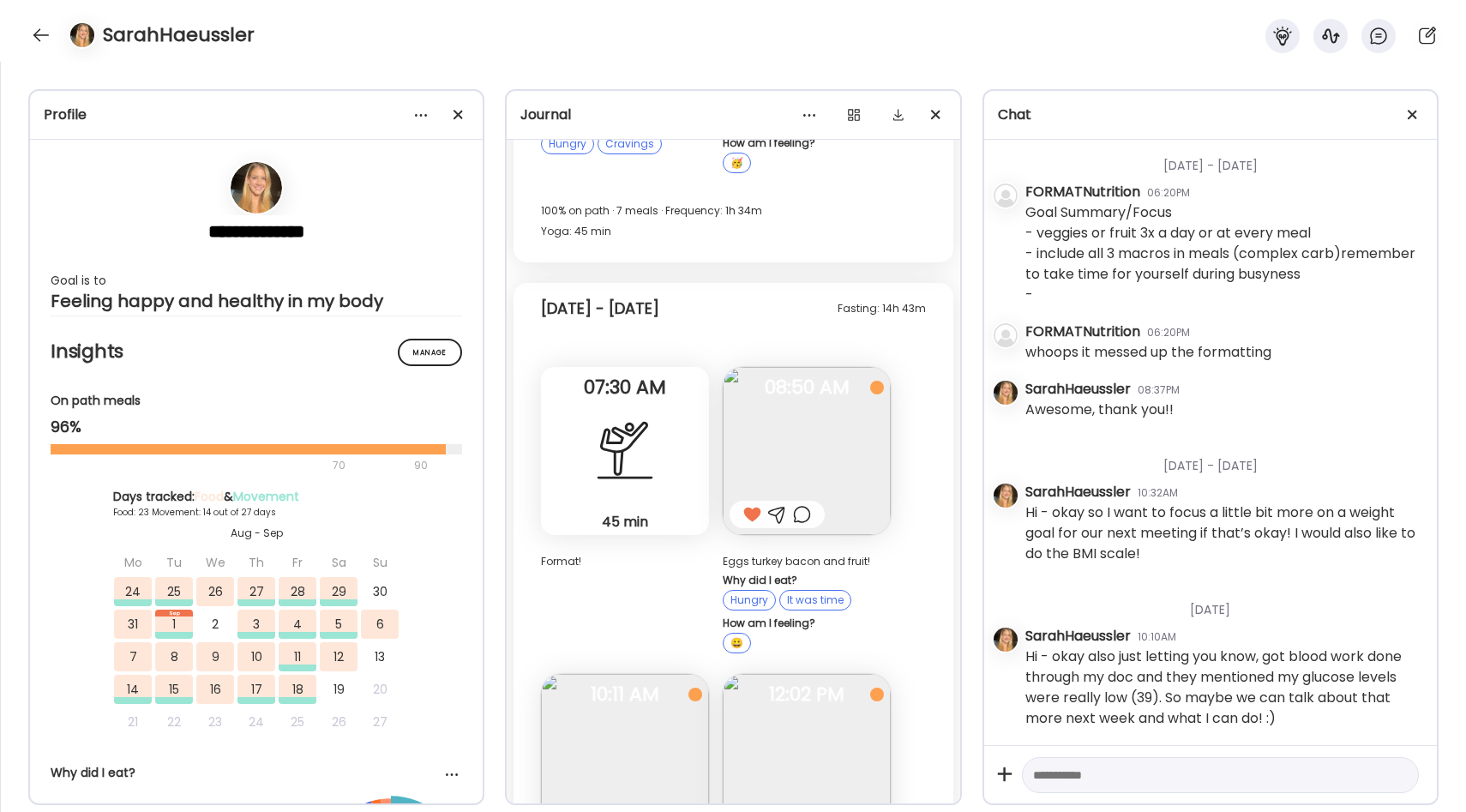
click at [812, 367] on img at bounding box center [807, 451] width 168 height 168
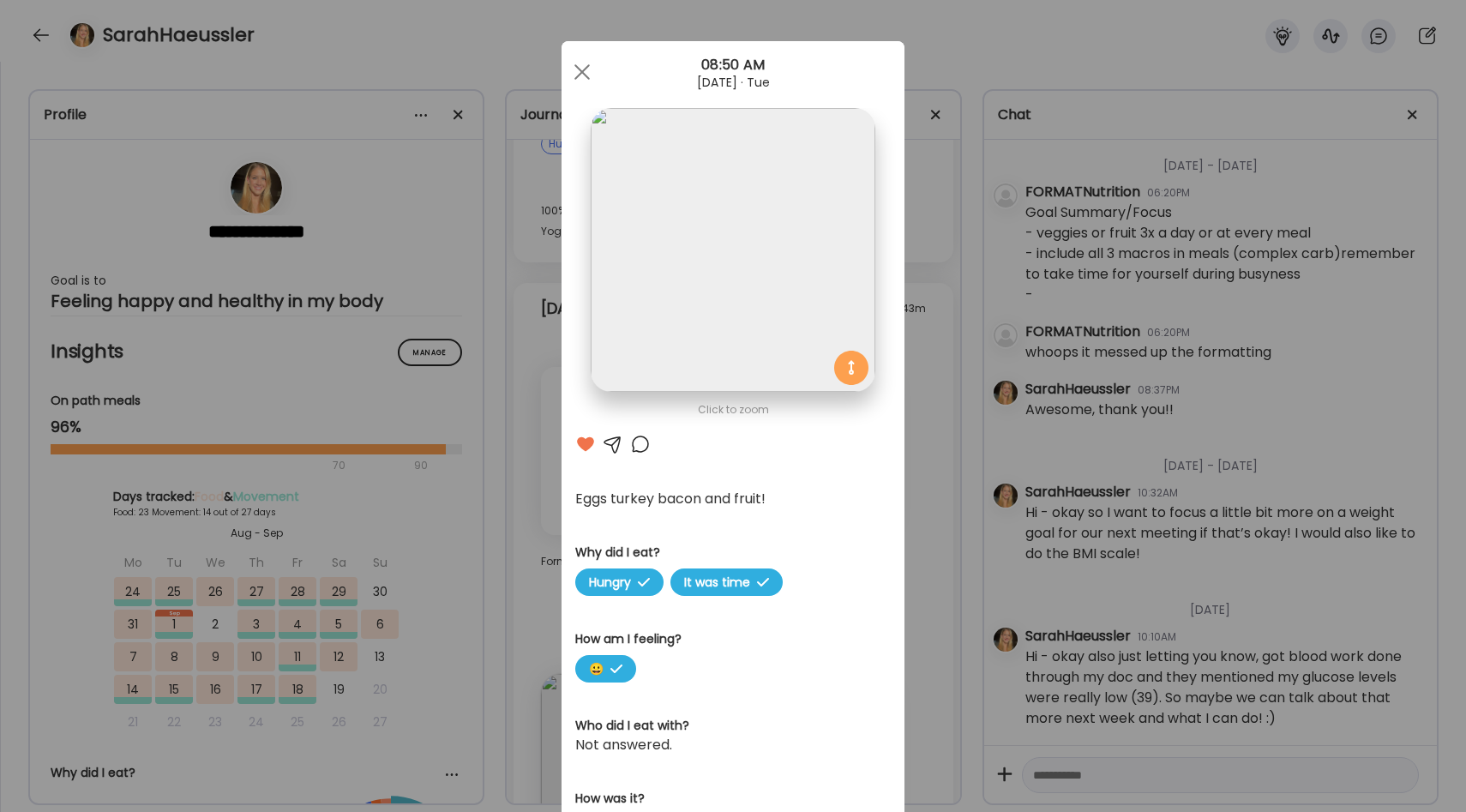
click at [925, 325] on div "Ate Coach Dashboard Wahoo! It’s official Take a moment to set up your Coach Pro…" at bounding box center [733, 406] width 1466 height 812
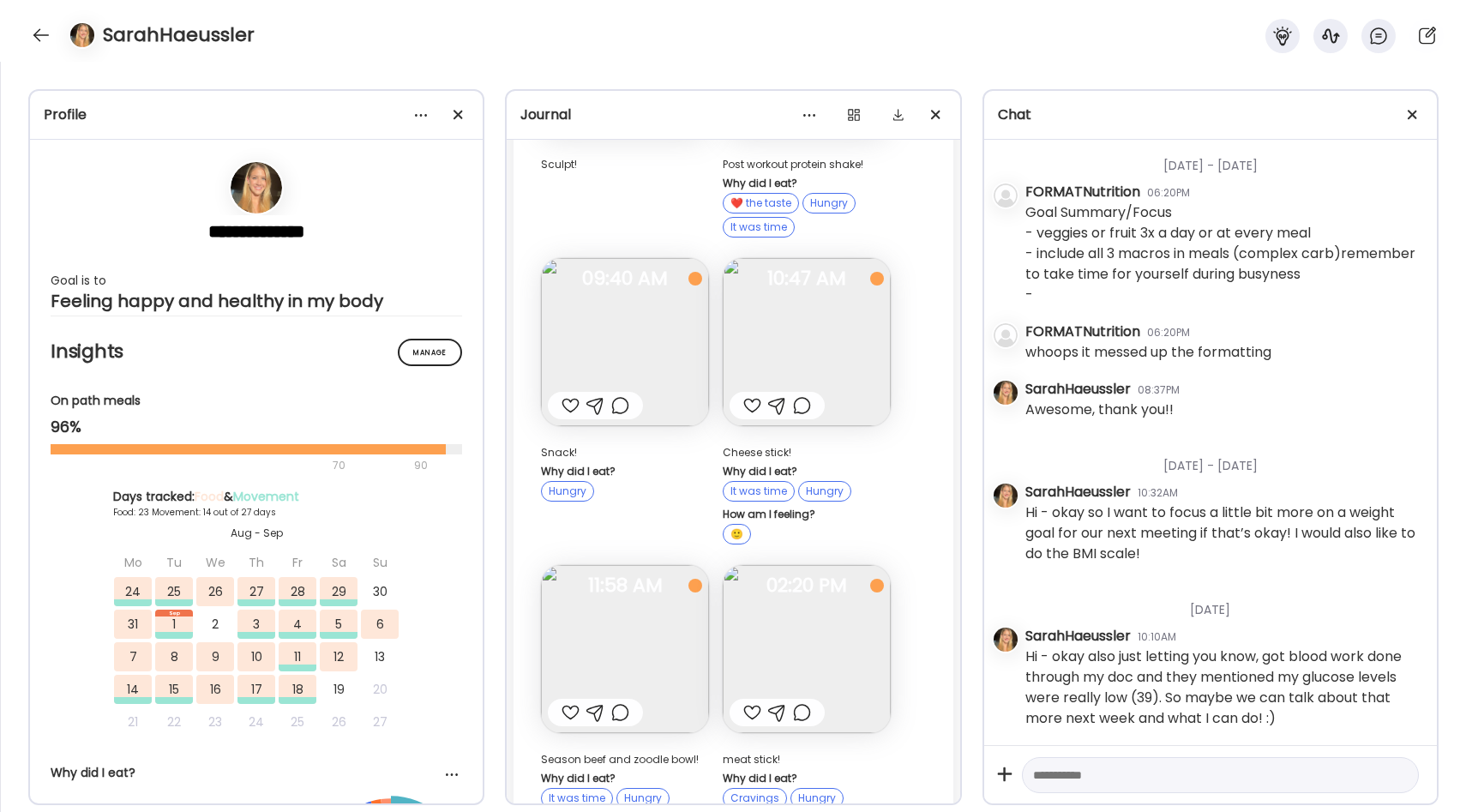
scroll to position [19521, 0]
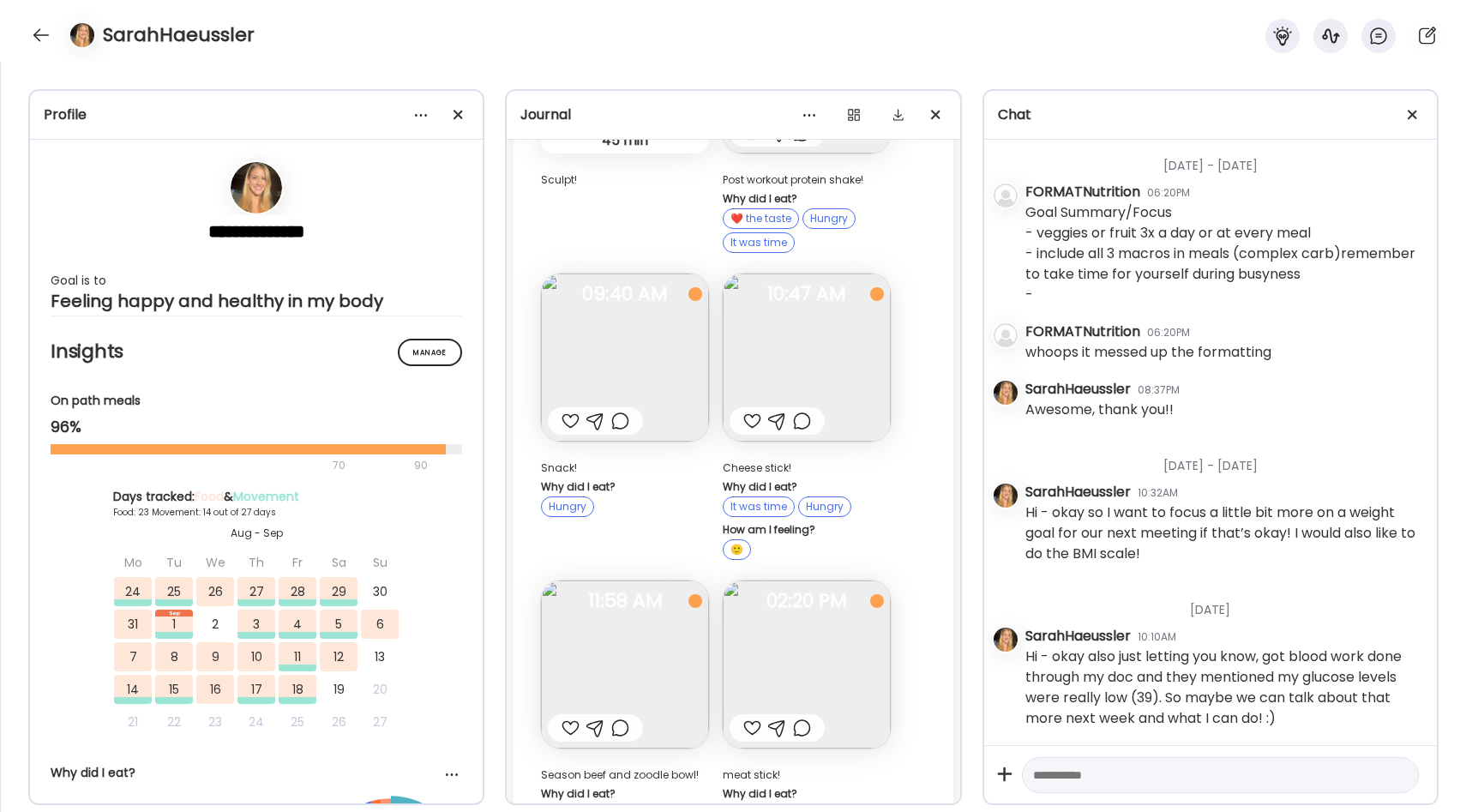
click at [1132, 778] on textarea at bounding box center [1206, 775] width 344 height 20
click at [1139, 771] on textarea at bounding box center [1206, 775] width 344 height 20
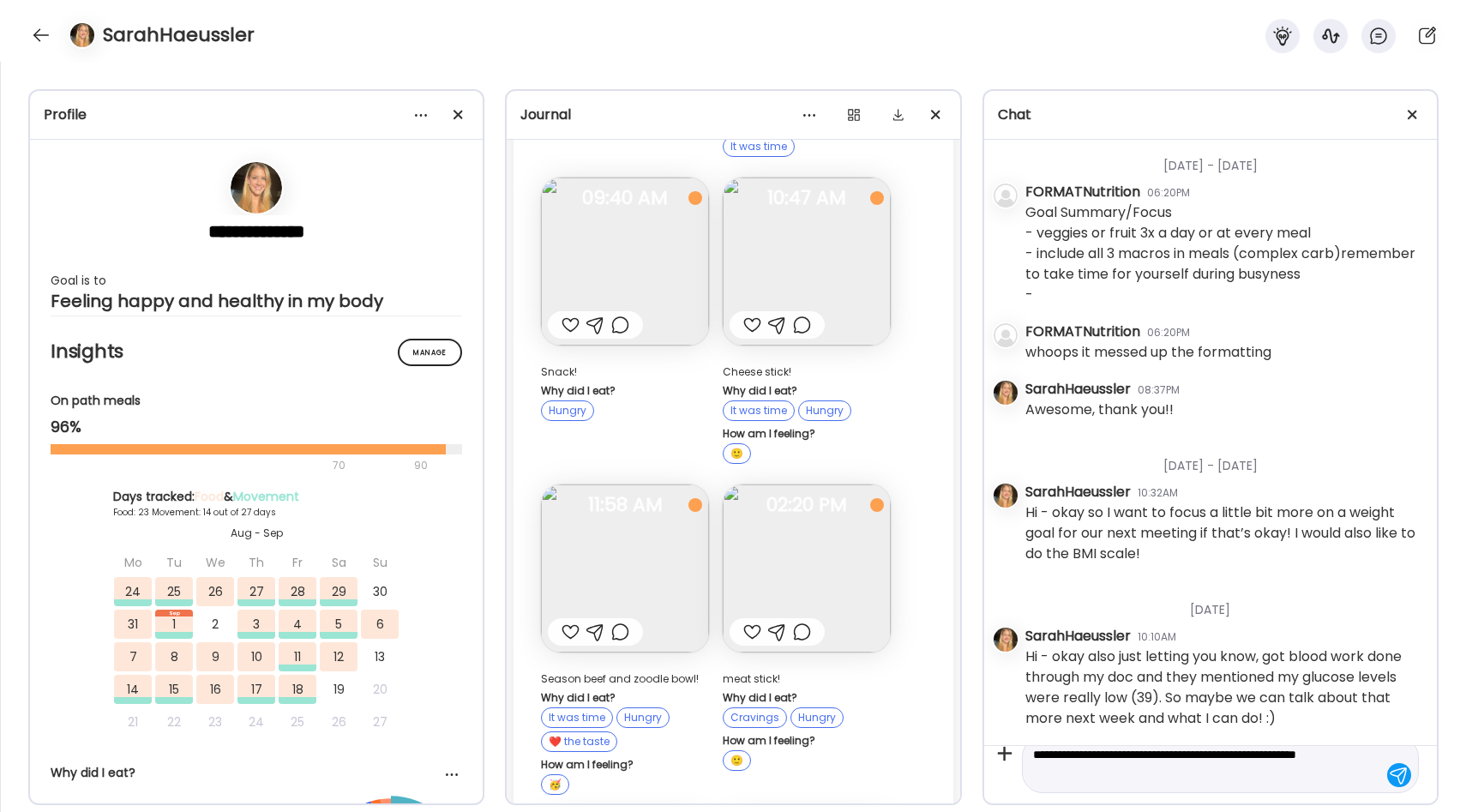
scroll to position [19590, 0]
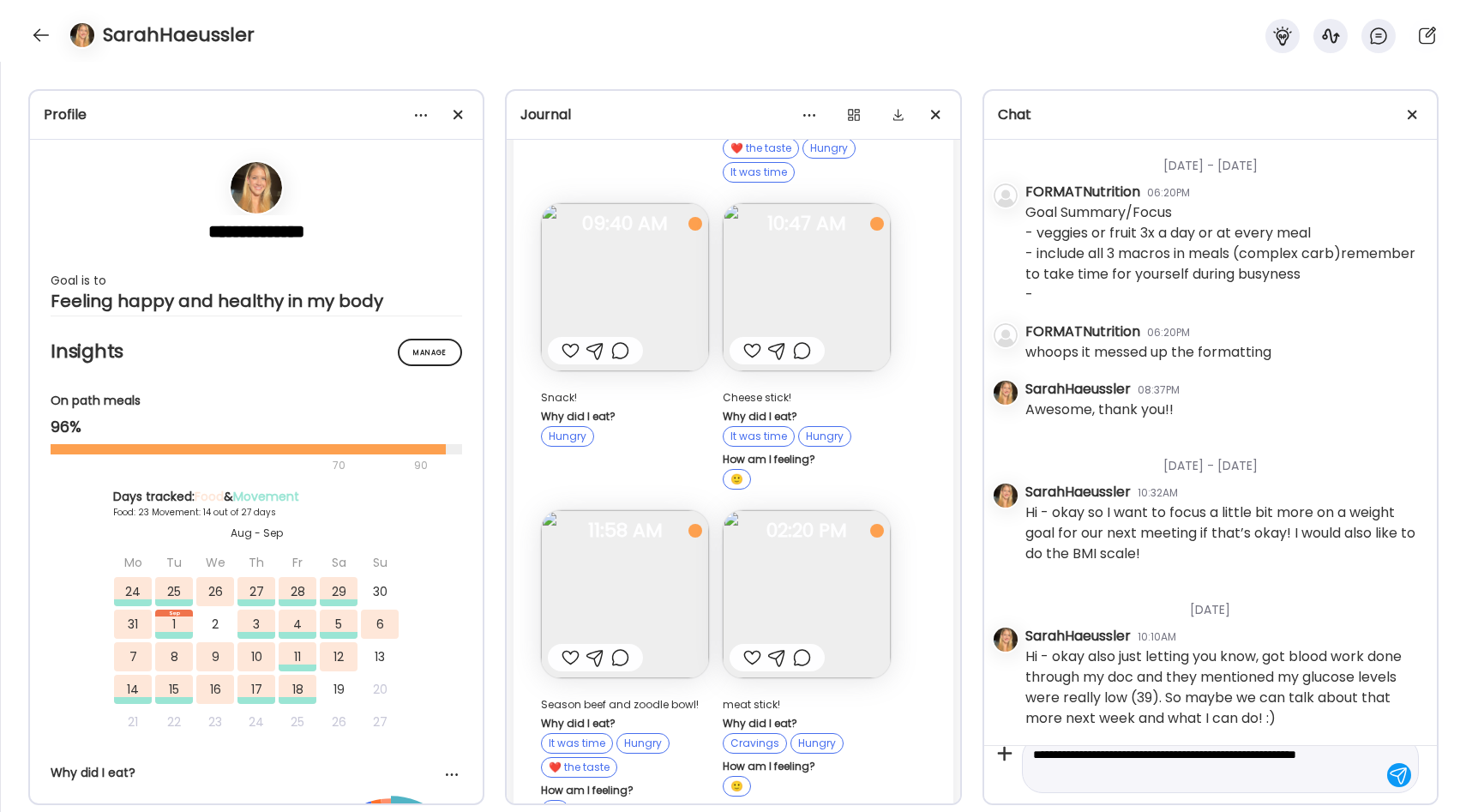
click at [1054, 755] on textarea "**********" at bounding box center [1206, 764] width 344 height 41
click at [1244, 776] on textarea "**********" at bounding box center [1206, 764] width 344 height 41
type textarea "**********"
click at [1408, 774] on div at bounding box center [1399, 775] width 24 height 24
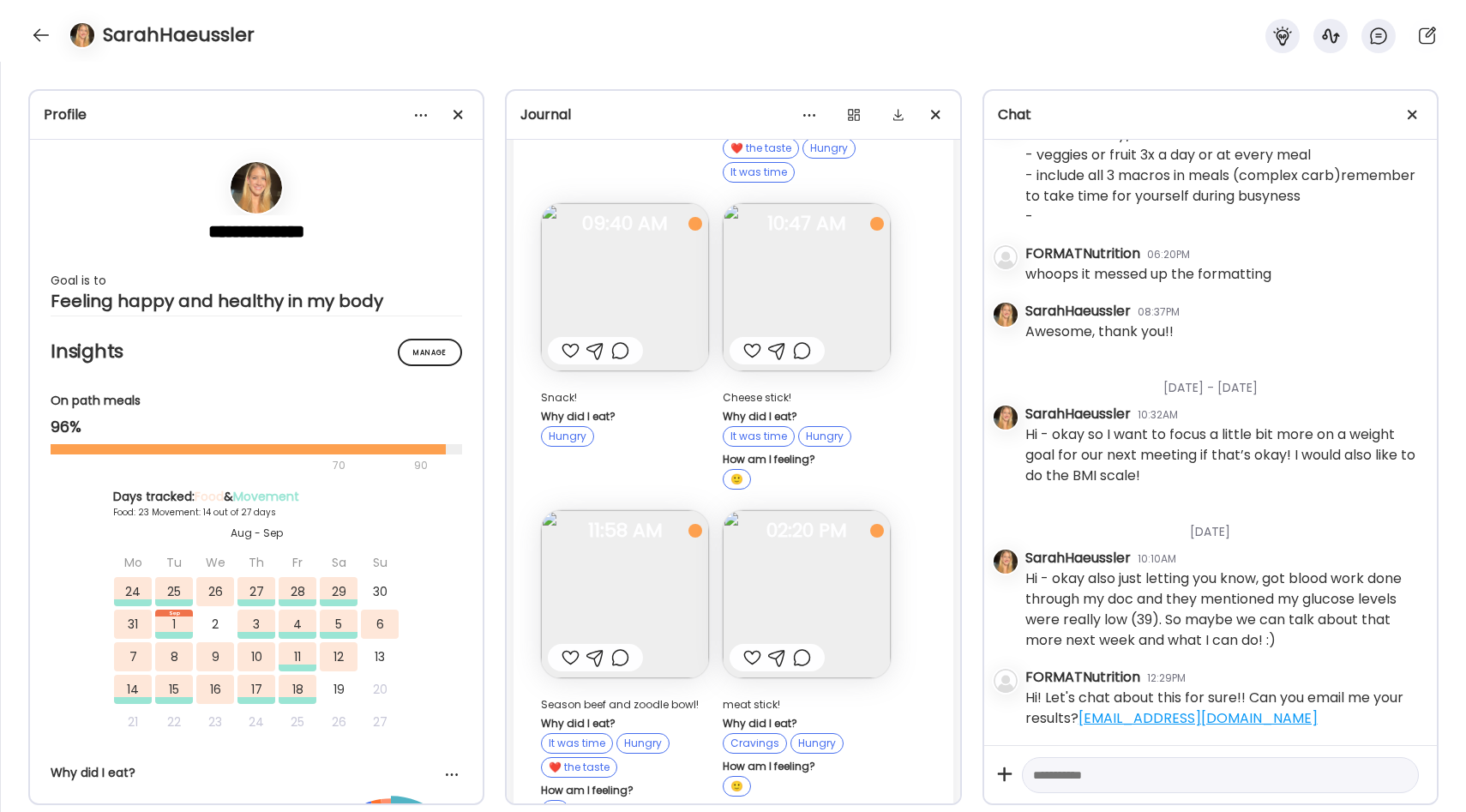
scroll to position [629, 0]
click at [40, 35] on div at bounding box center [41, 34] width 27 height 27
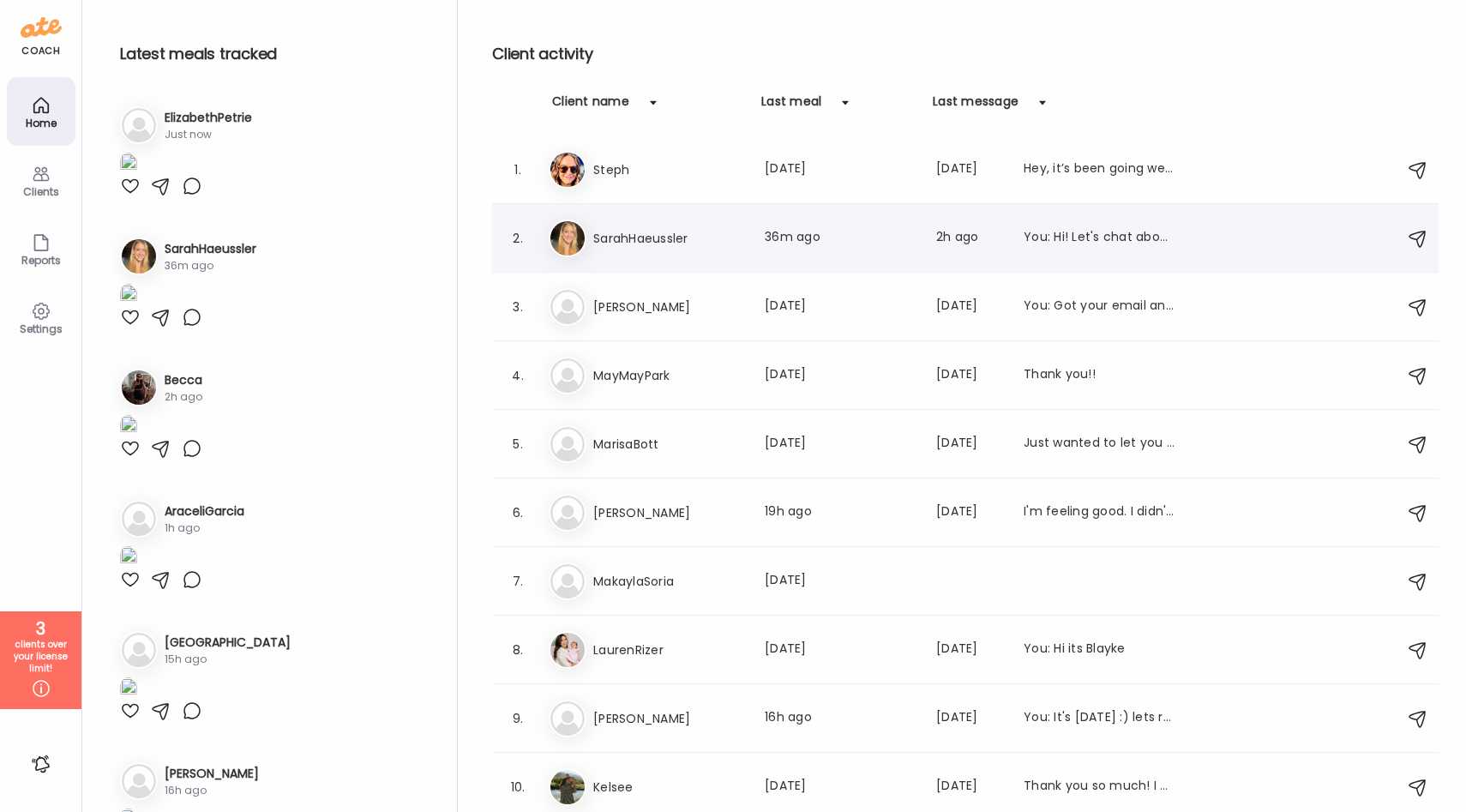
click at [675, 221] on div "Sa SarahHaeussler Last meal: 36m ago Last message: 2h ago You: Hi! Let's chat a…" at bounding box center [968, 238] width 838 height 38
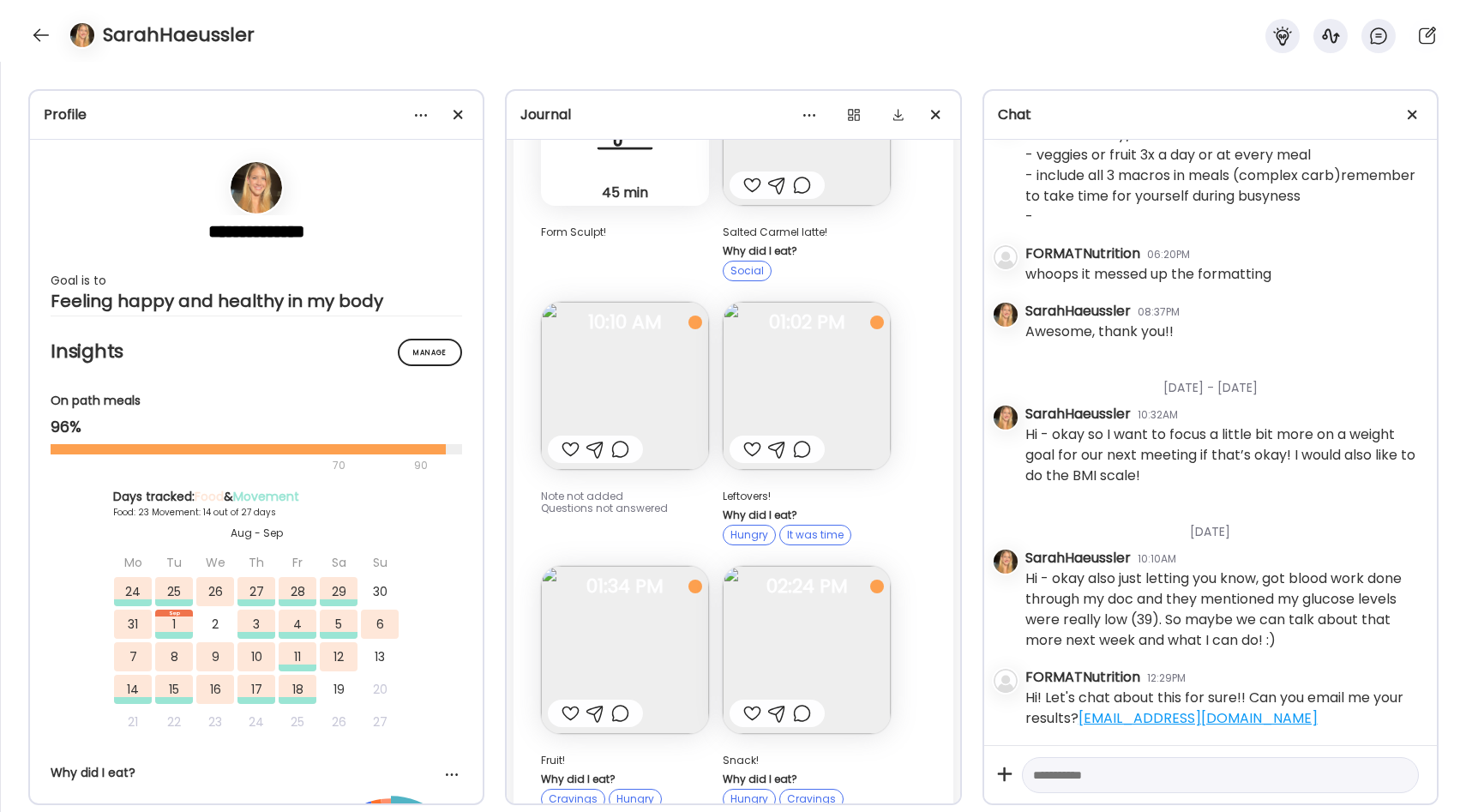
scroll to position [22999, 0]
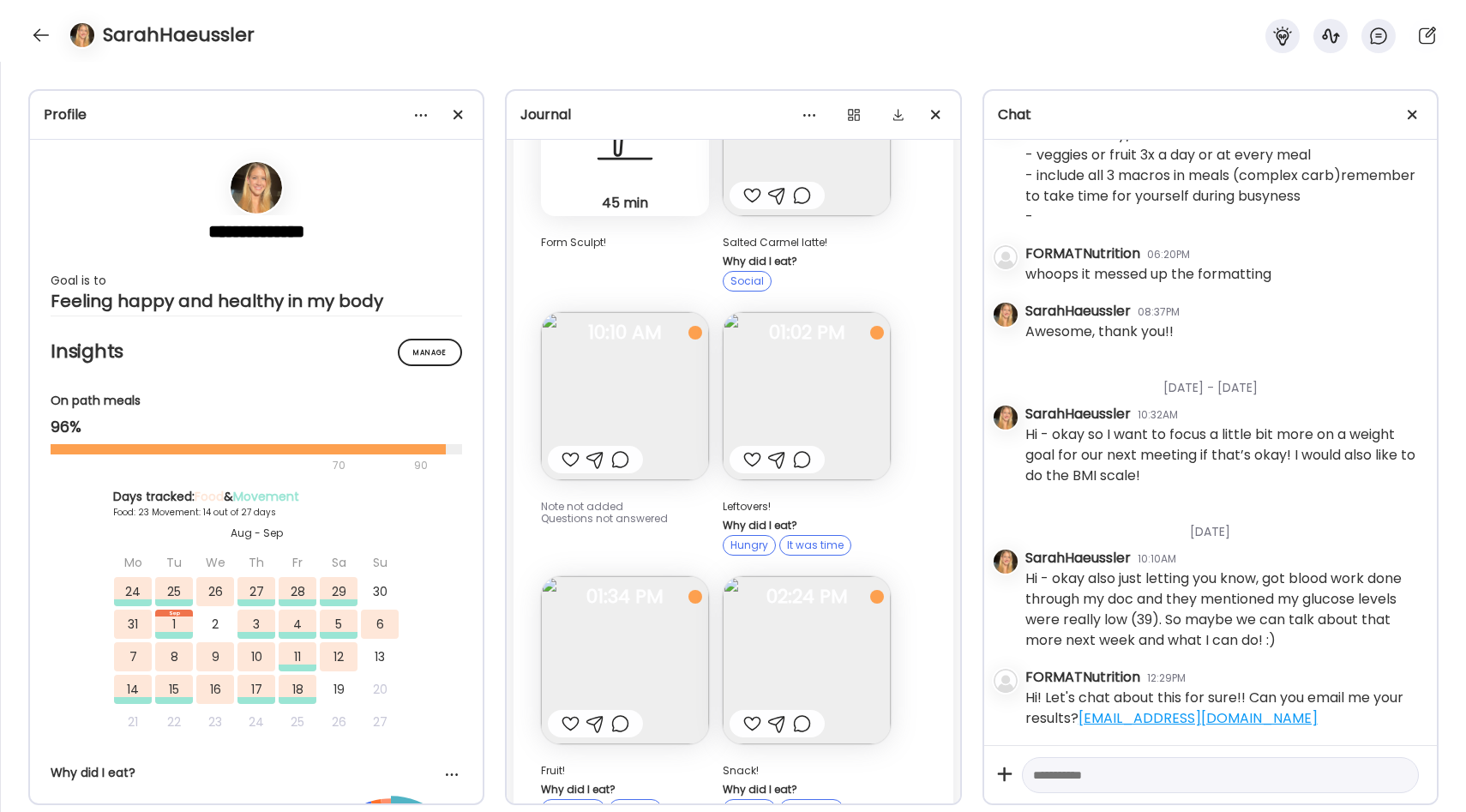
click at [815, 576] on img at bounding box center [807, 660] width 168 height 168
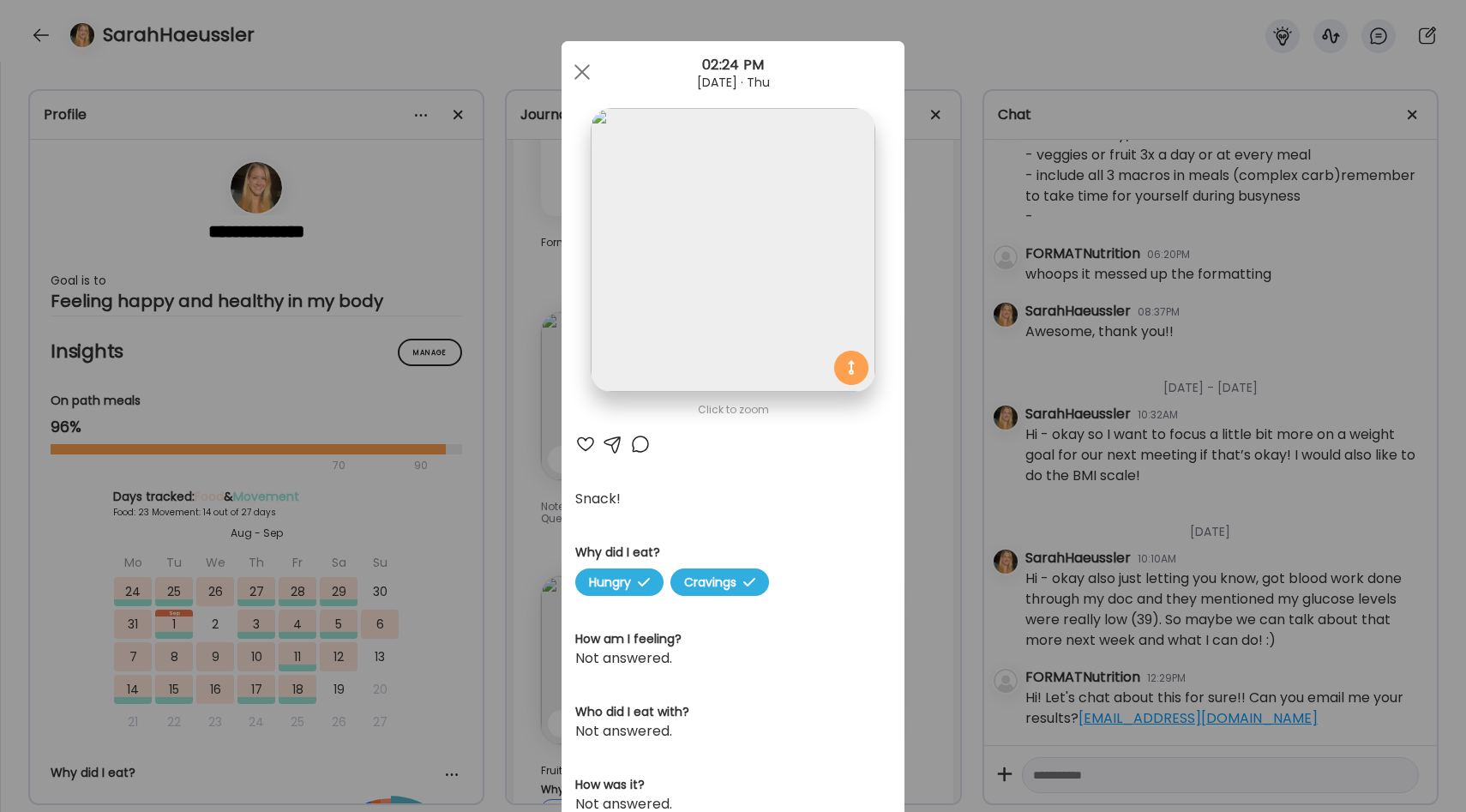
click at [923, 470] on div "Ate Coach Dashboard Wahoo! It’s official Take a moment to set up your Coach Pro…" at bounding box center [733, 406] width 1466 height 812
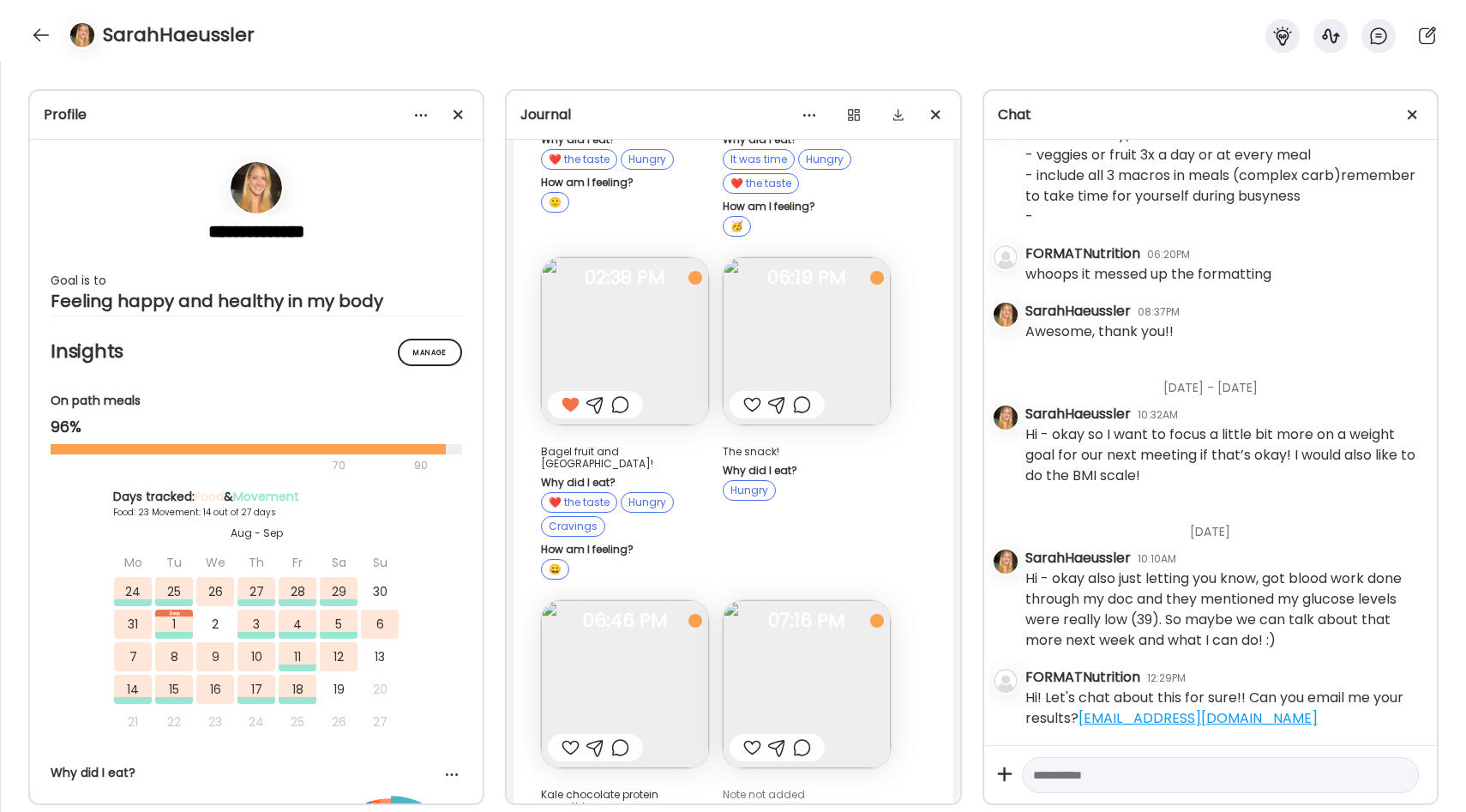
scroll to position [21266, 0]
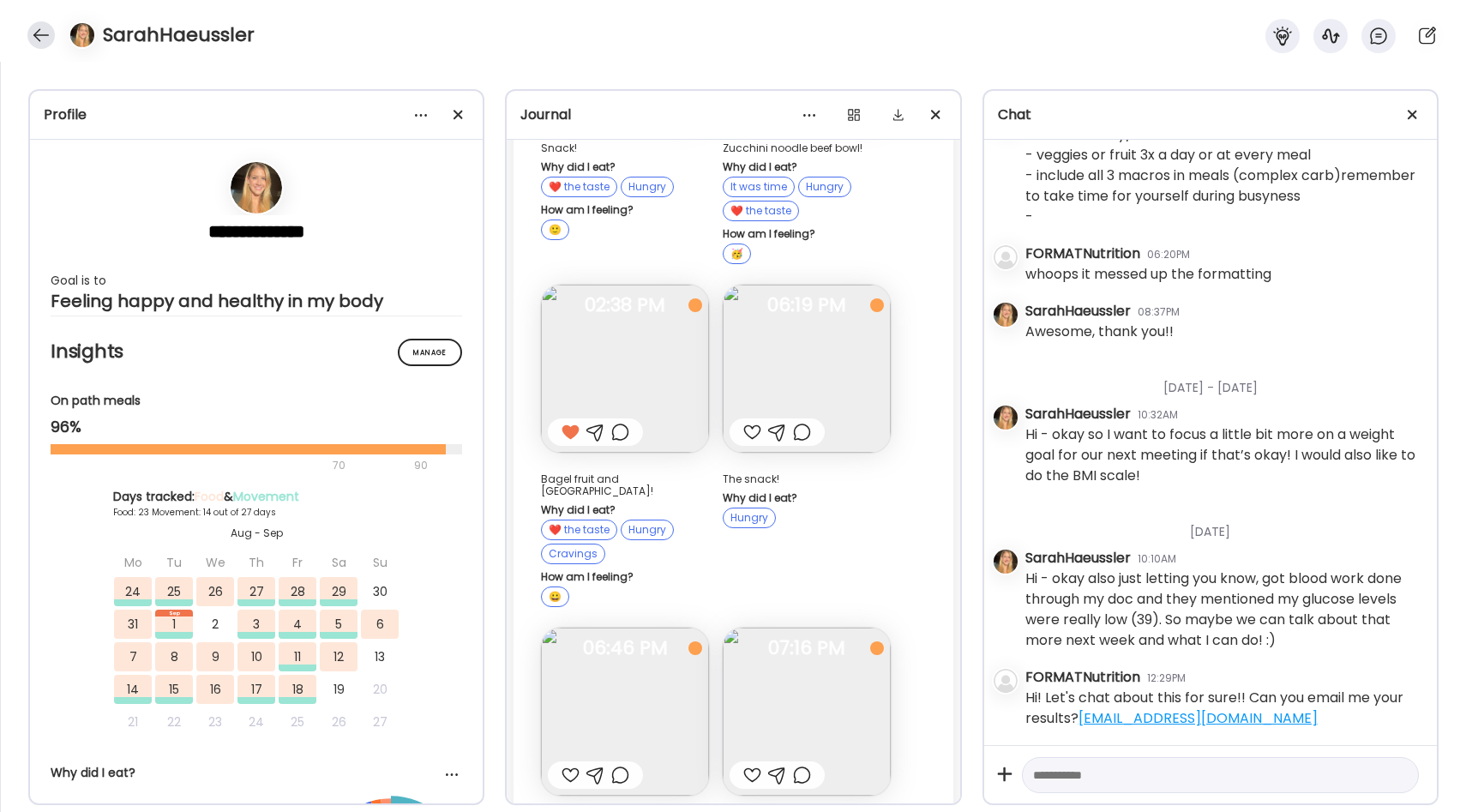
click at [46, 39] on div at bounding box center [41, 34] width 27 height 27
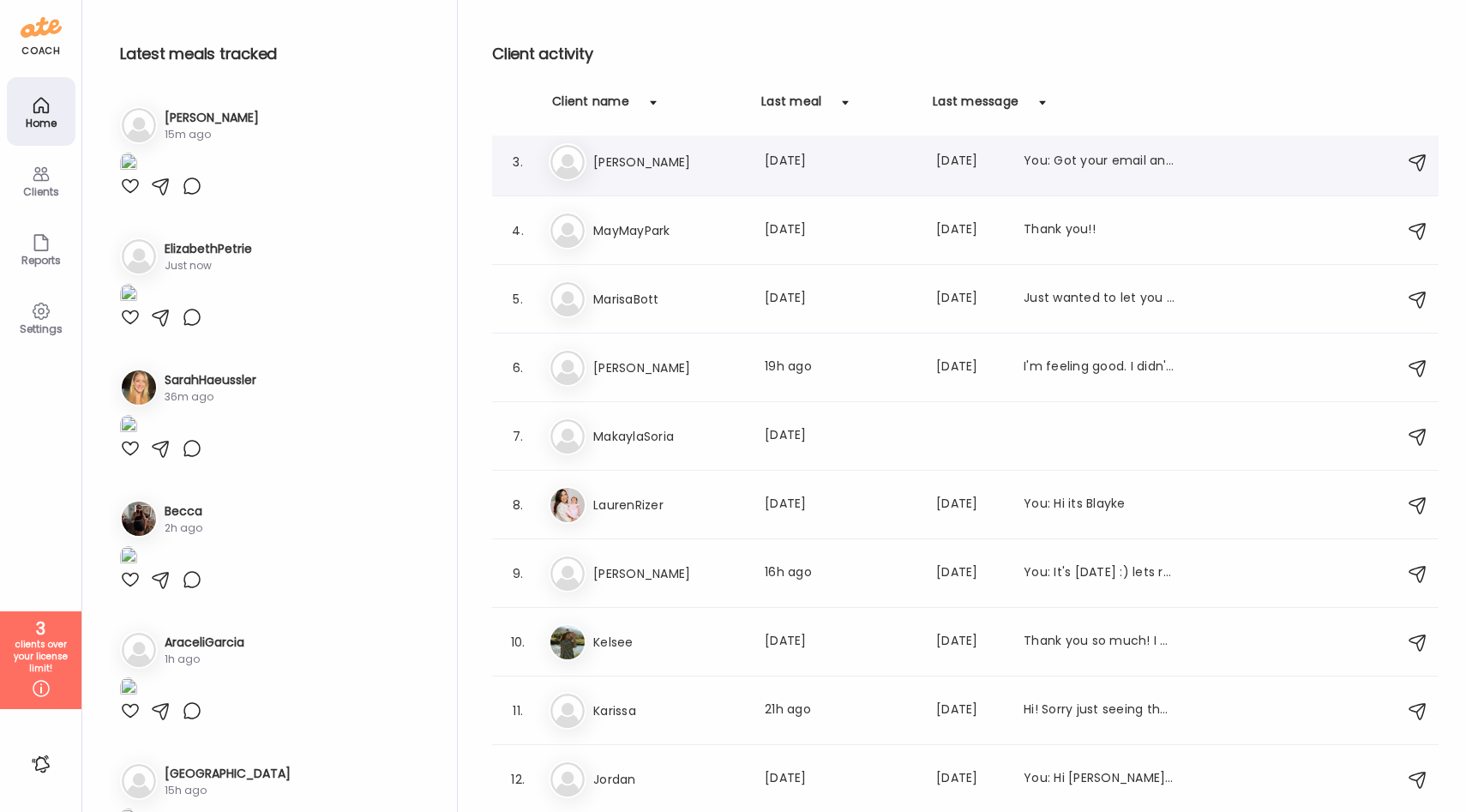
scroll to position [375, 0]
